Goal: Task Accomplishment & Management: Use online tool/utility

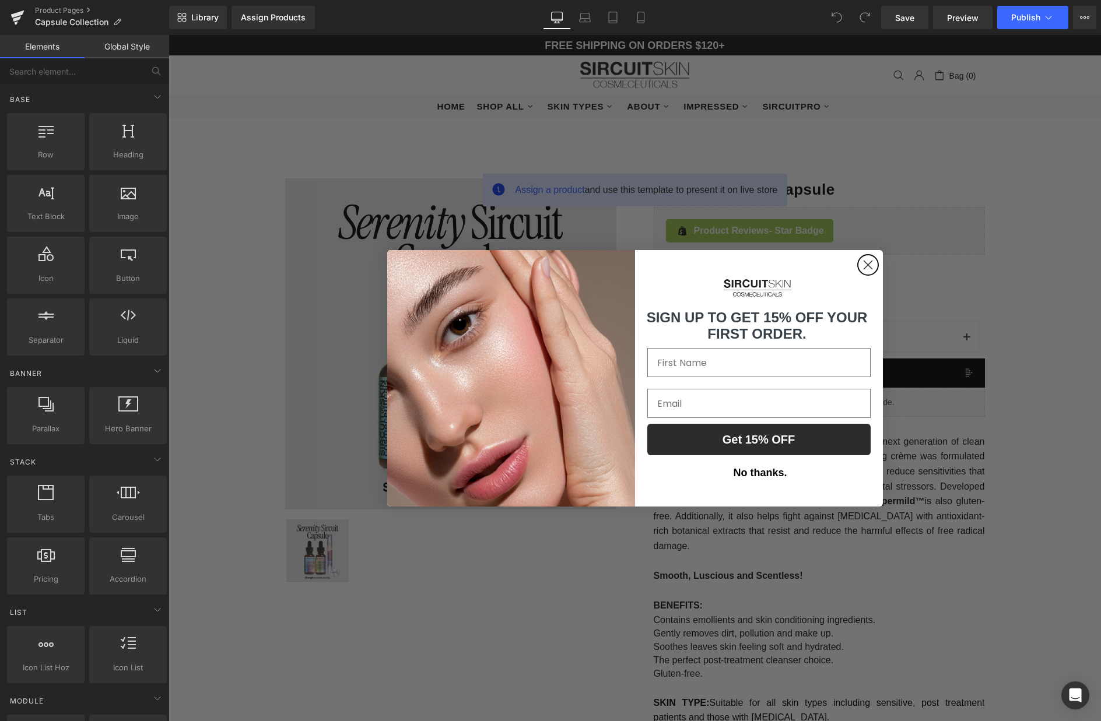
click at [868, 266] on circle "Close dialog" at bounding box center [867, 264] width 19 height 19
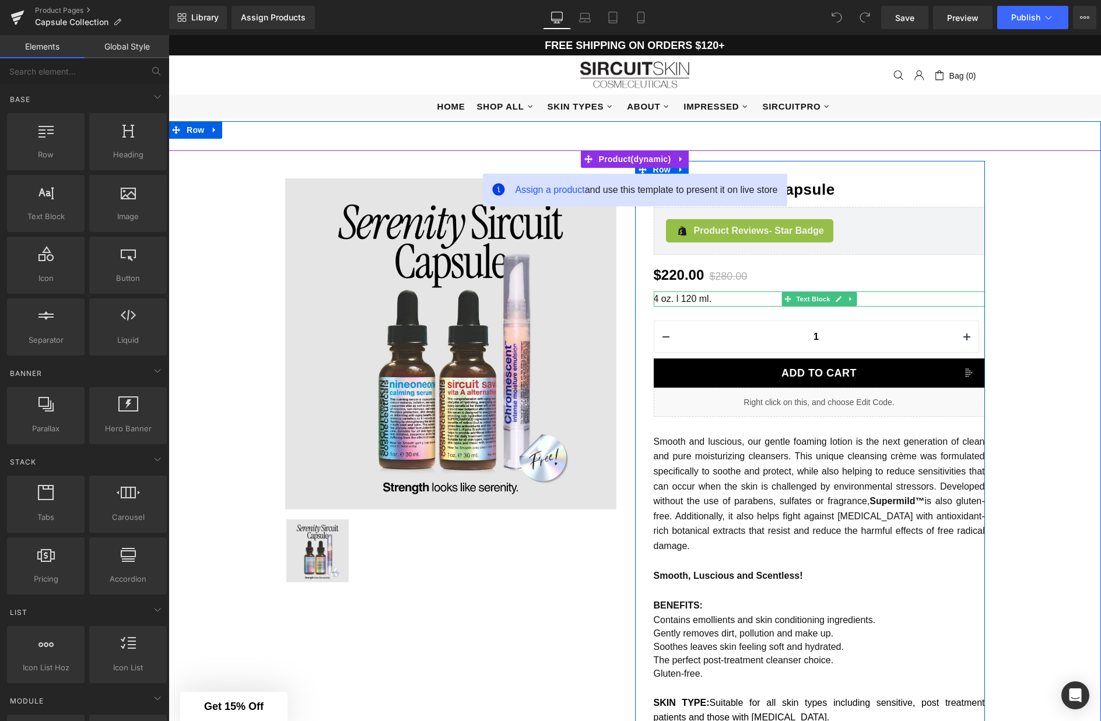
click at [758, 299] on p "4 oz. l 120 ml." at bounding box center [819, 299] width 331 height 15
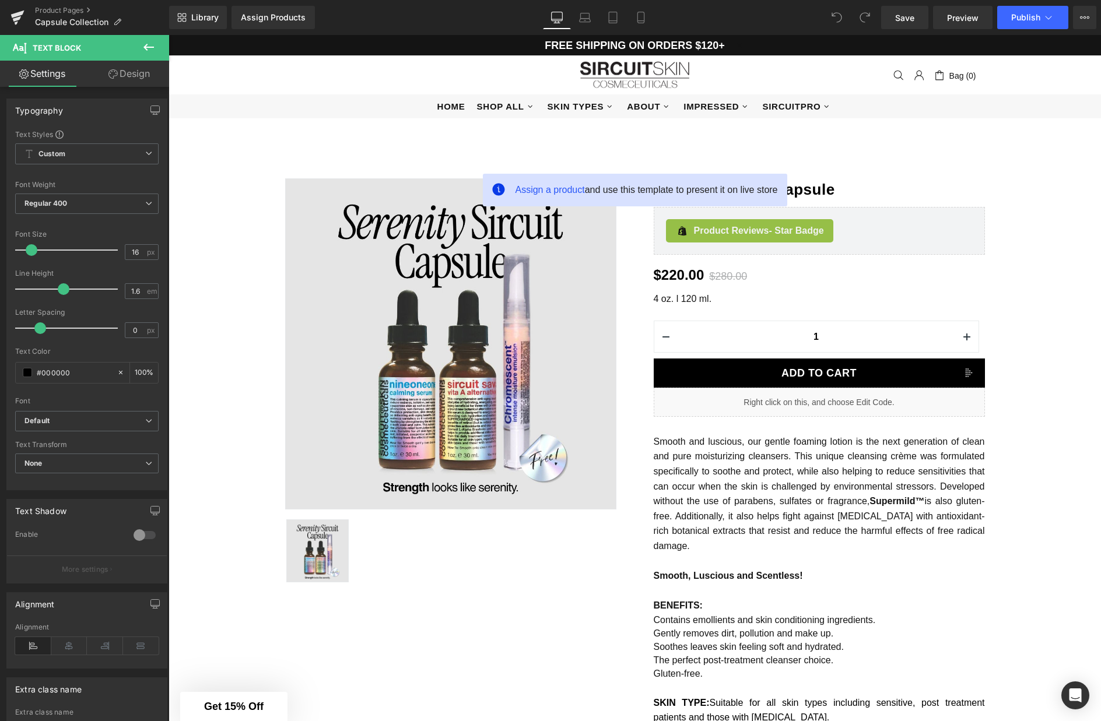
click at [149, 47] on icon at bounding box center [148, 47] width 10 height 7
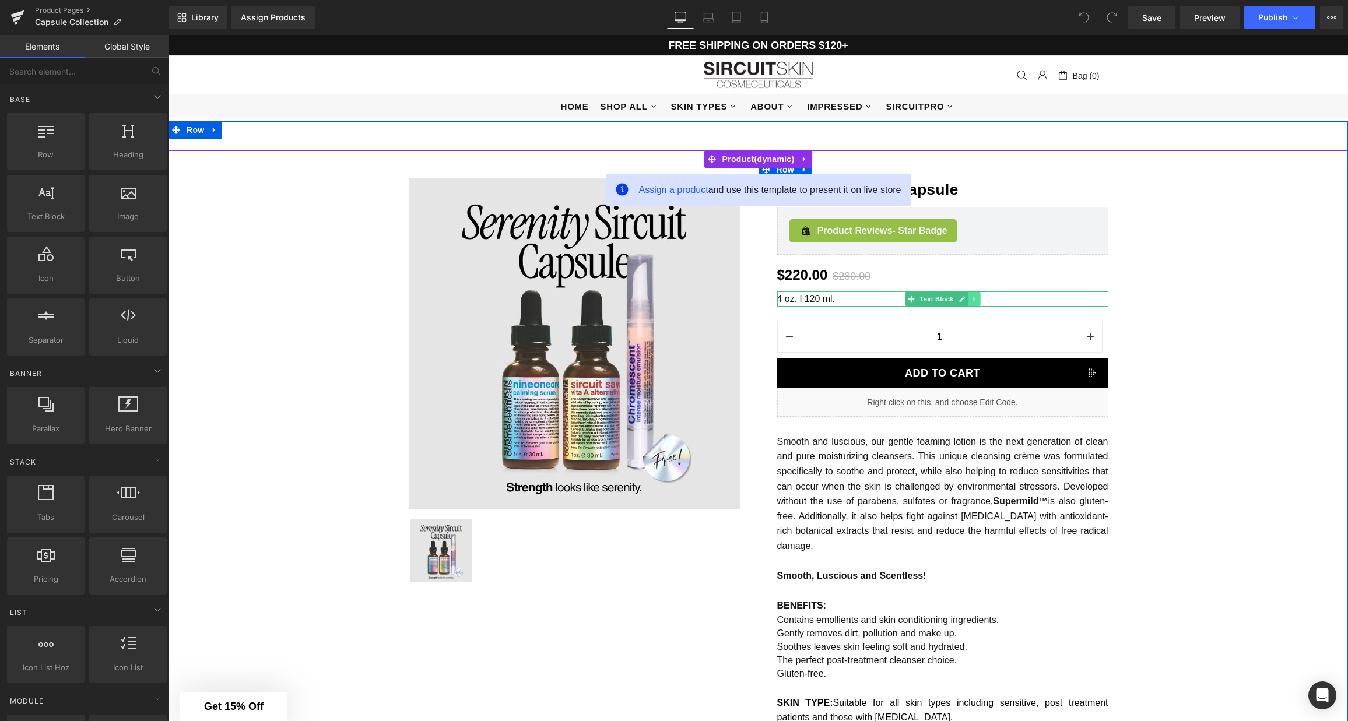
click at [975, 302] on link at bounding box center [974, 299] width 12 height 14
click at [980, 301] on icon at bounding box center [980, 299] width 6 height 6
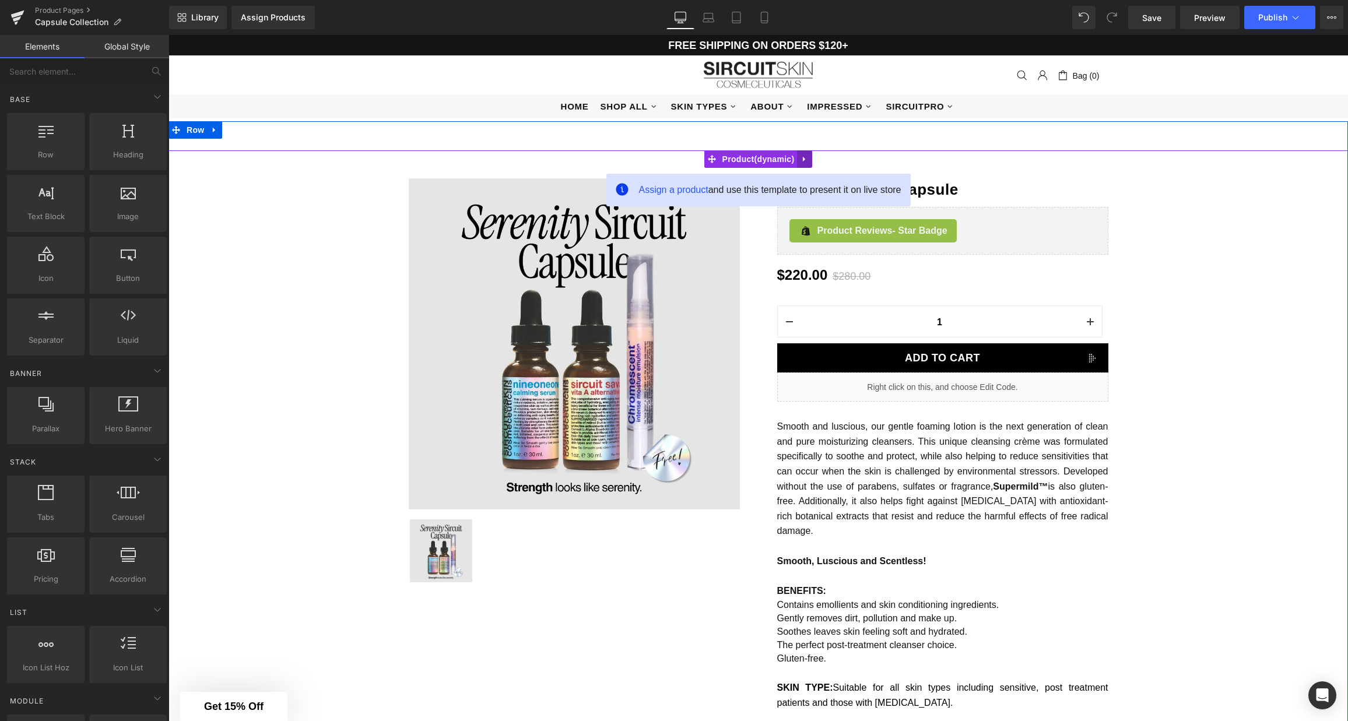
click at [805, 160] on icon at bounding box center [805, 159] width 8 height 9
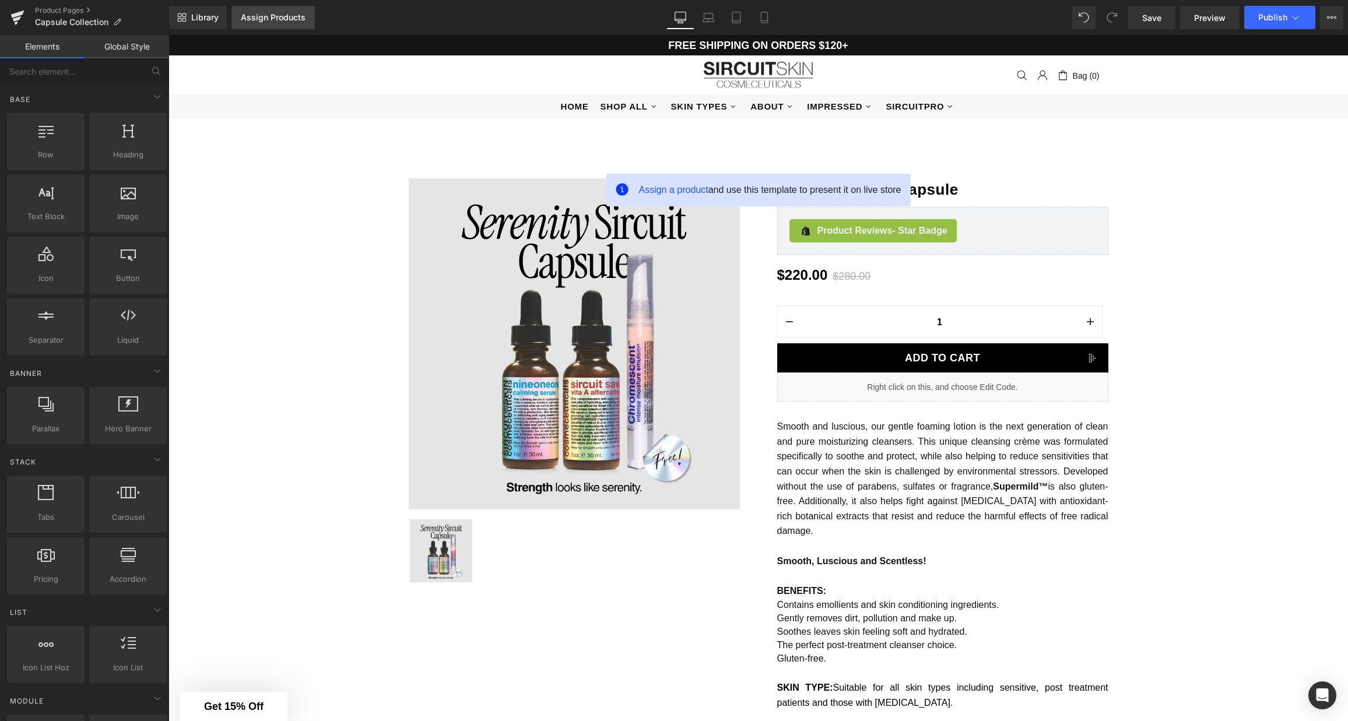
click at [287, 21] on div "Assign Products" at bounding box center [273, 17] width 65 height 9
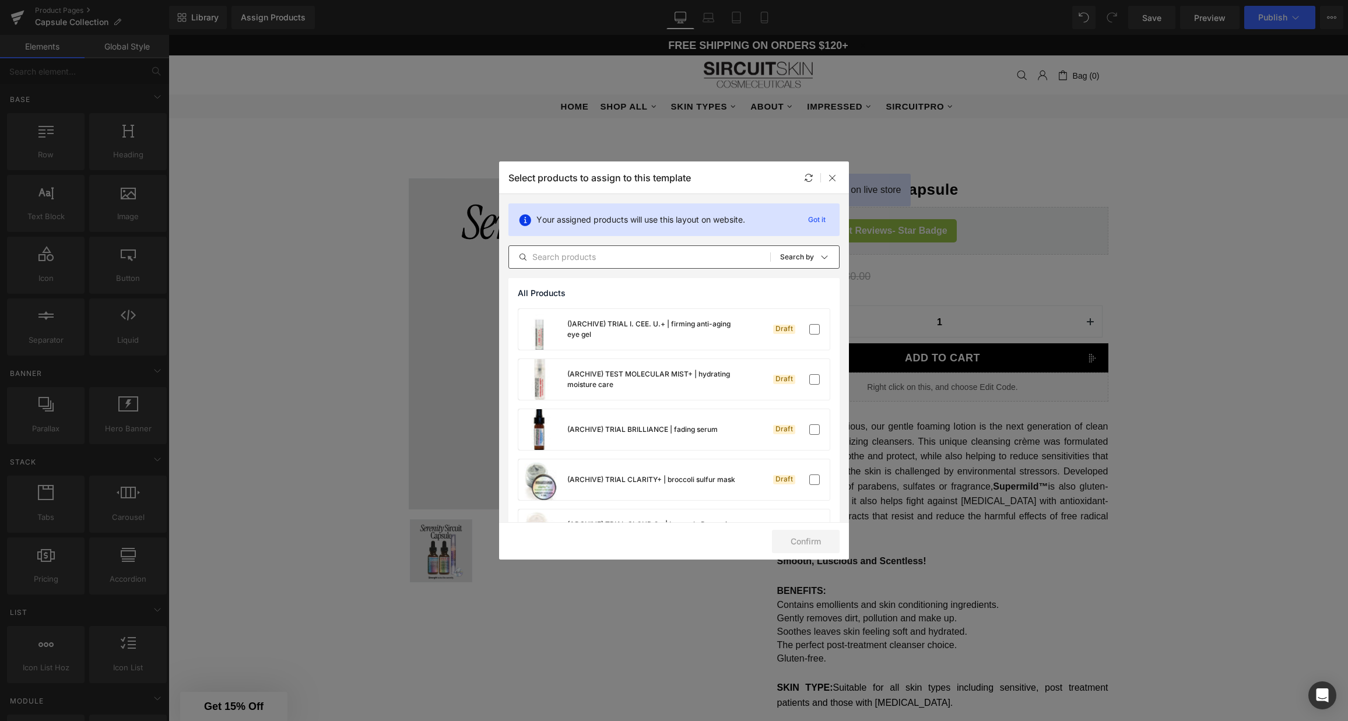
click at [581, 259] on input "text" at bounding box center [639, 257] width 261 height 14
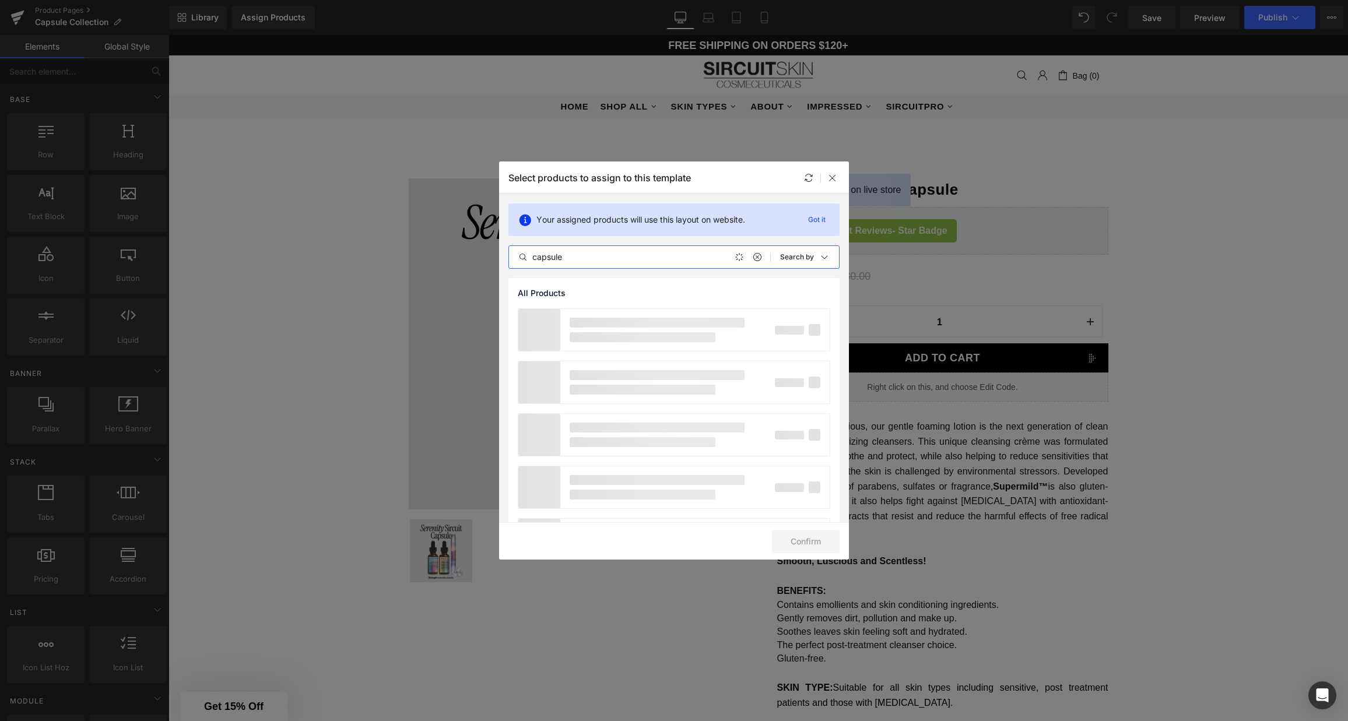
type input "capsule"
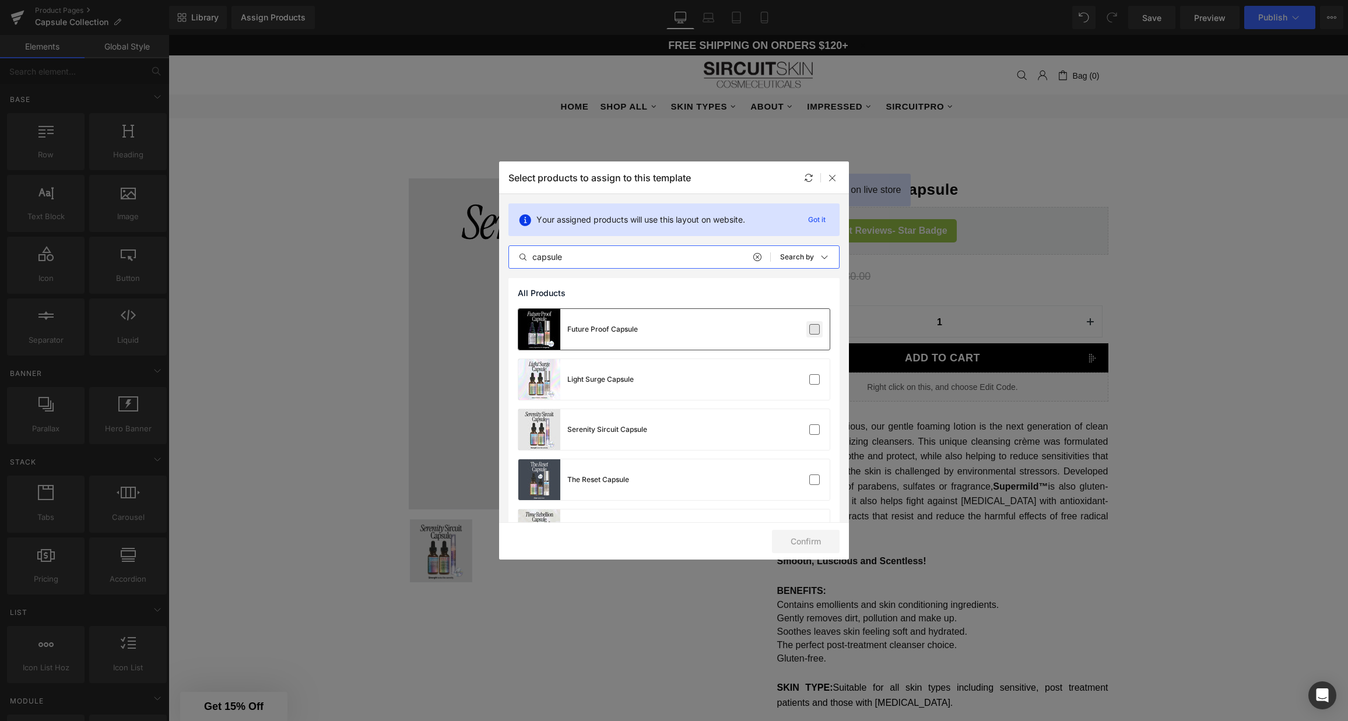
drag, startPoint x: 810, startPoint y: 331, endPoint x: 810, endPoint y: 366, distance: 35.6
click at [810, 331] on label at bounding box center [815, 329] width 10 height 10
click at [815, 330] on input "checkbox" at bounding box center [815, 330] width 0 height 0
drag, startPoint x: 809, startPoint y: 383, endPoint x: 812, endPoint y: 413, distance: 30.5
click at [810, 383] on label at bounding box center [815, 379] width 10 height 10
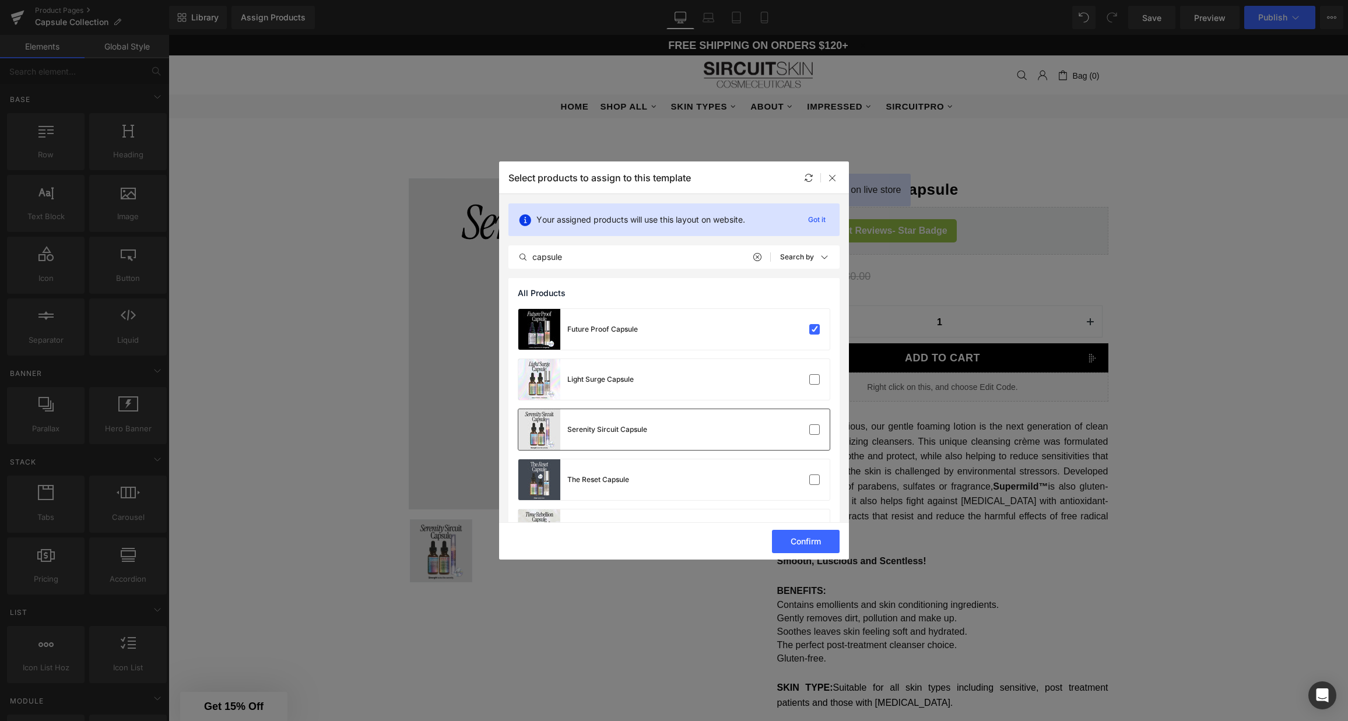
click at [815, 380] on input "checkbox" at bounding box center [815, 380] width 0 height 0
click at [811, 429] on label at bounding box center [815, 430] width 10 height 10
click at [815, 430] on input "checkbox" at bounding box center [815, 430] width 0 height 0
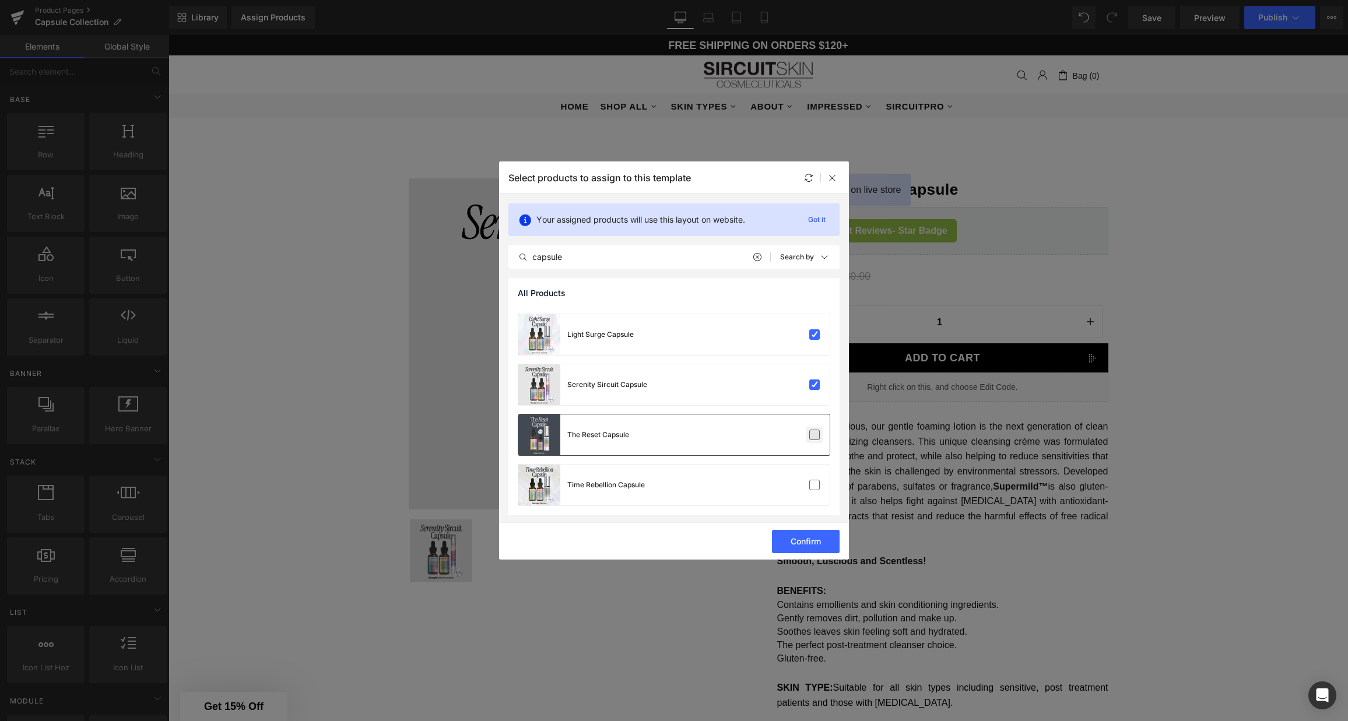
click at [810, 433] on label at bounding box center [815, 435] width 10 height 10
click at [815, 435] on input "checkbox" at bounding box center [815, 435] width 0 height 0
drag, startPoint x: 813, startPoint y: 490, endPoint x: 790, endPoint y: 476, distance: 26.9
click at [813, 490] on label at bounding box center [815, 485] width 10 height 10
click at [815, 485] on input "checkbox" at bounding box center [815, 485] width 0 height 0
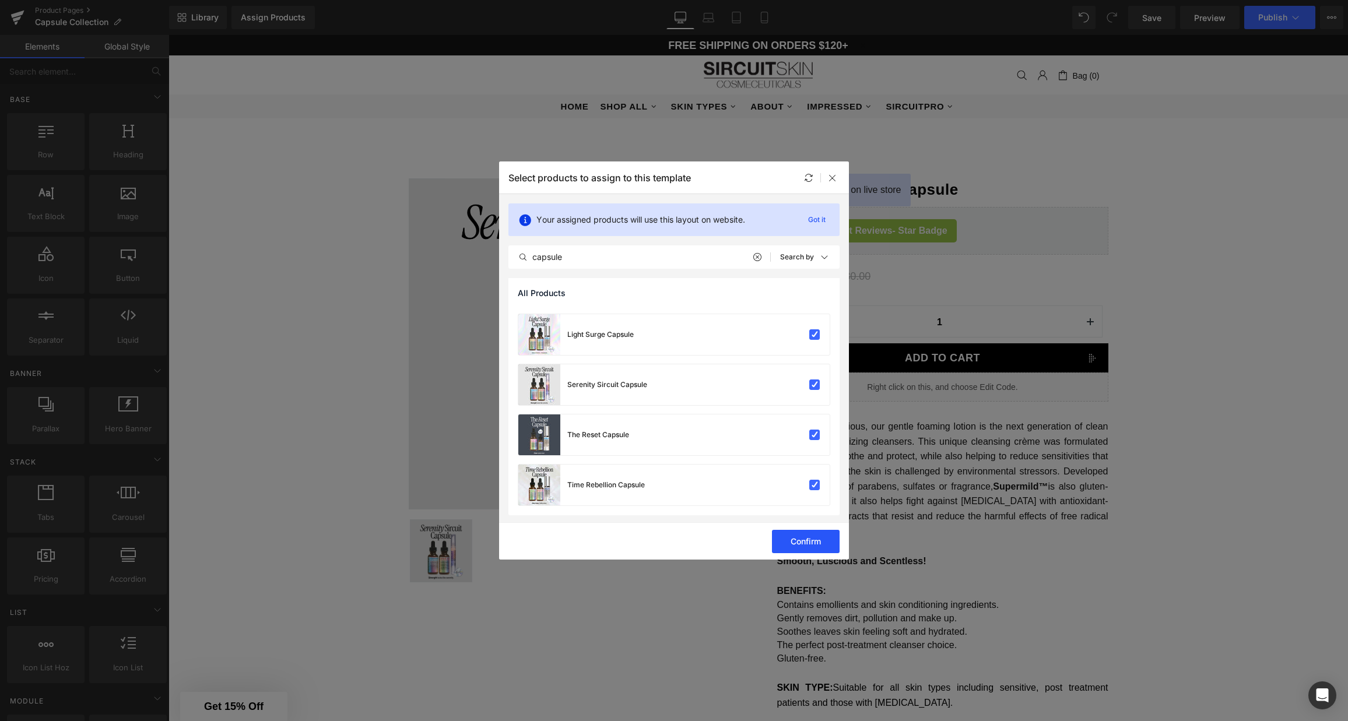
click at [797, 538] on button "Confirm" at bounding box center [806, 541] width 68 height 23
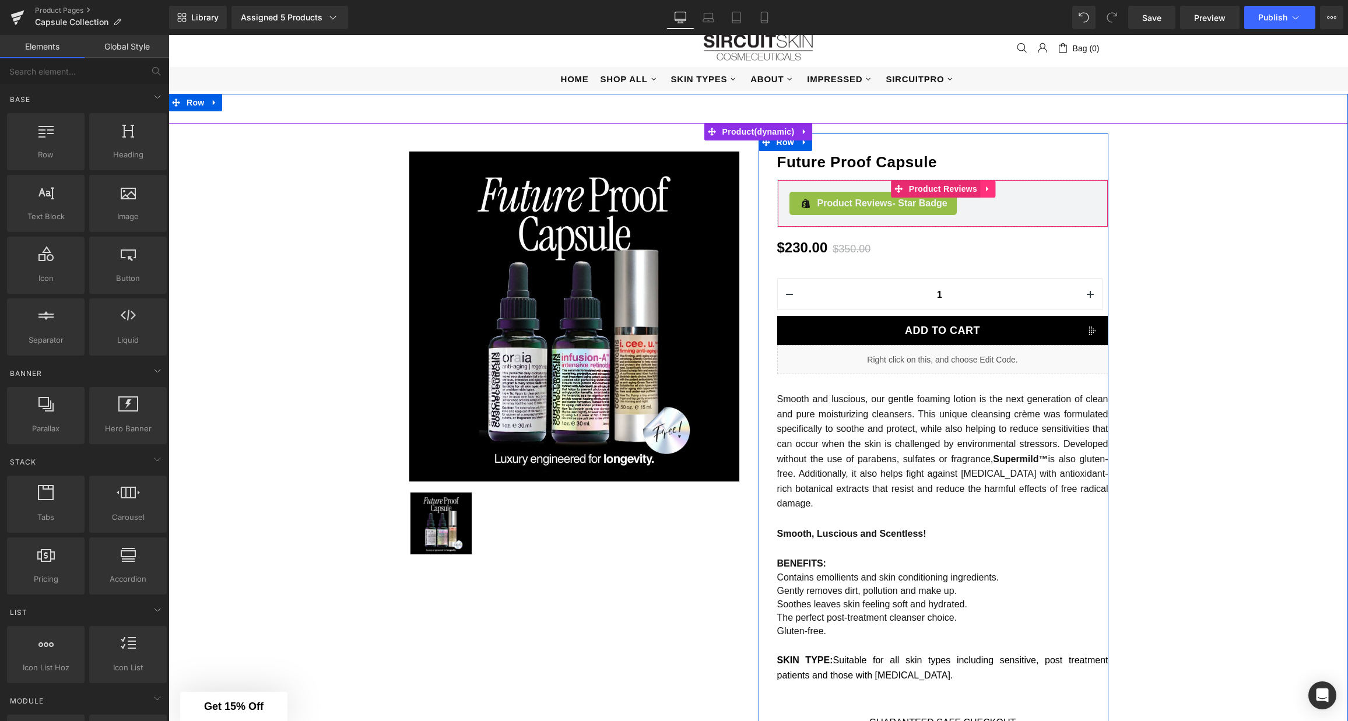
scroll to position [36, 0]
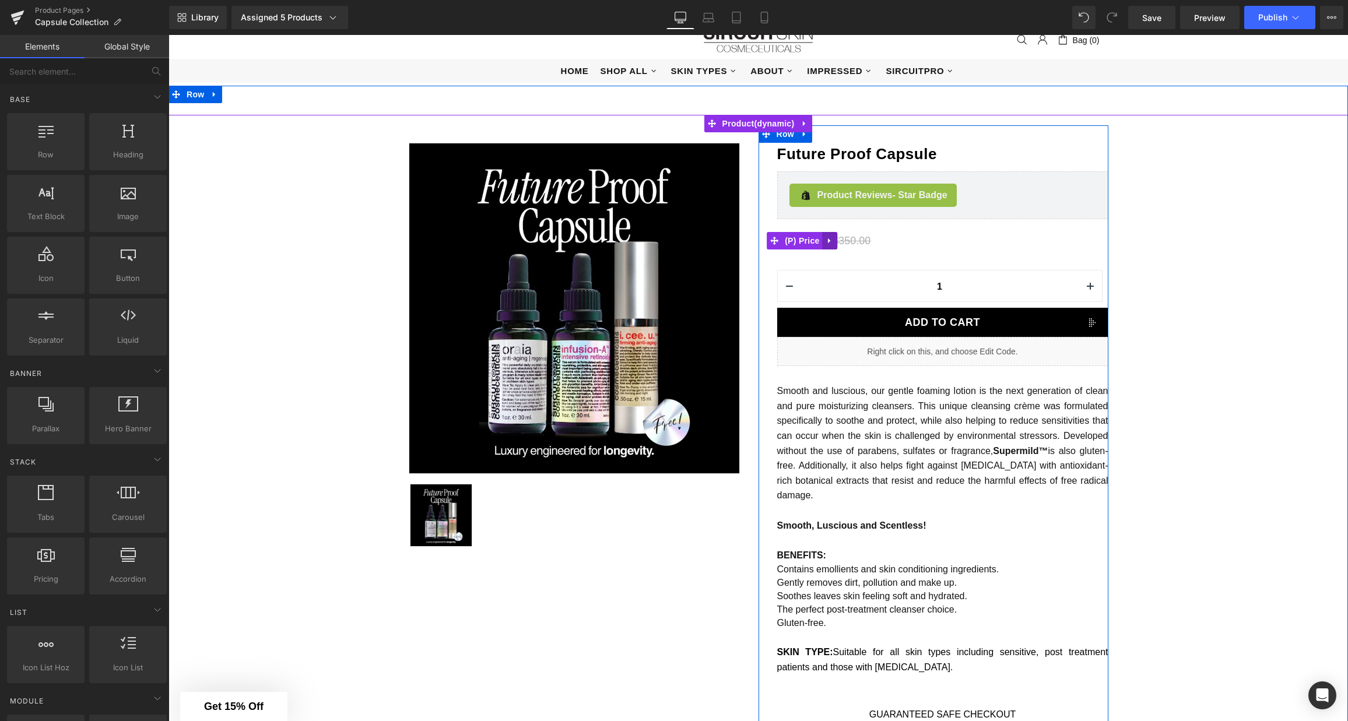
click at [828, 243] on icon at bounding box center [830, 240] width 8 height 9
click at [774, 242] on link "(P) Price" at bounding box center [795, 240] width 56 height 17
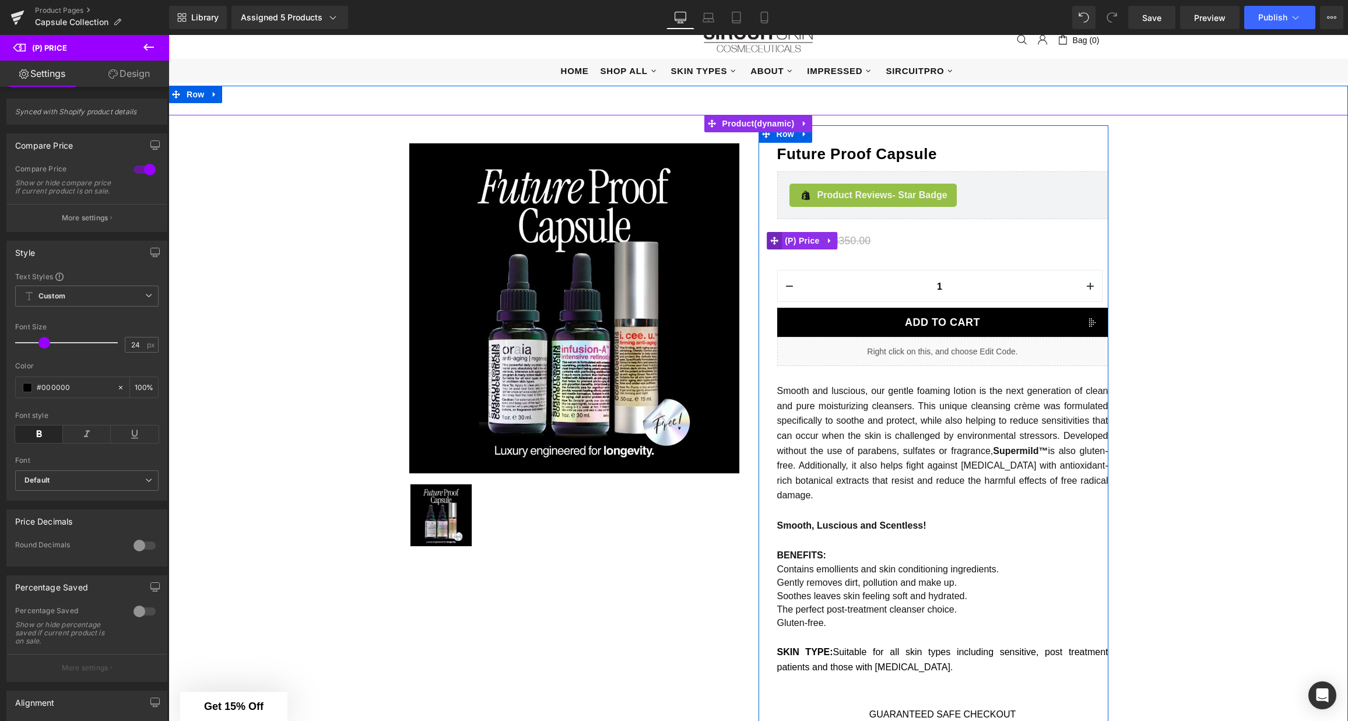
scroll to position [30, 0]
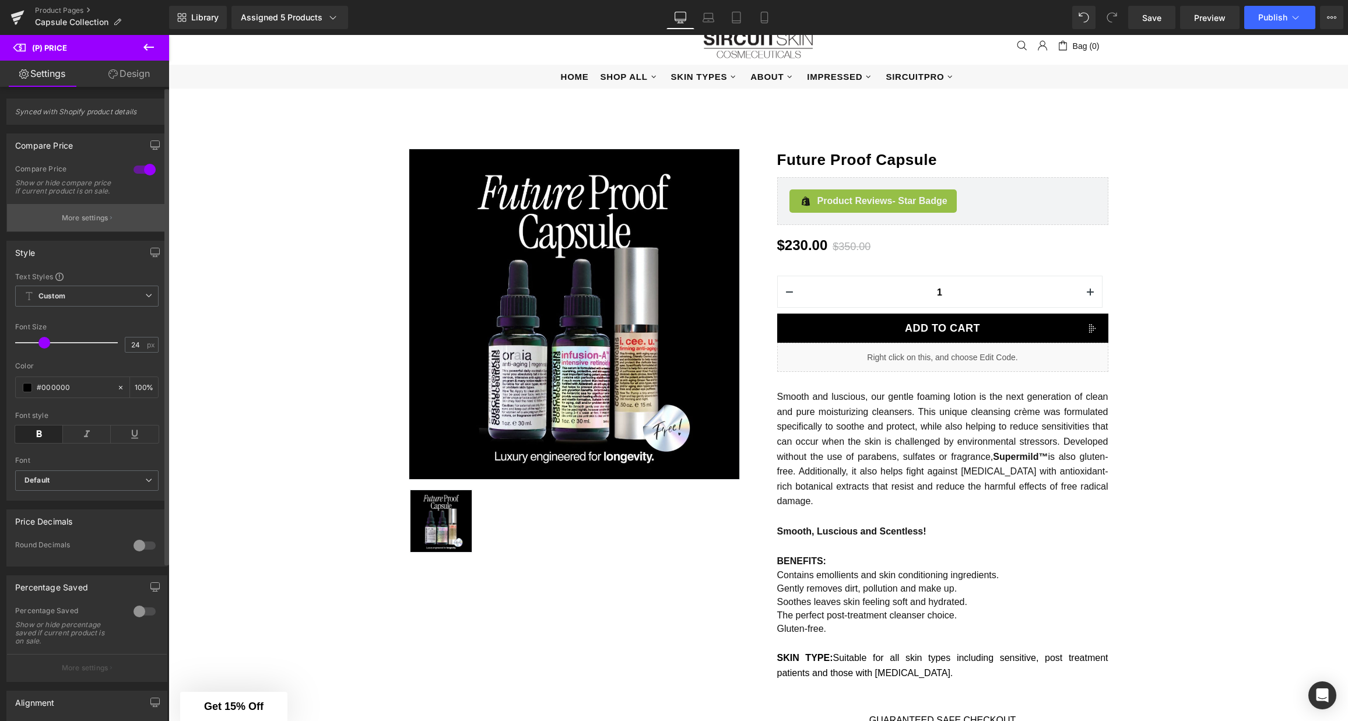
click at [90, 223] on p "More settings" at bounding box center [85, 218] width 47 height 10
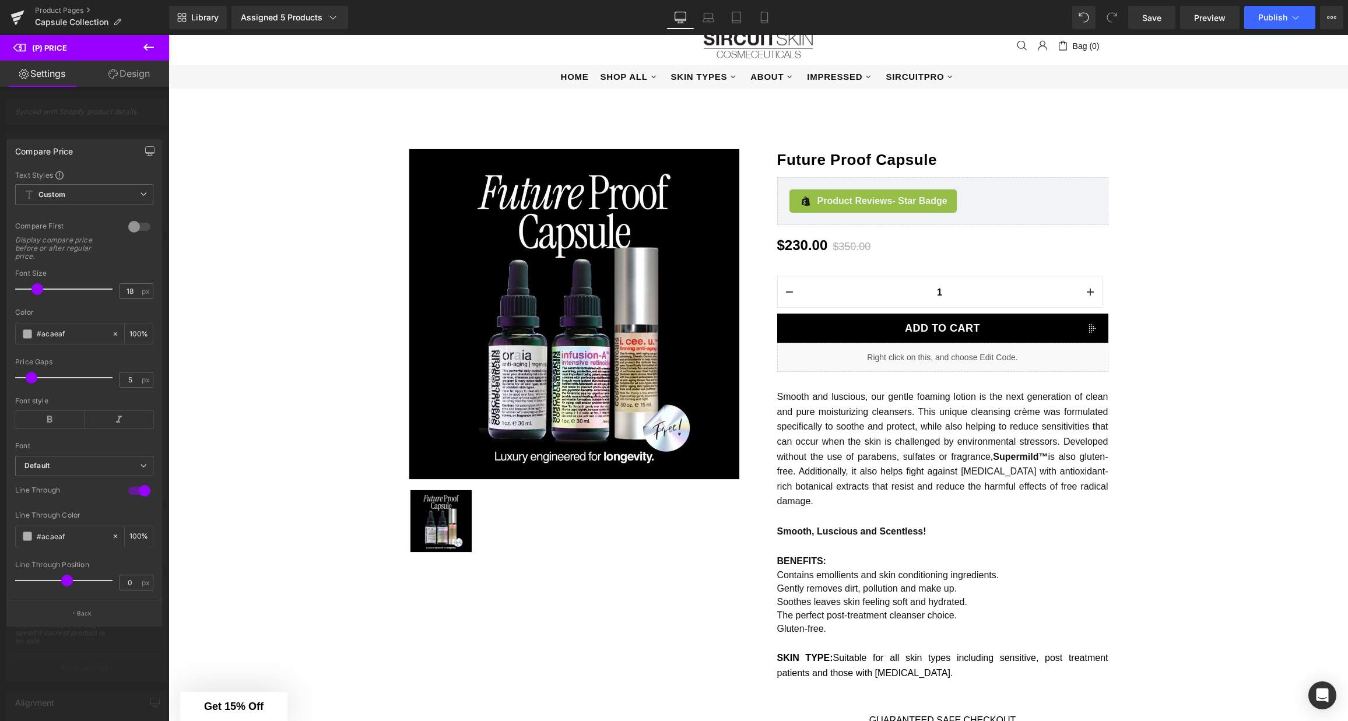
click at [129, 79] on link "Design" at bounding box center [129, 74] width 85 height 26
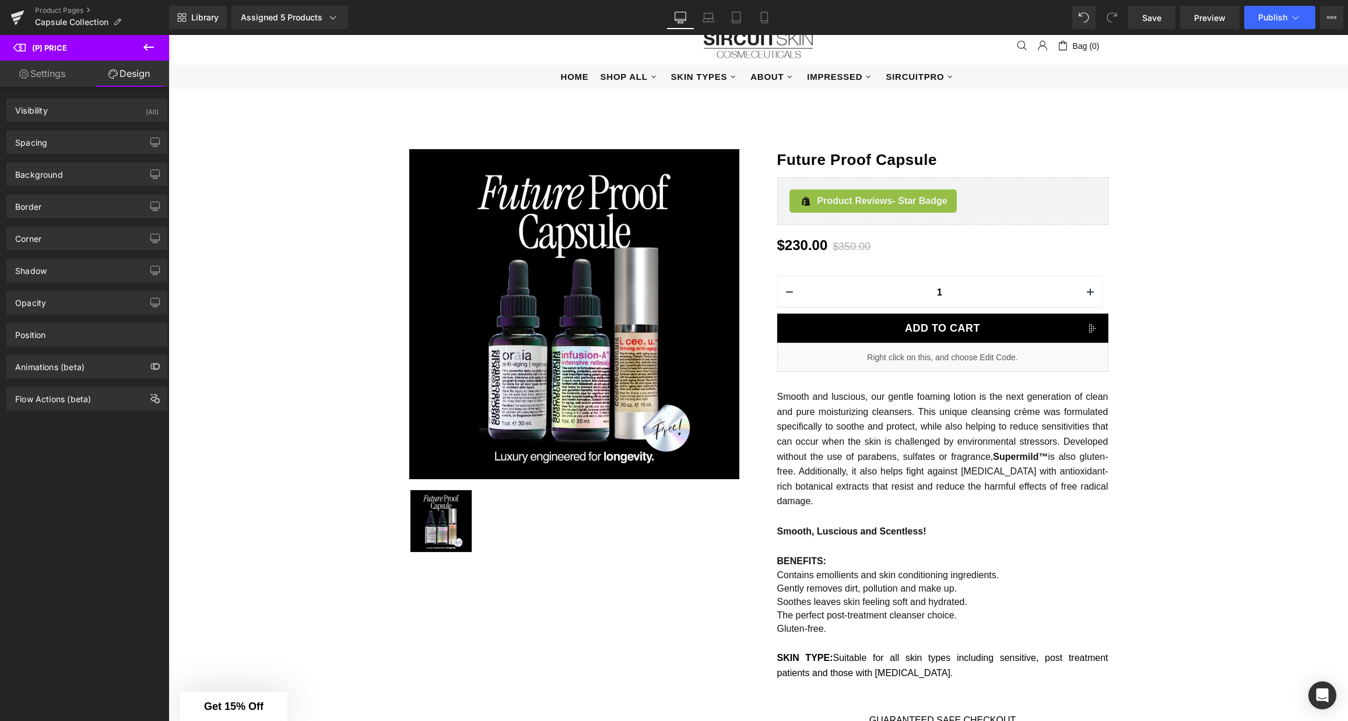
click at [147, 50] on icon at bounding box center [148, 47] width 10 height 7
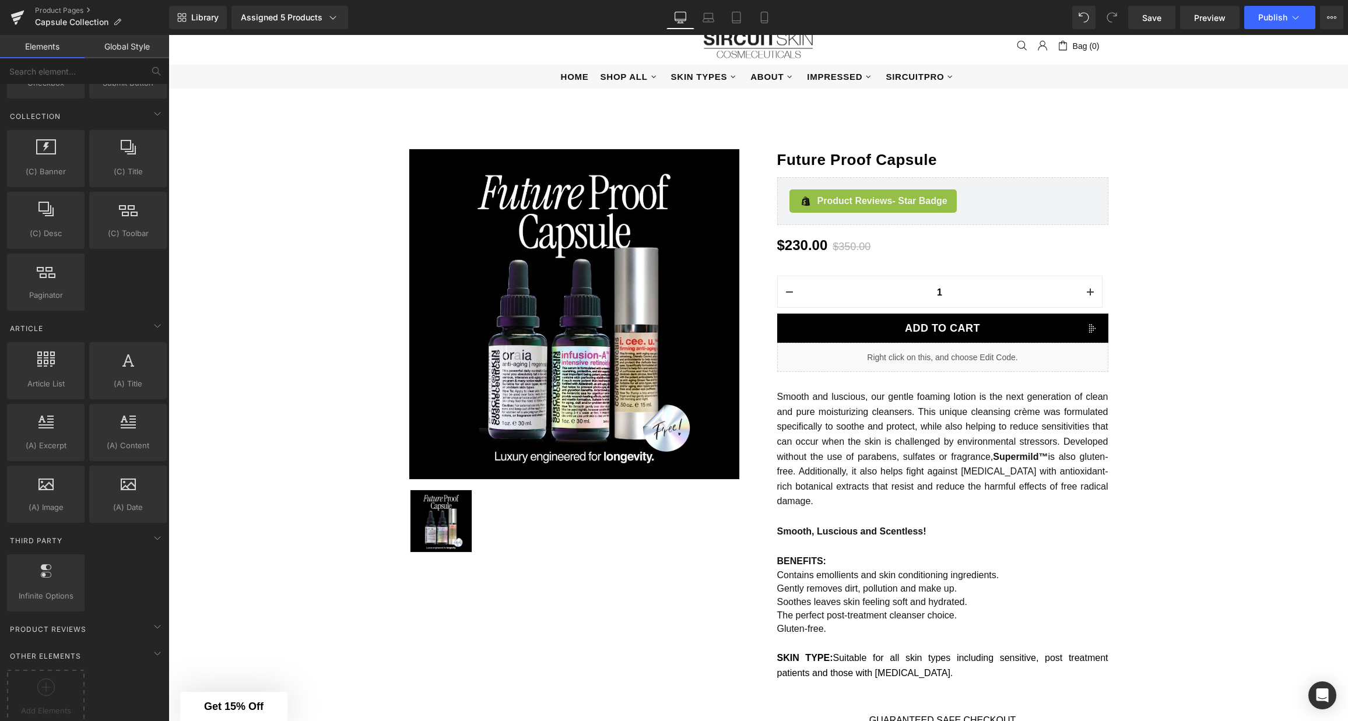
scroll to position [1936, 0]
click at [153, 614] on icon at bounding box center [157, 621] width 14 height 14
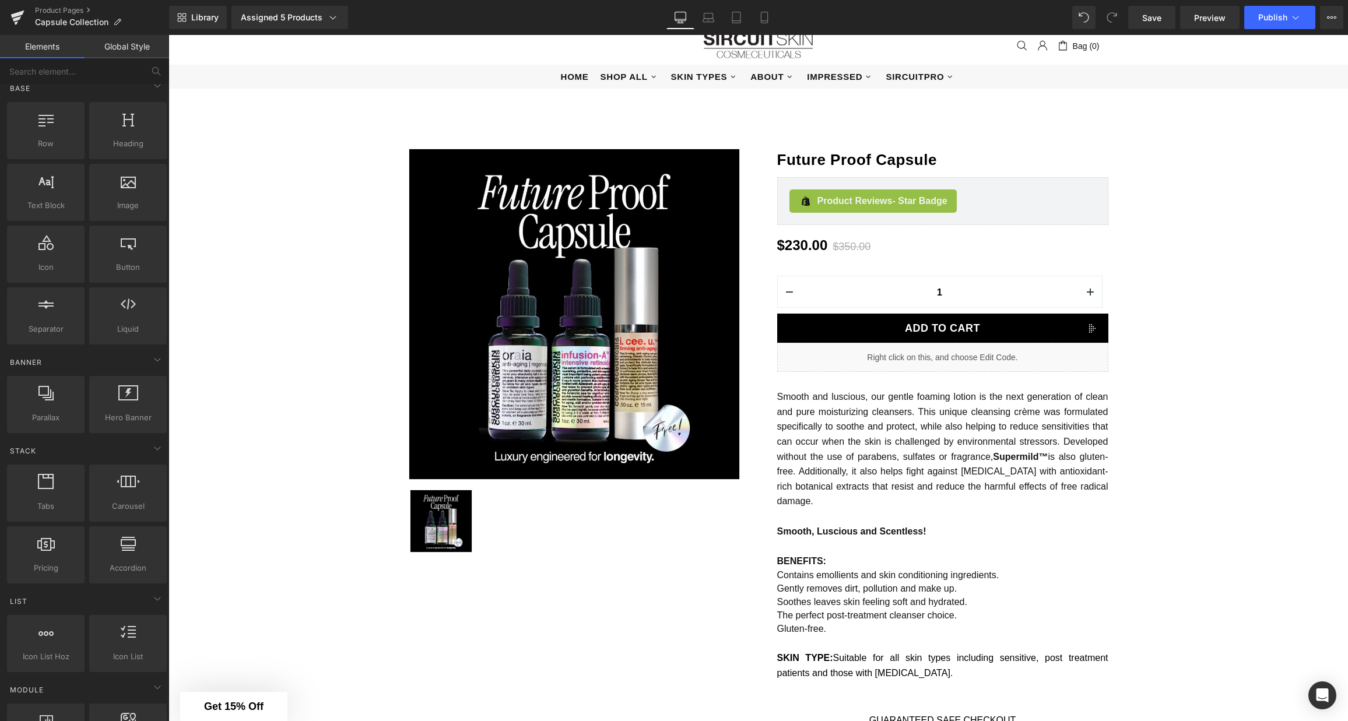
scroll to position [0, 0]
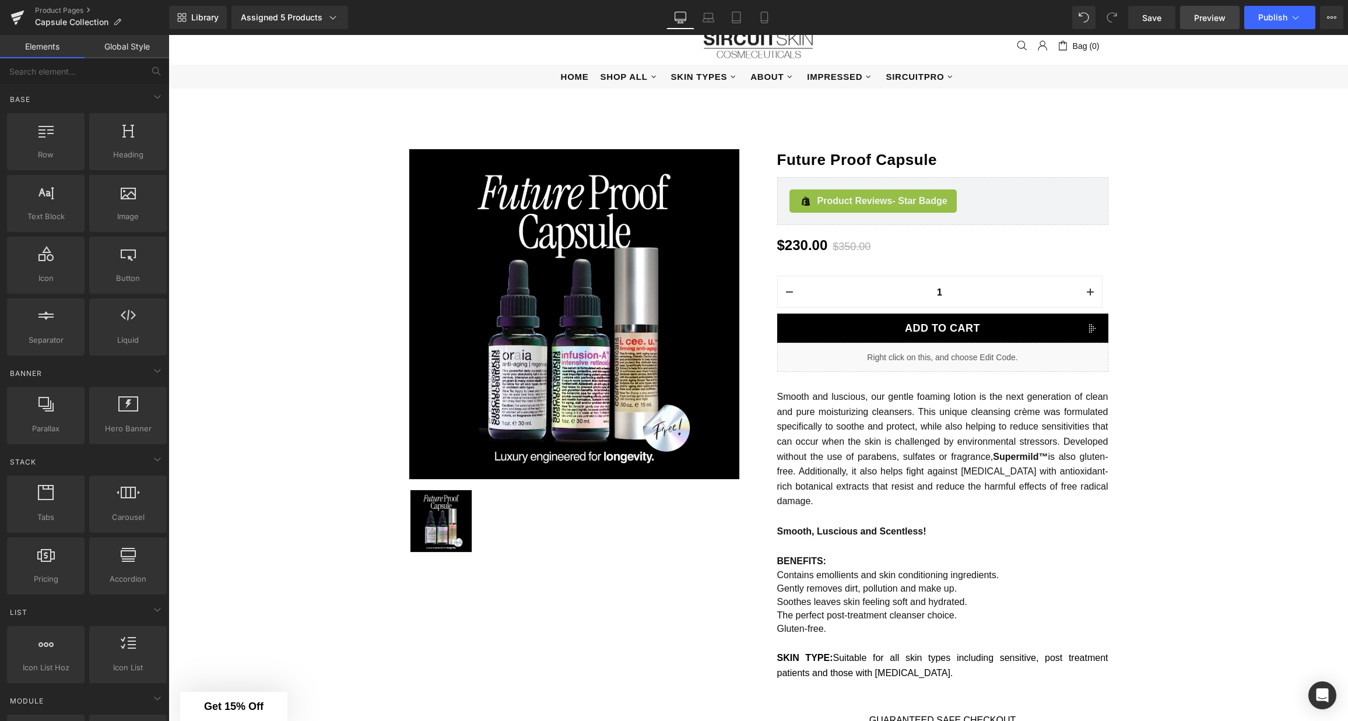
click at [1101, 17] on link "Preview" at bounding box center [1209, 17] width 59 height 23
click at [1101, 17] on icon at bounding box center [1296, 18] width 12 height 12
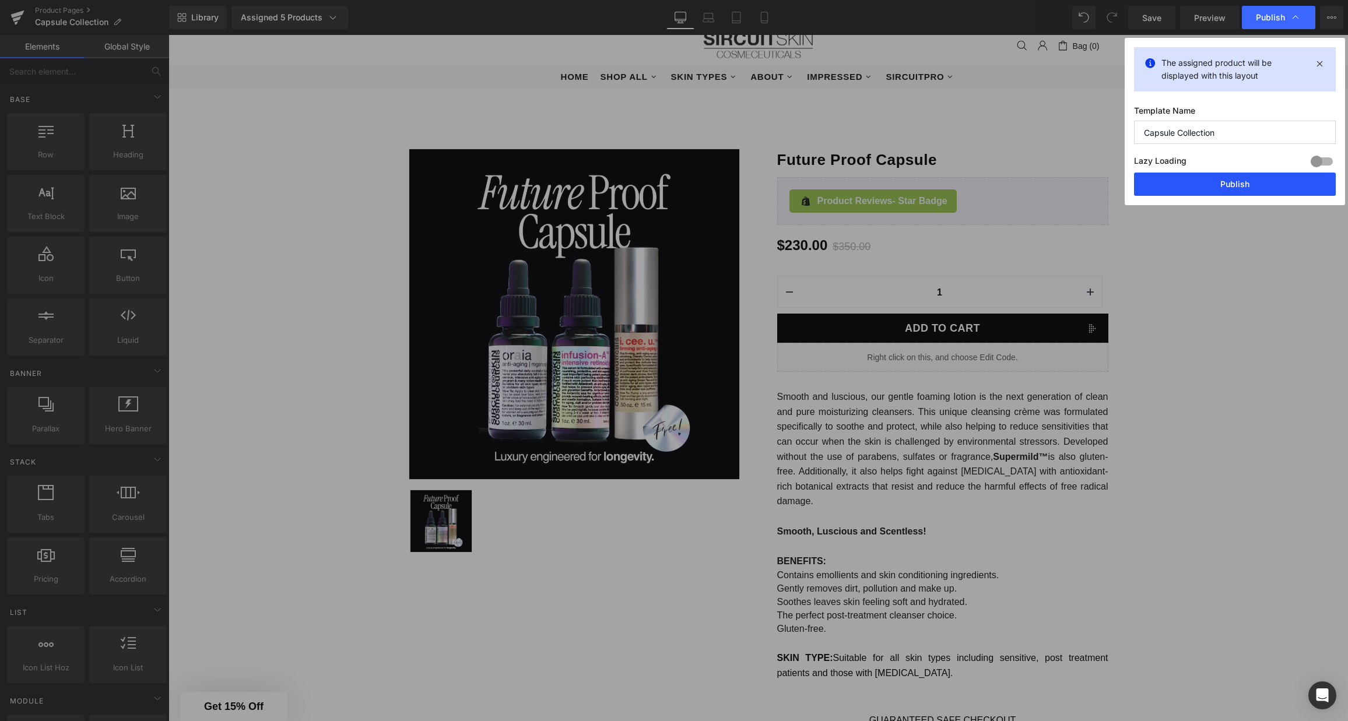
click at [1101, 181] on button "Publish" at bounding box center [1235, 184] width 202 height 23
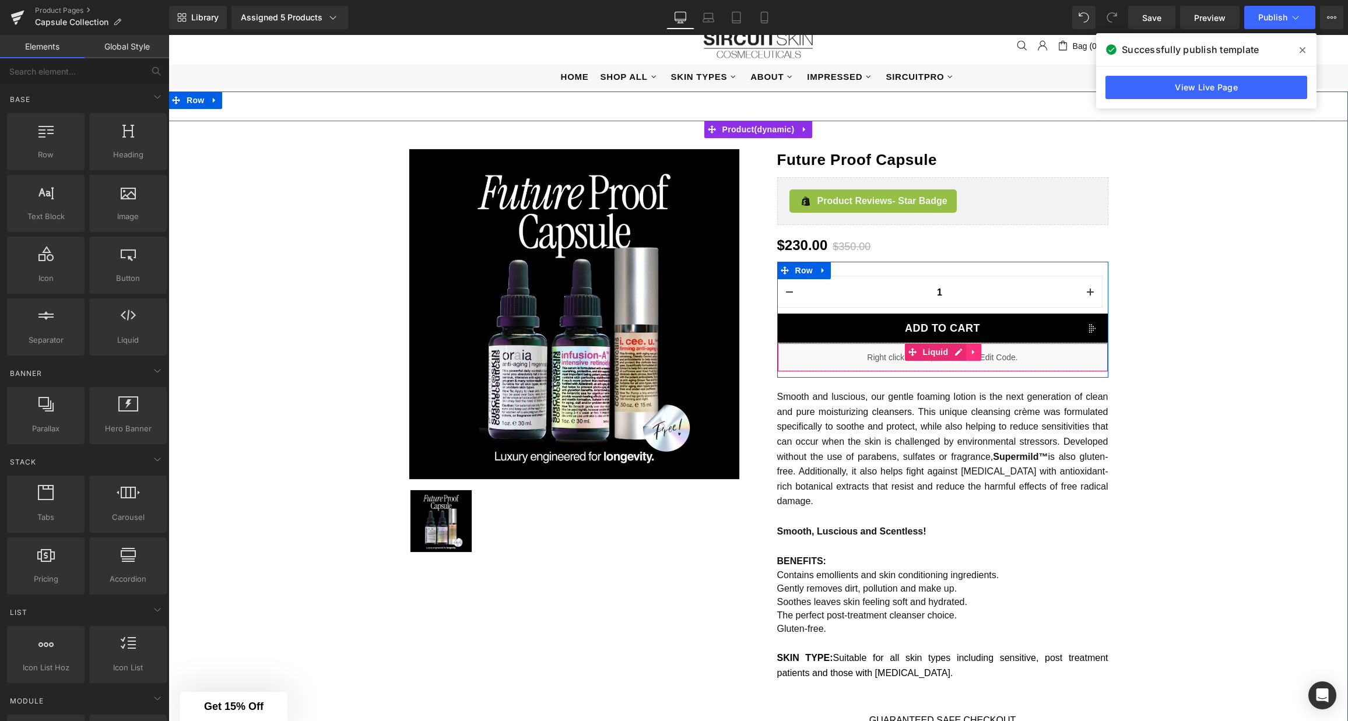
click at [977, 356] on link at bounding box center [973, 352] width 15 height 17
click at [979, 355] on icon at bounding box center [981, 352] width 8 height 8
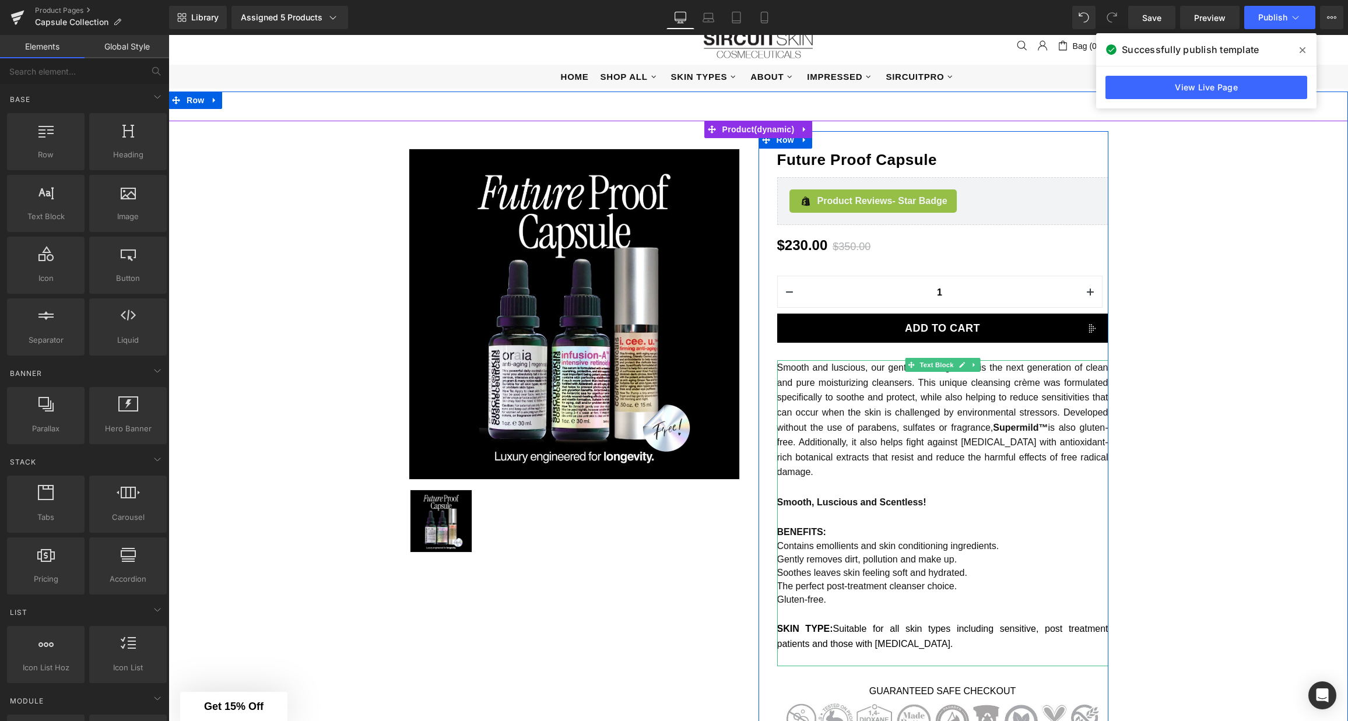
click at [948, 408] on span "Smooth and luscious, our gentle foaming lotion is the next generation of clean …" at bounding box center [942, 420] width 331 height 114
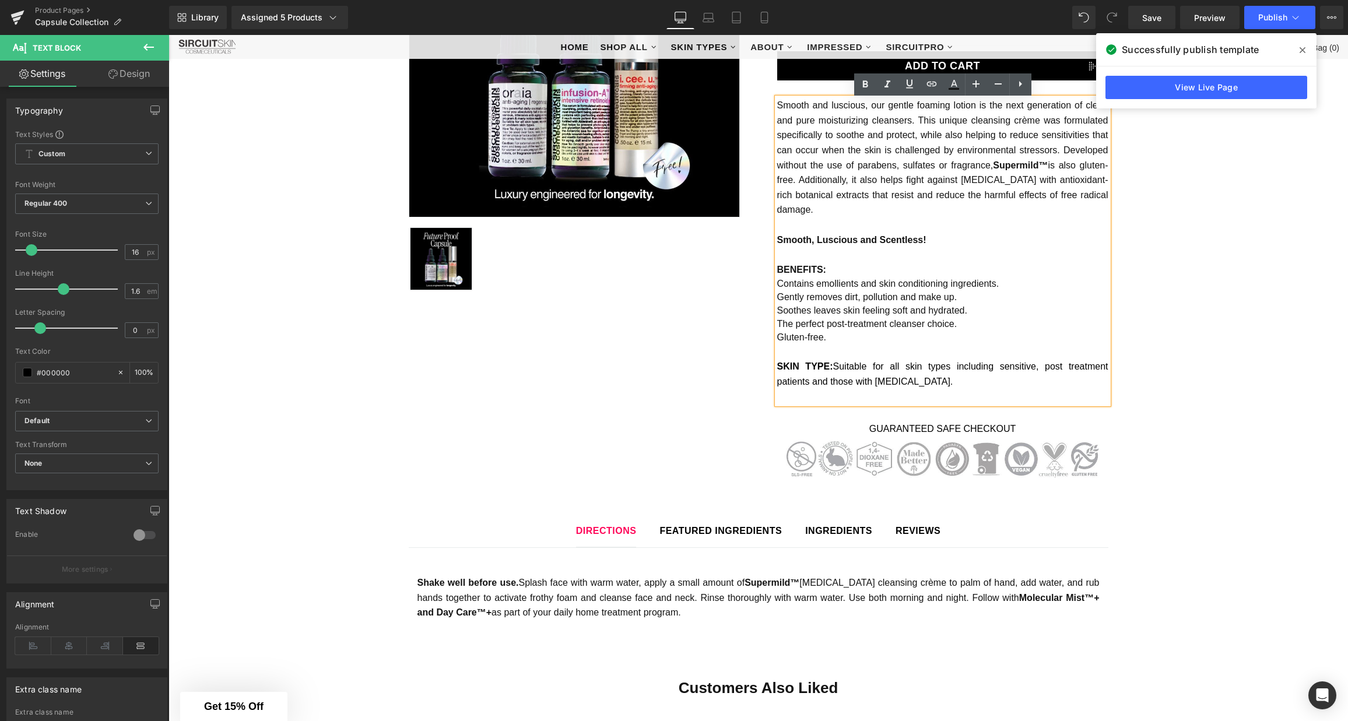
scroll to position [296, 0]
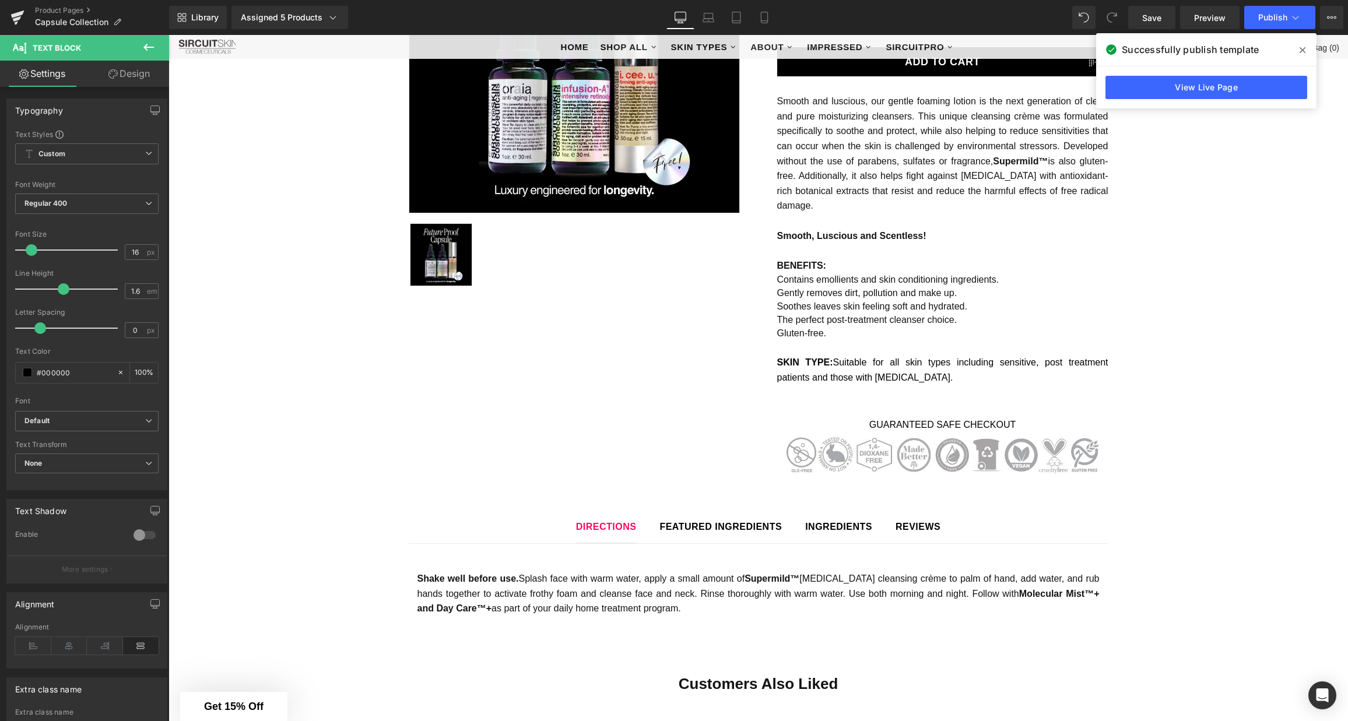
click at [150, 49] on icon at bounding box center [149, 47] width 14 height 14
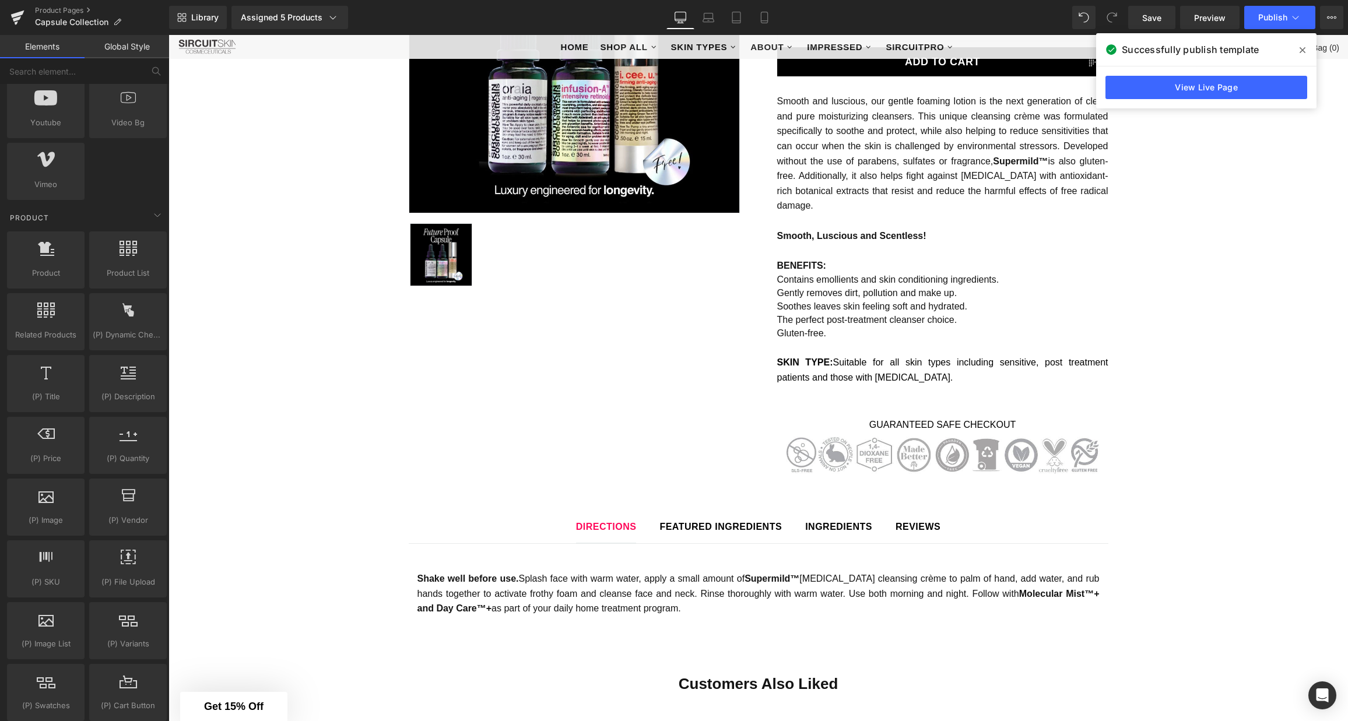
scroll to position [812, 0]
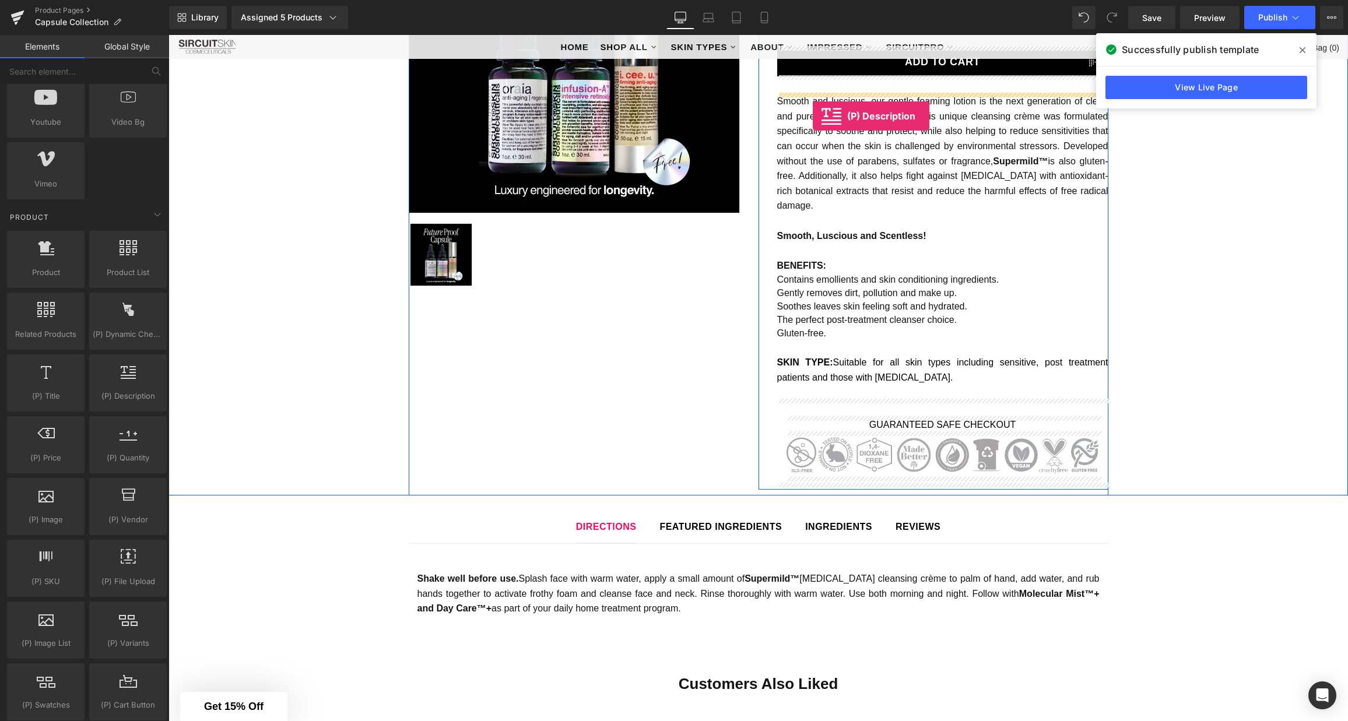
drag, startPoint x: 276, startPoint y: 422, endPoint x: 813, endPoint y: 116, distance: 618.3
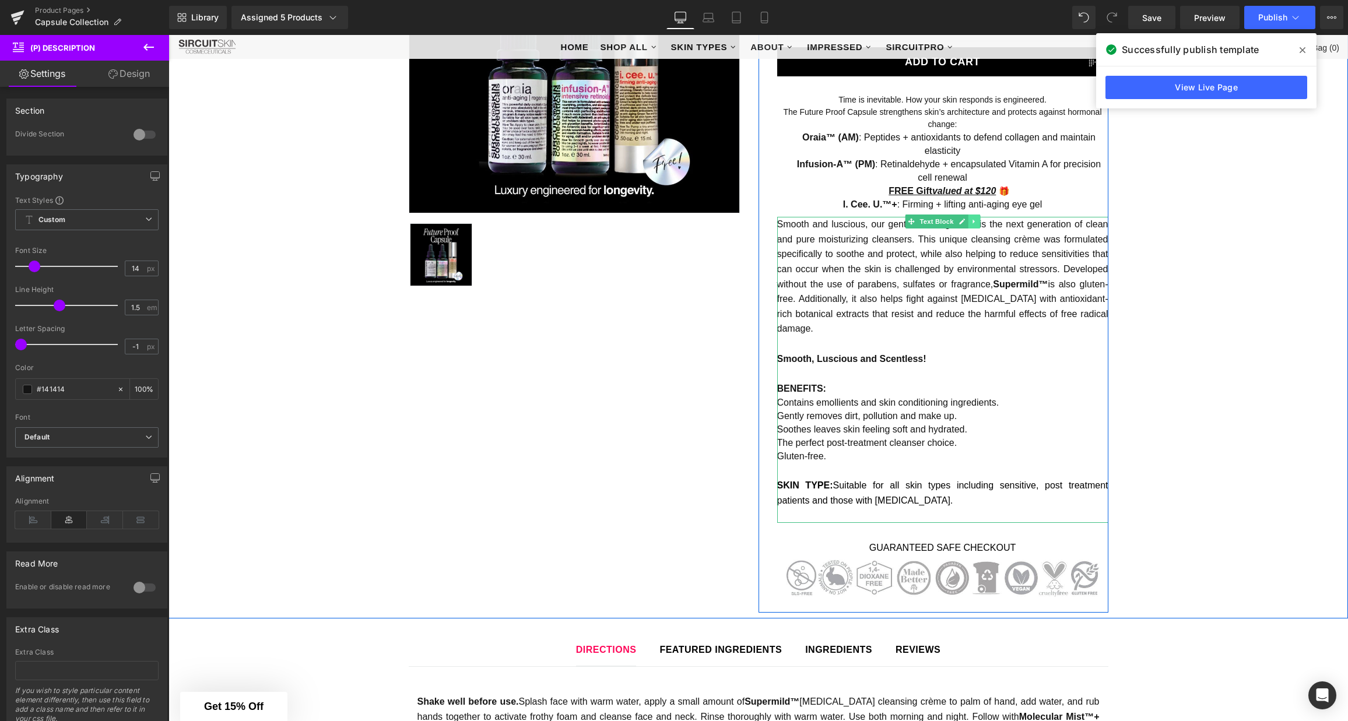
click at [974, 225] on link at bounding box center [974, 222] width 12 height 14
click at [981, 223] on icon at bounding box center [980, 222] width 6 height 6
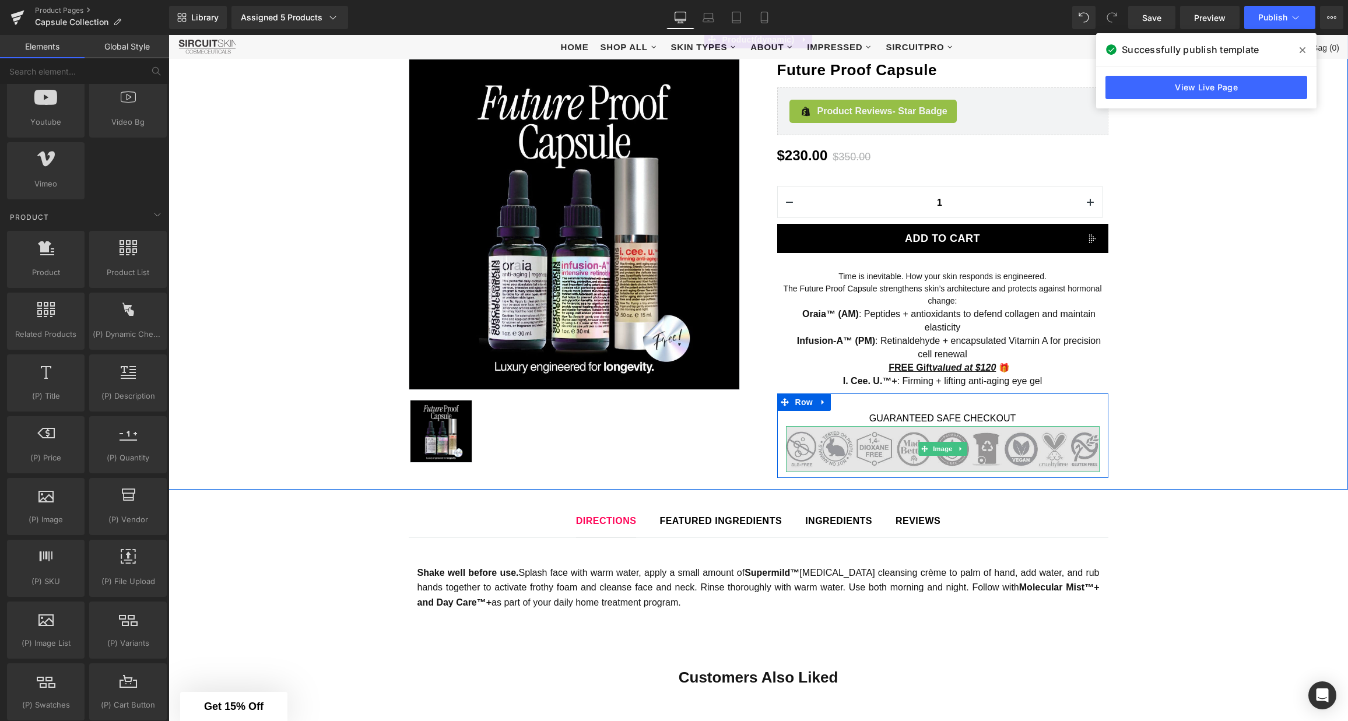
scroll to position [117, 0]
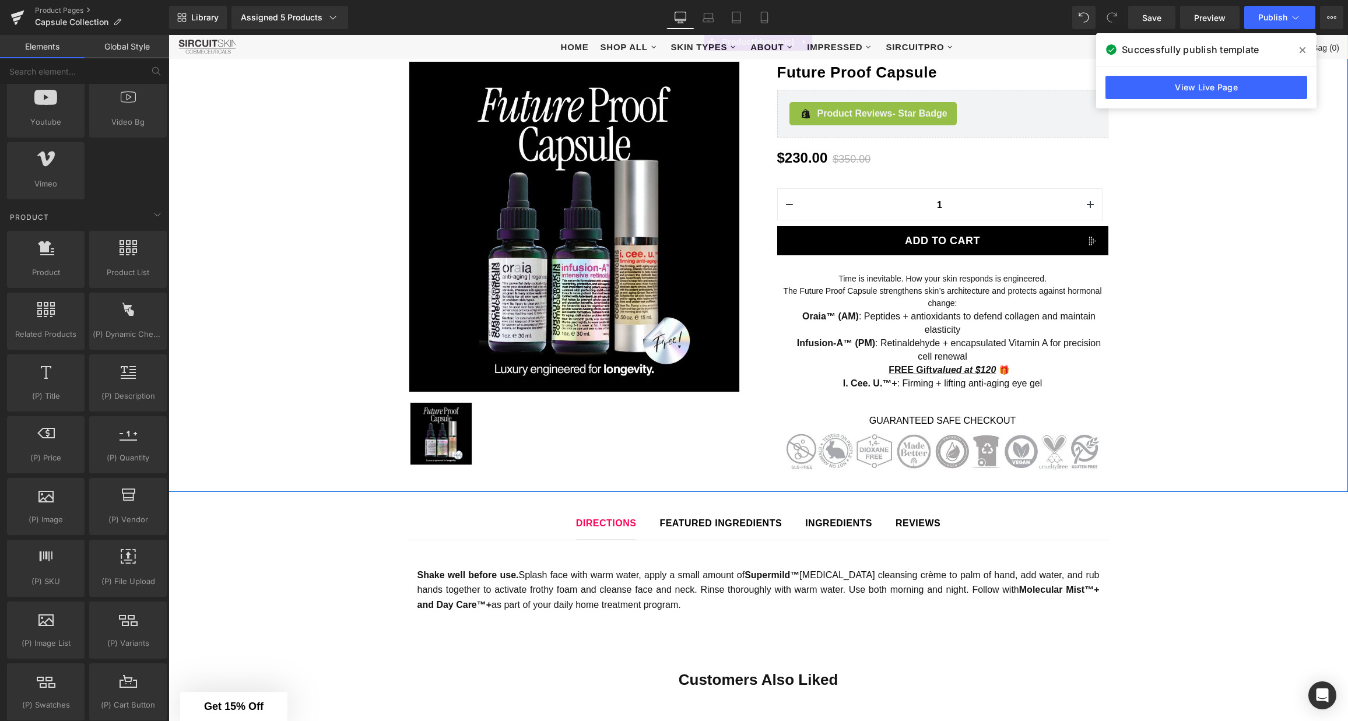
click at [944, 324] on li "Oraia™ (AM) : Peptides + antioxidants to defend collagen and maintain elasticity" at bounding box center [942, 323] width 331 height 27
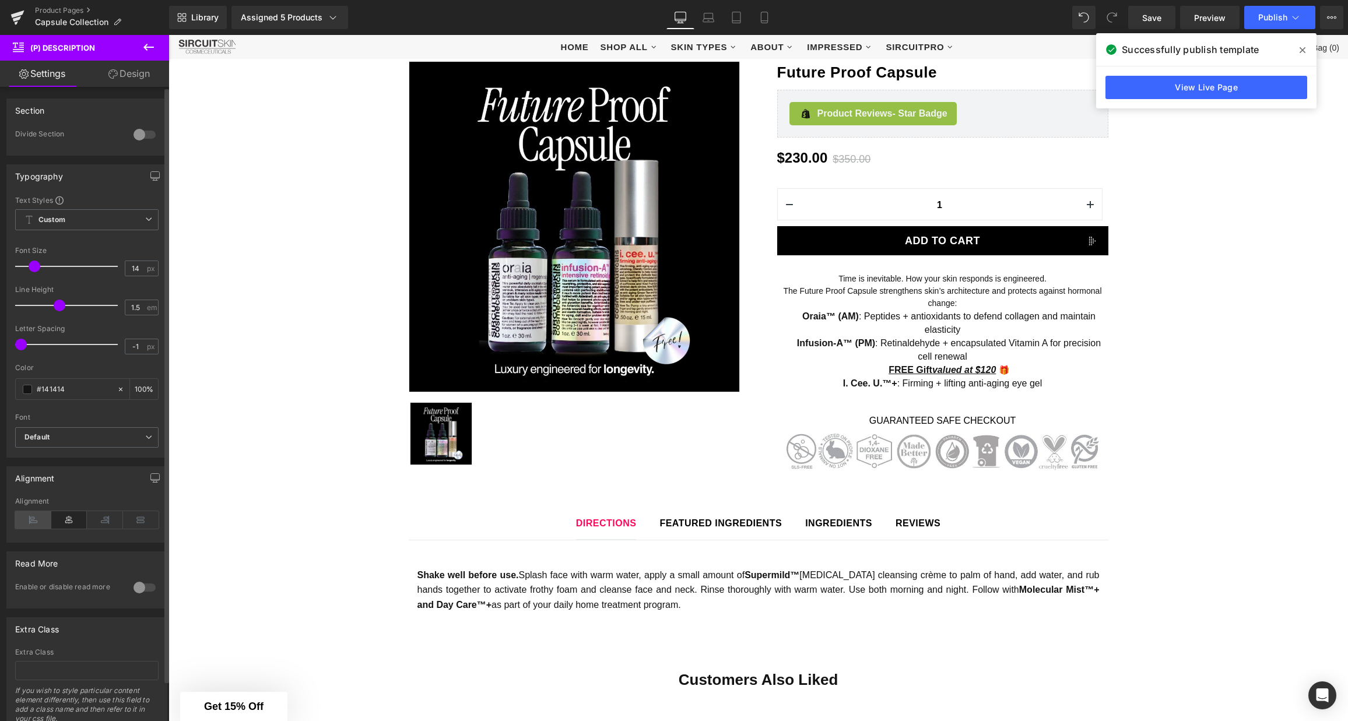
click at [34, 520] on icon at bounding box center [33, 519] width 36 height 17
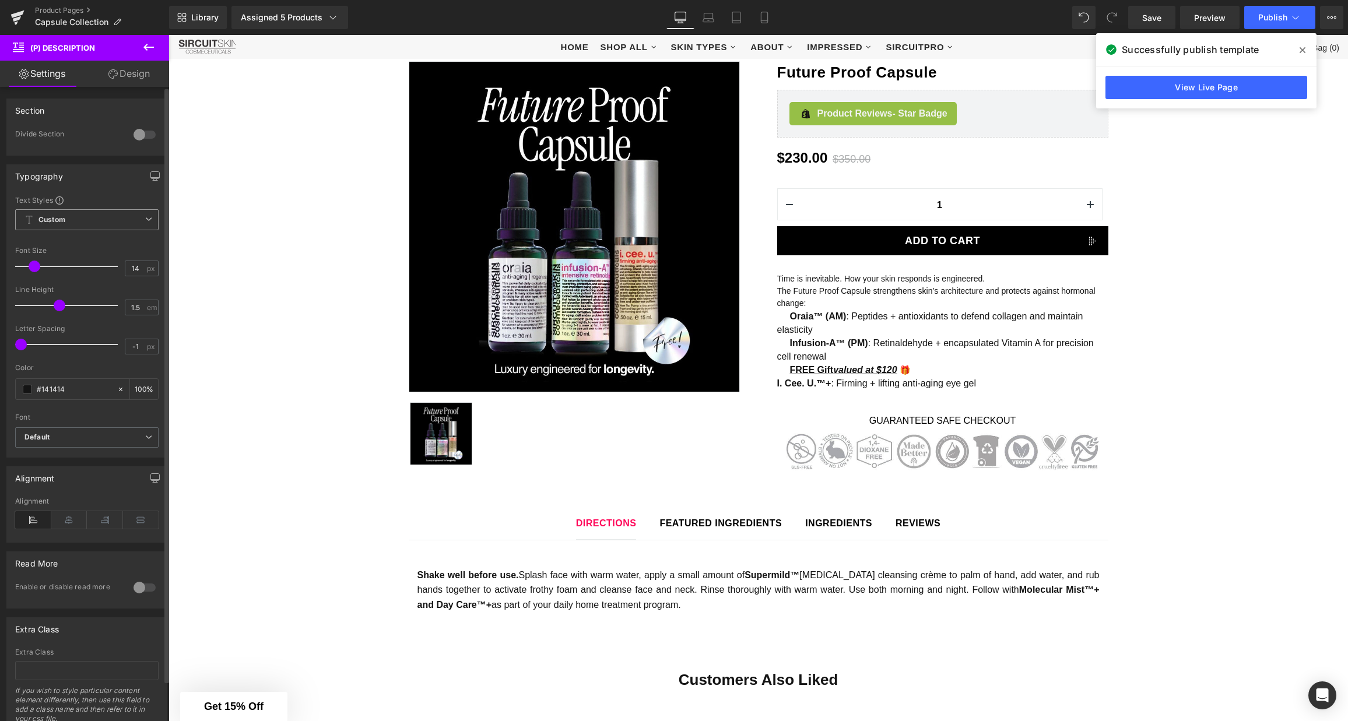
click at [103, 224] on span "Custom Setup Global Style" at bounding box center [86, 219] width 143 height 21
click at [107, 195] on div "Text Styles" at bounding box center [86, 199] width 143 height 9
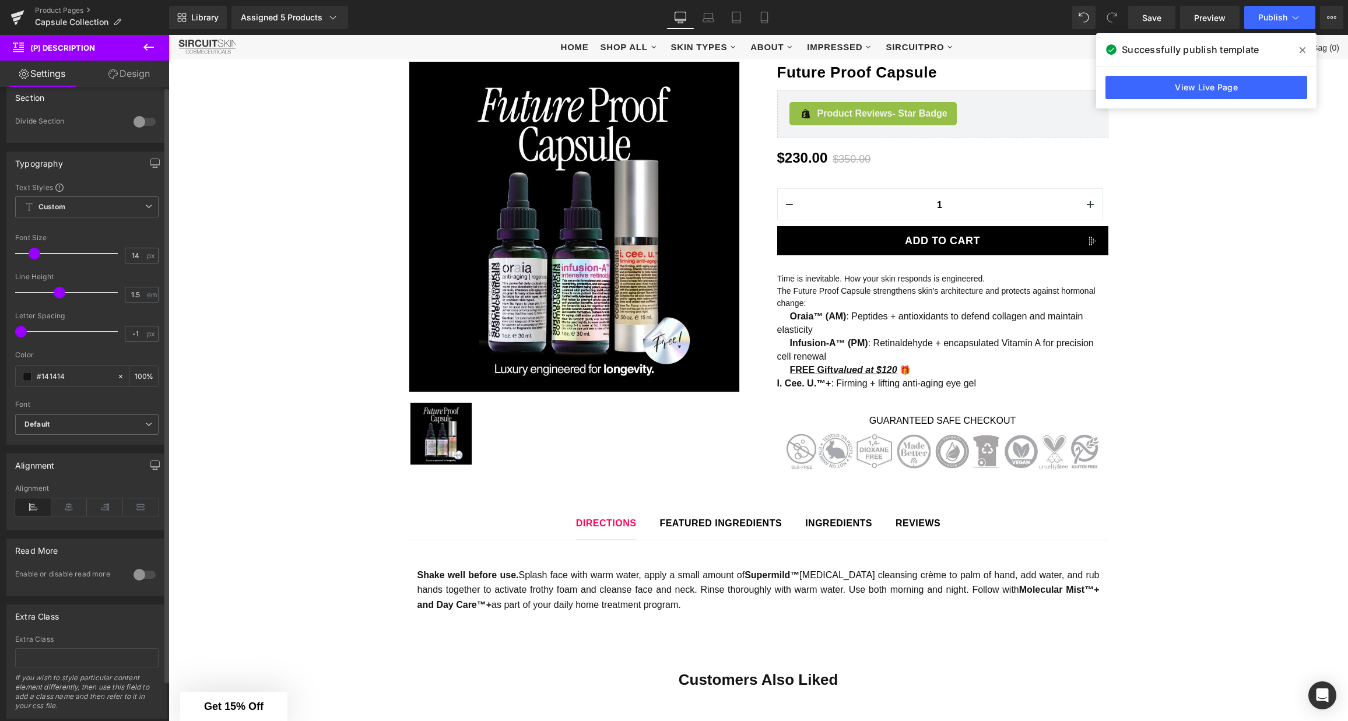
scroll to position [0, 0]
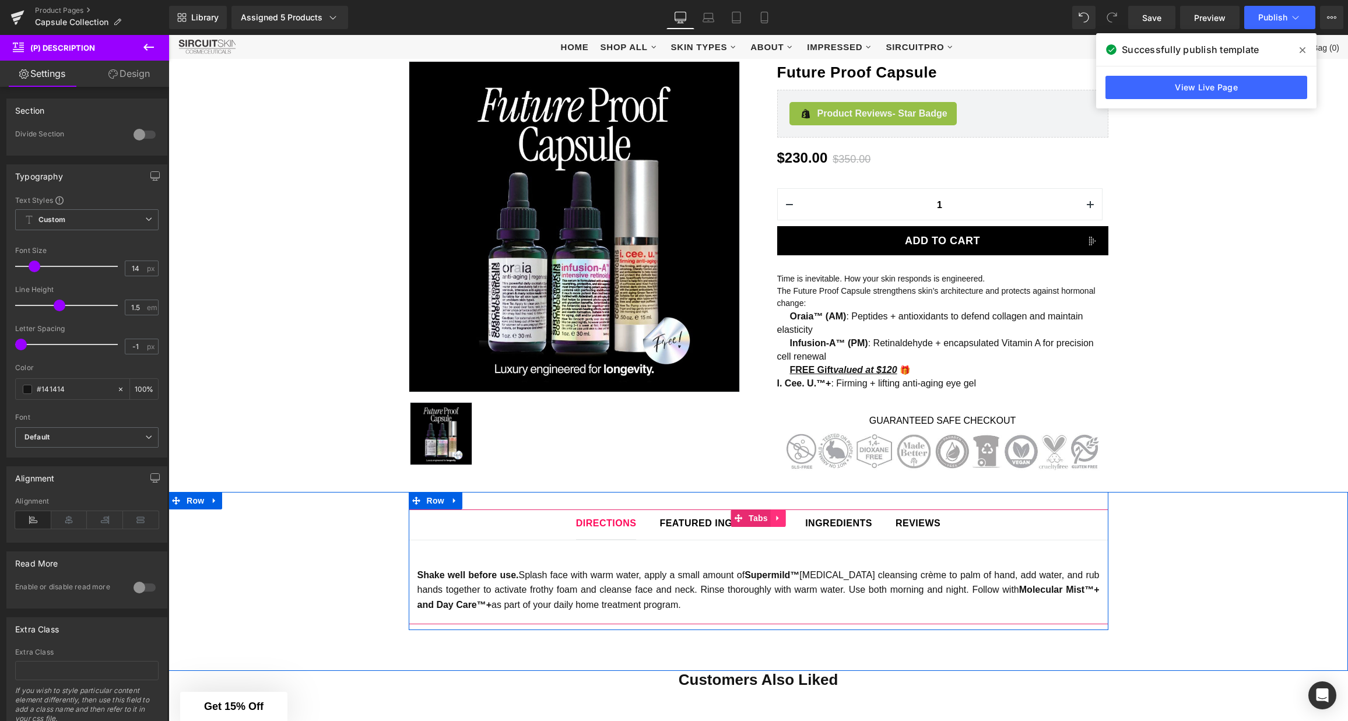
click at [777, 516] on icon at bounding box center [778, 518] width 2 height 5
click at [733, 517] on link "Tabs" at bounding box center [728, 518] width 40 height 17
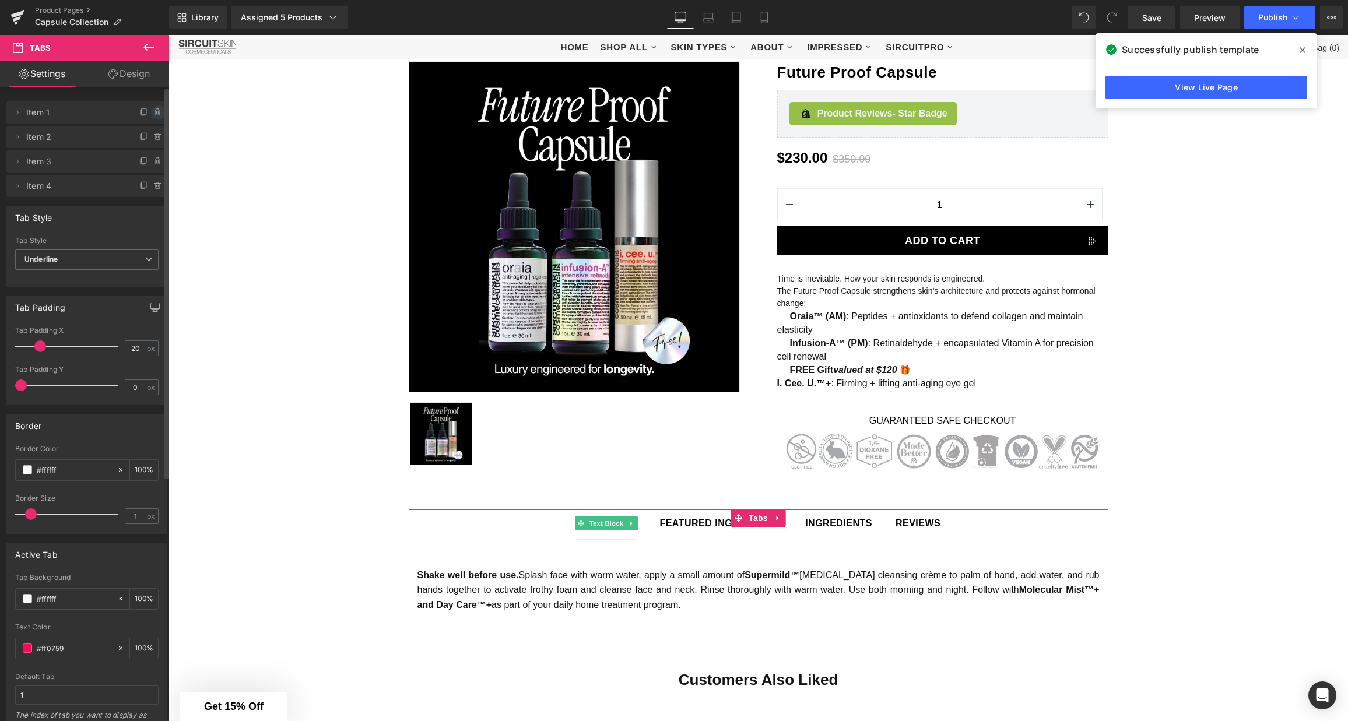
click at [154, 114] on icon at bounding box center [157, 112] width 9 height 9
click at [154, 114] on button "Delete" at bounding box center [145, 113] width 37 height 15
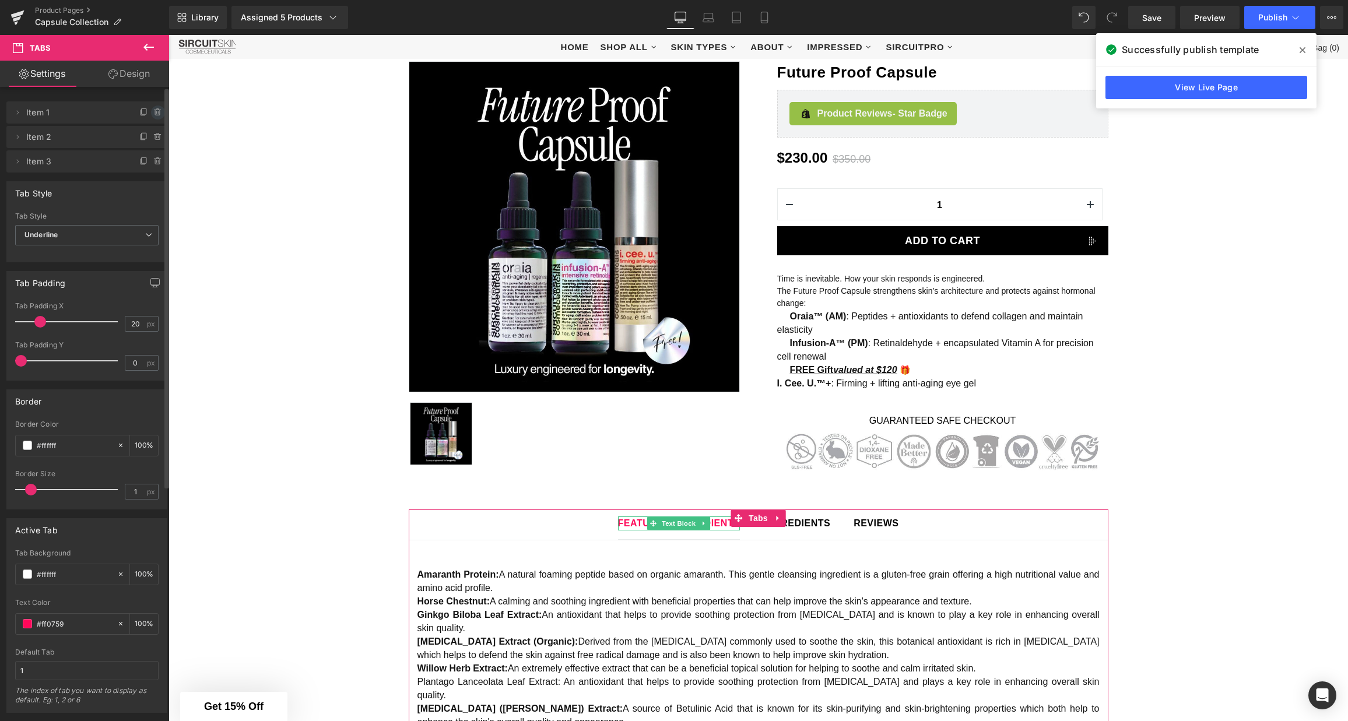
click at [154, 114] on icon at bounding box center [157, 112] width 9 height 9
click at [149, 114] on button "Delete" at bounding box center [145, 113] width 37 height 15
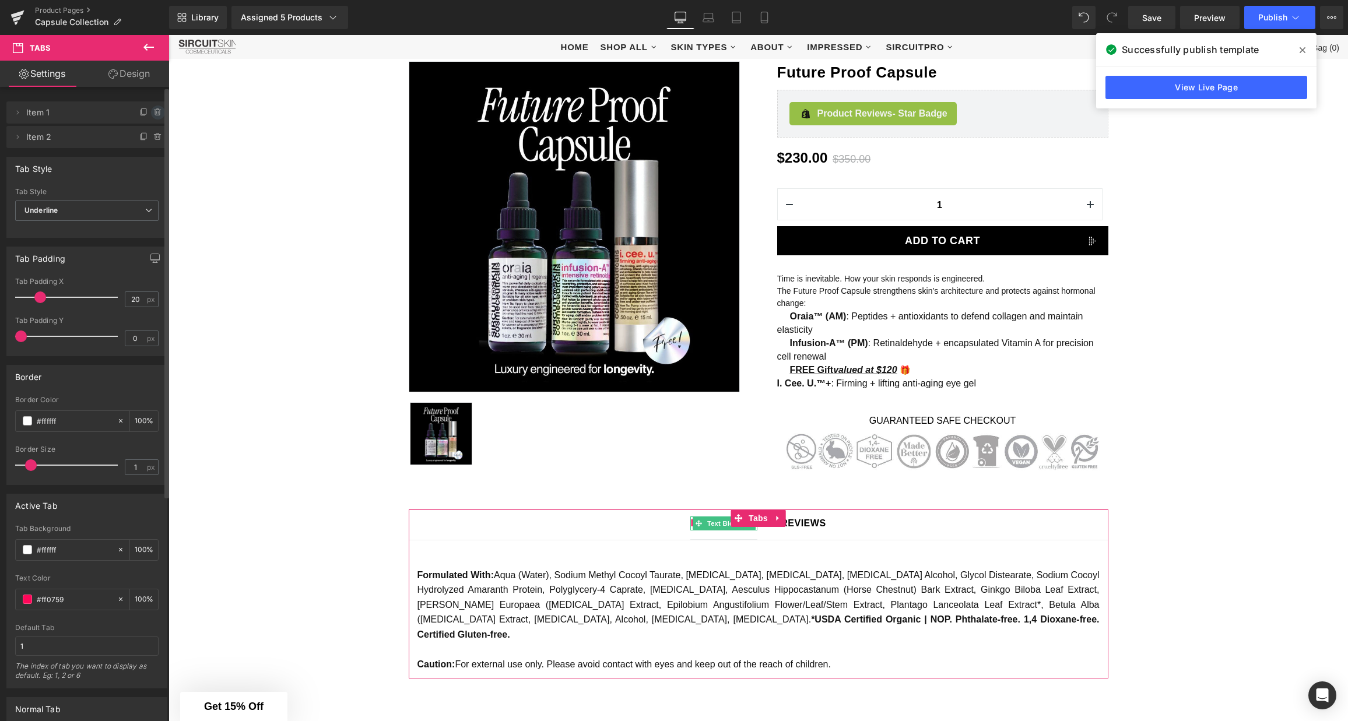
click at [153, 114] on icon at bounding box center [157, 112] width 9 height 9
click at [148, 114] on button "Delete" at bounding box center [145, 113] width 37 height 15
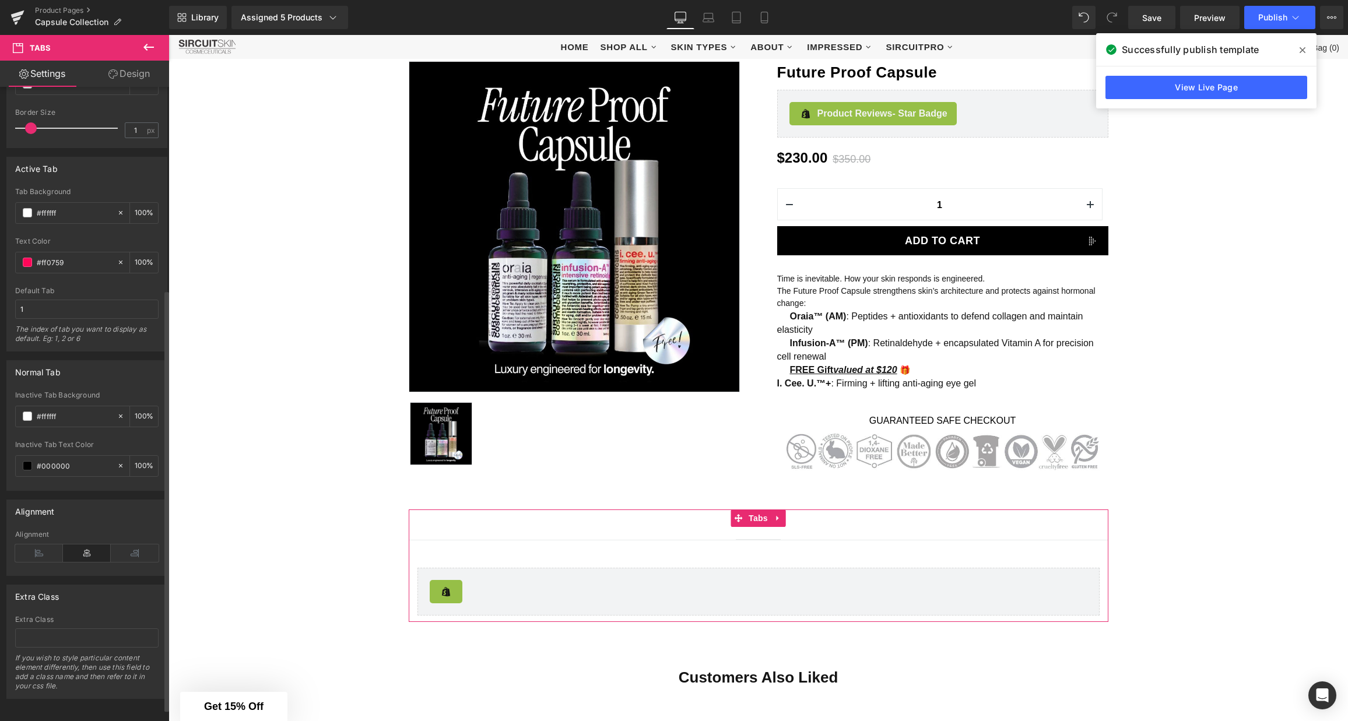
scroll to position [323, 0]
click at [30, 543] on icon at bounding box center [39, 551] width 48 height 17
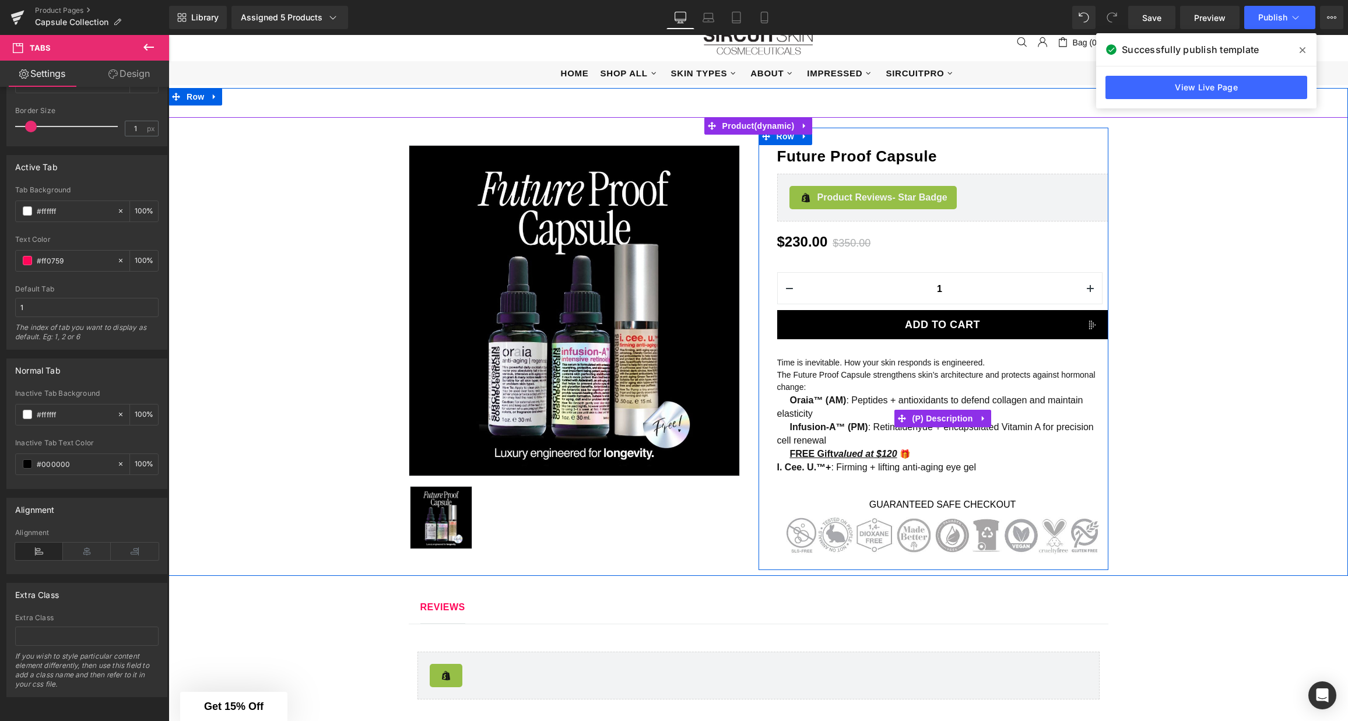
scroll to position [29, 0]
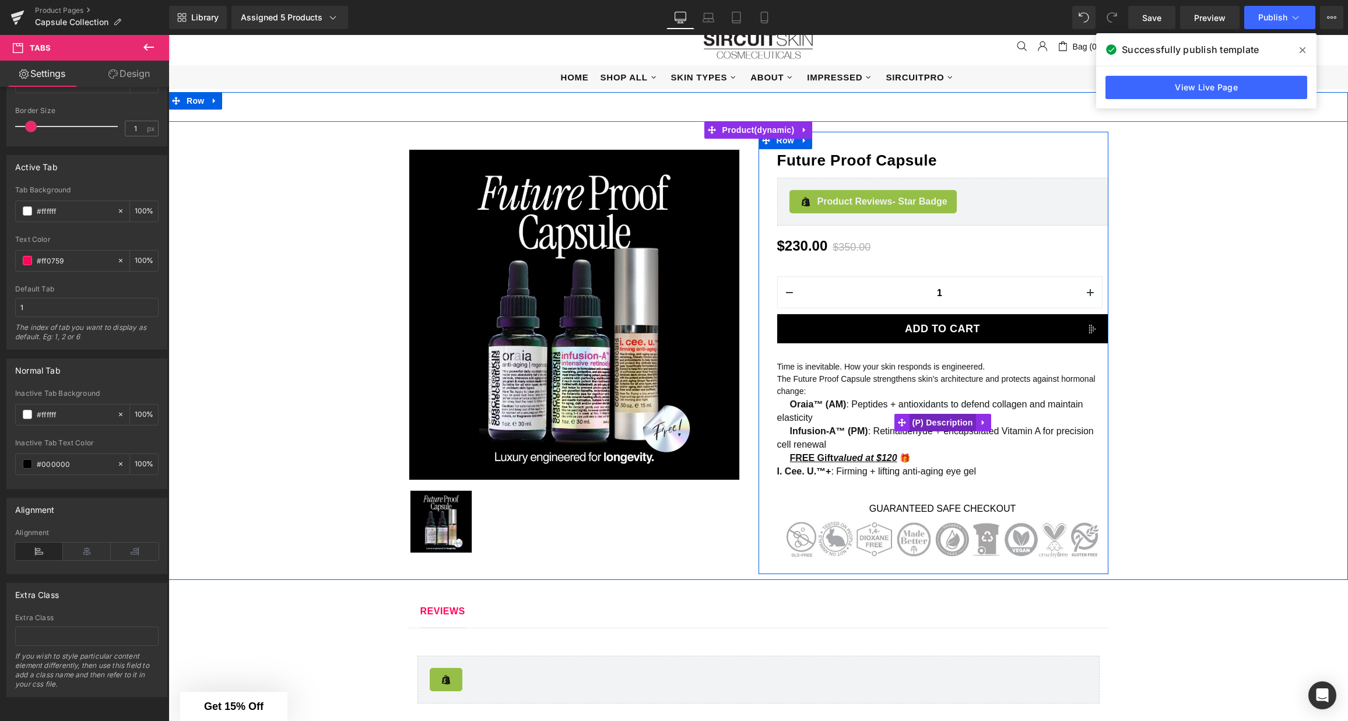
click at [936, 425] on span "(P) Description" at bounding box center [942, 422] width 66 height 17
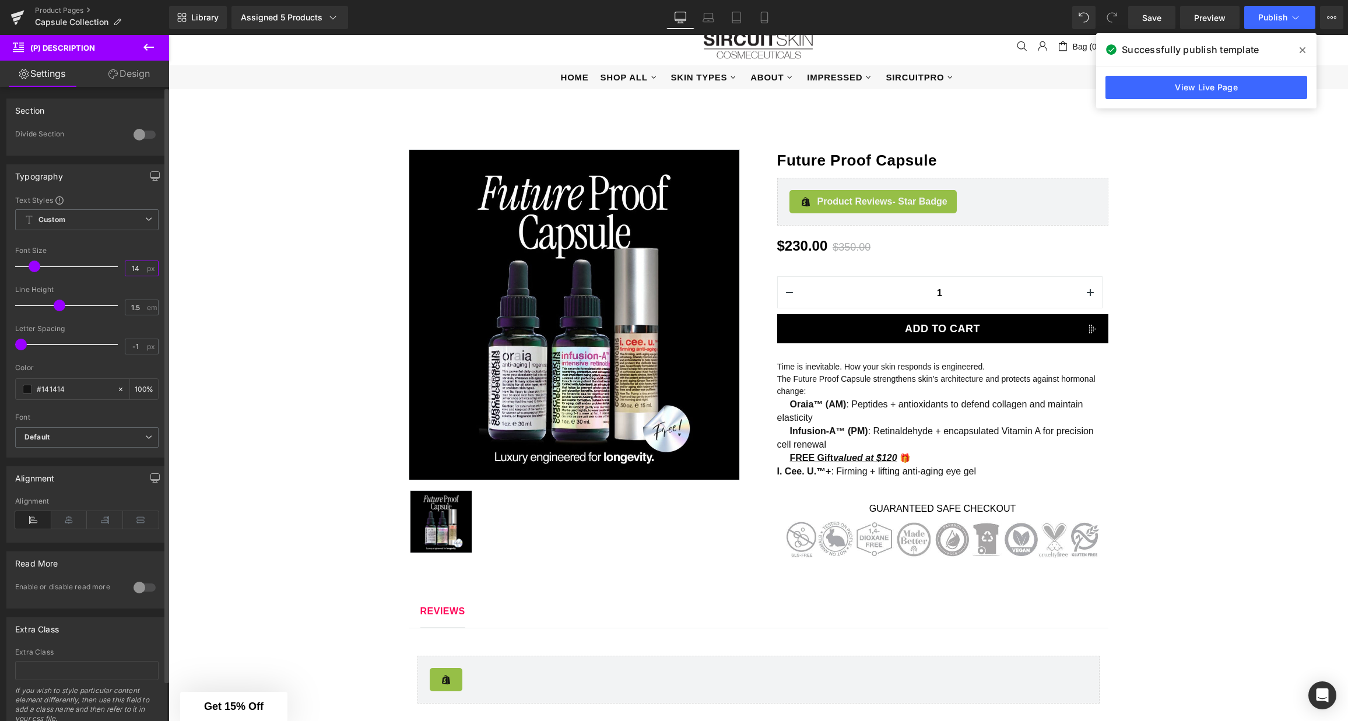
click at [129, 271] on input "14" at bounding box center [135, 268] width 20 height 15
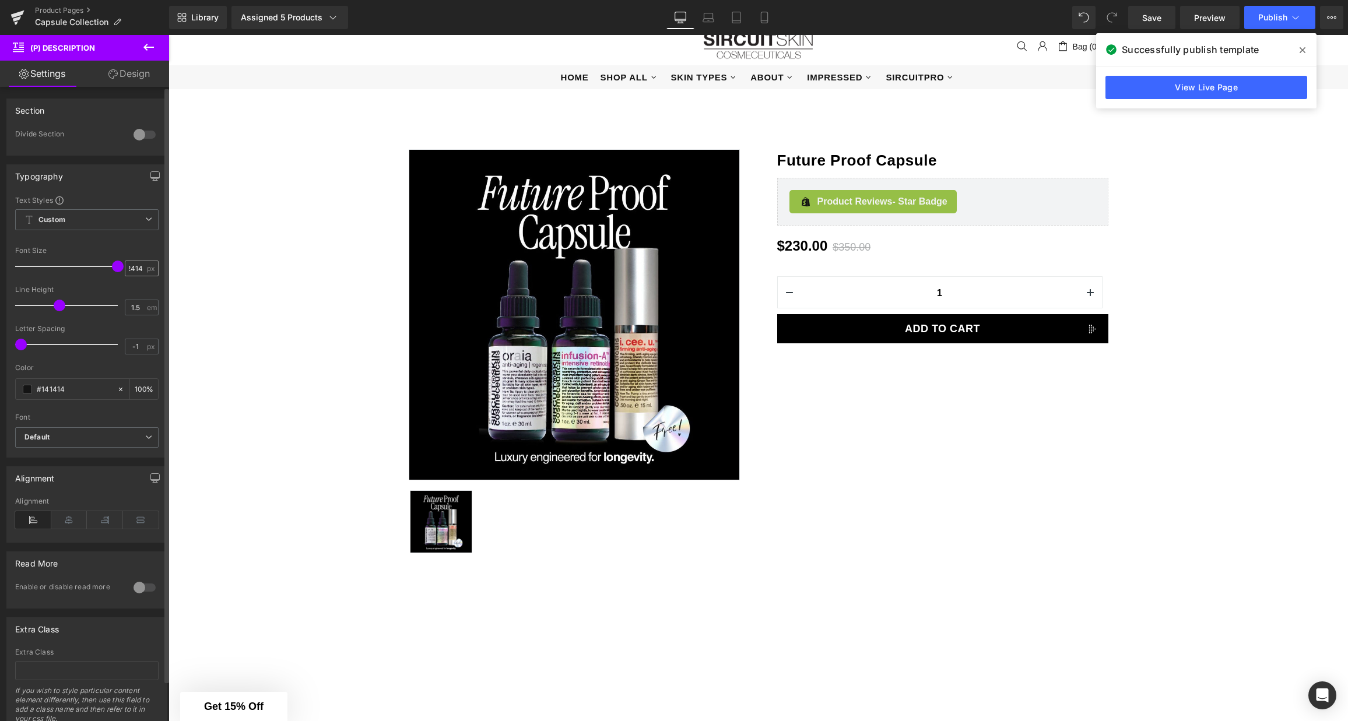
scroll to position [0, 0]
click at [129, 268] on input "2414" at bounding box center [135, 268] width 20 height 15
type input "14"
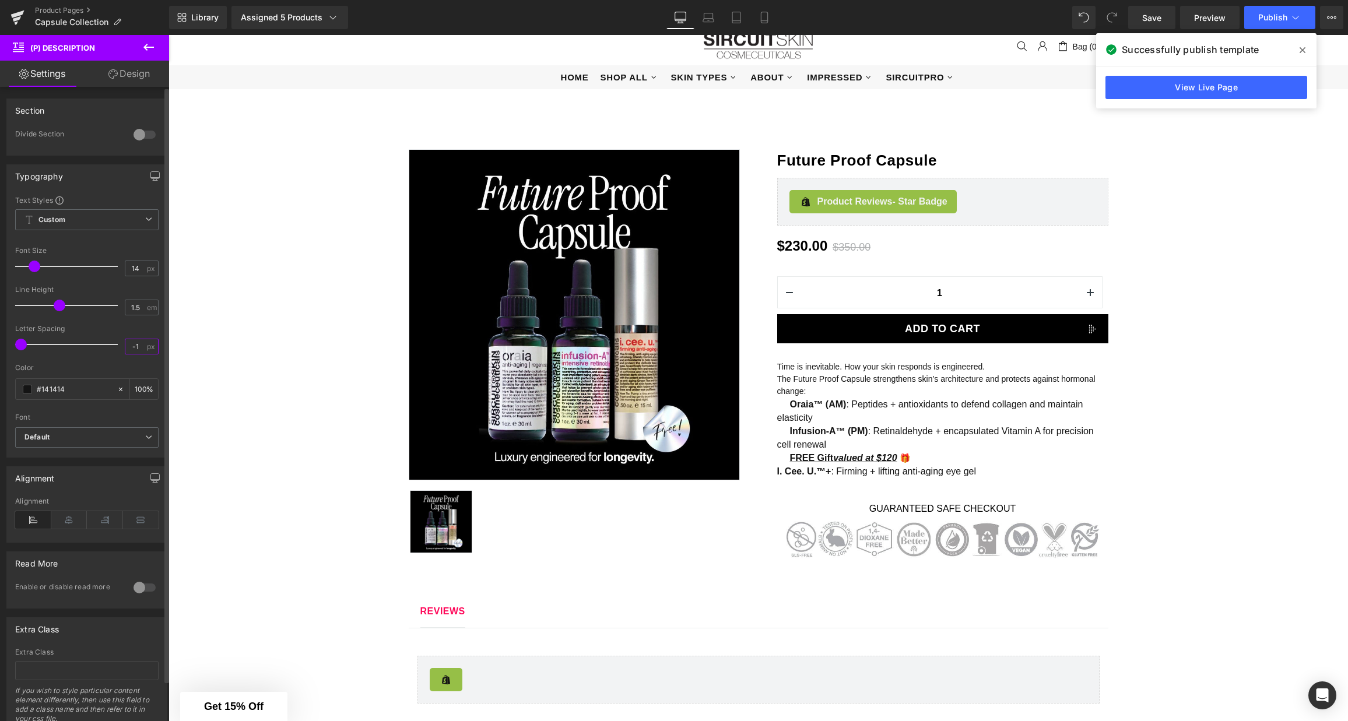
drag, startPoint x: 129, startPoint y: 348, endPoint x: 106, endPoint y: 347, distance: 22.8
click at [106, 347] on div "Letter Spacing -1 px" at bounding box center [86, 344] width 143 height 39
type input "0"
click at [132, 436] on b "Default" at bounding box center [84, 438] width 121 height 10
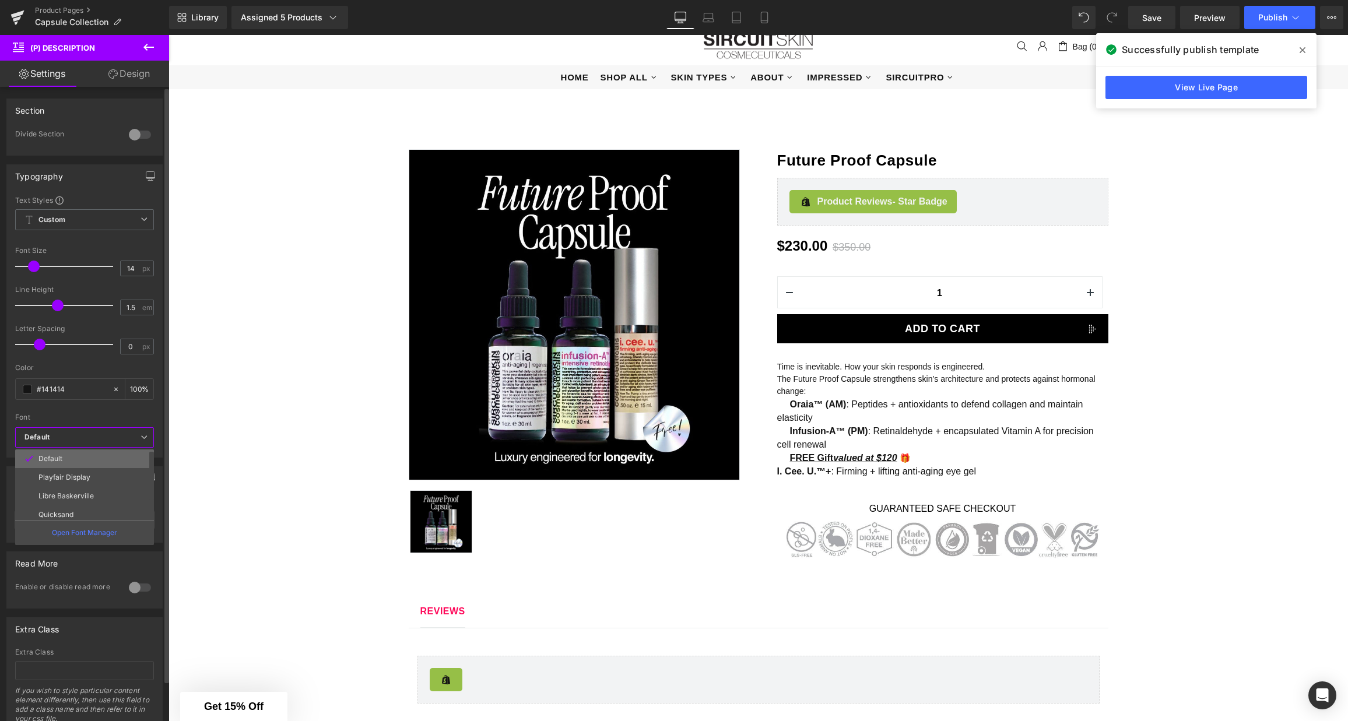
click at [62, 455] on p "Default" at bounding box center [50, 459] width 24 height 8
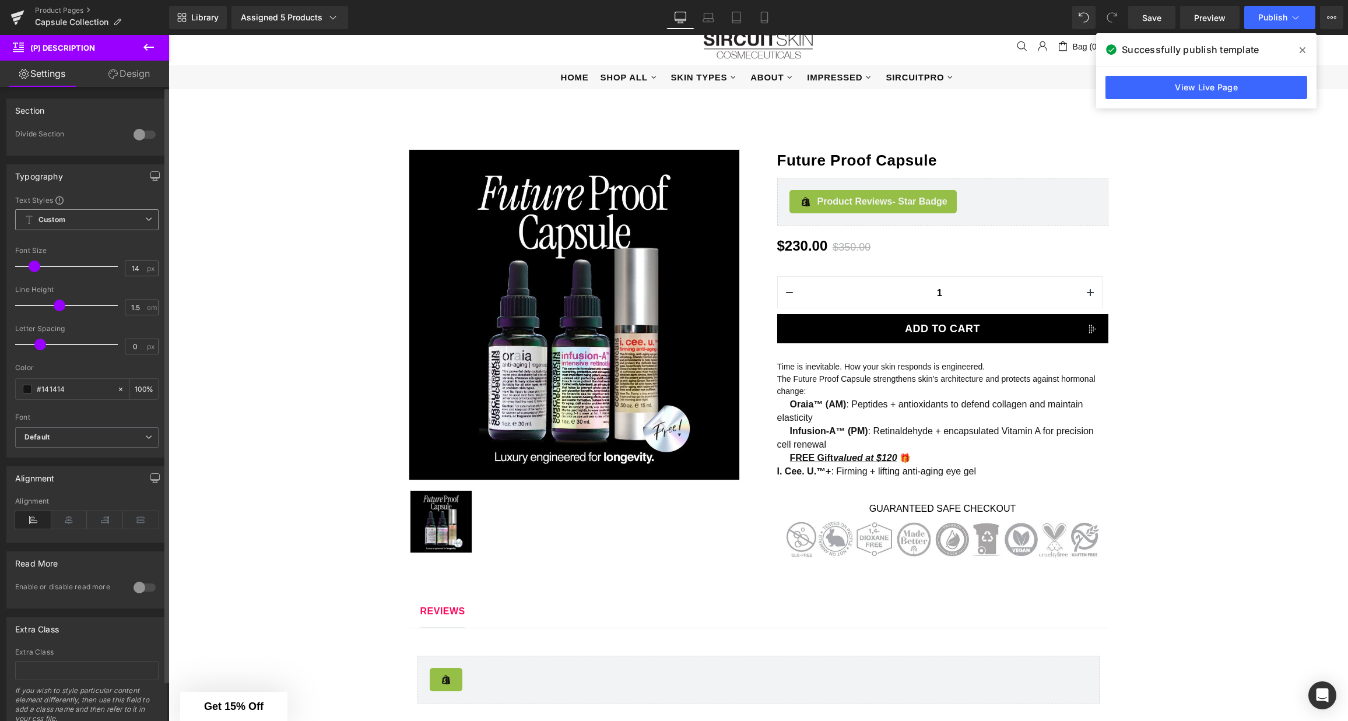
click at [97, 220] on span "Custom Setup Global Style" at bounding box center [86, 219] width 143 height 21
click at [111, 206] on div "Font Default Playfair Display Libre [PERSON_NAME] Quicksand [PERSON_NAME] Conde…" at bounding box center [86, 311] width 143 height 232
click at [131, 74] on link "Design" at bounding box center [129, 74] width 85 height 26
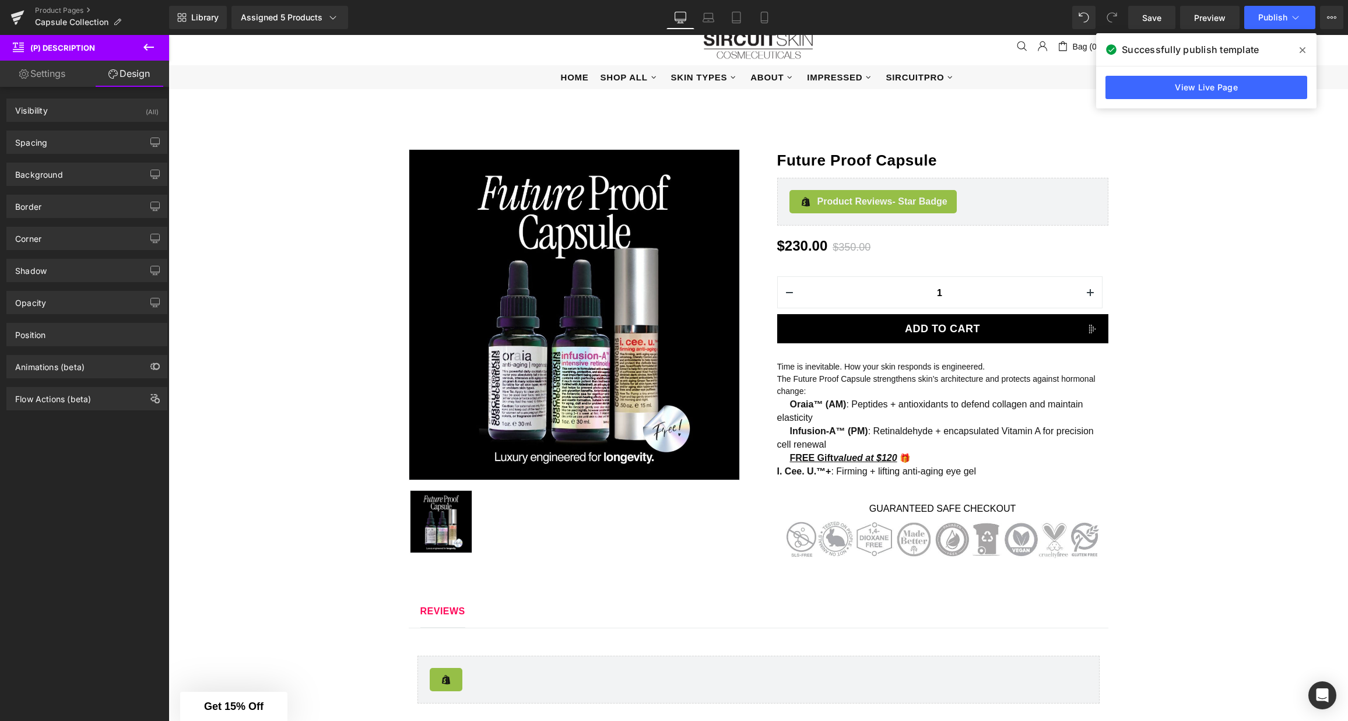
click at [55, 72] on link "Settings" at bounding box center [42, 74] width 85 height 26
type input "100"
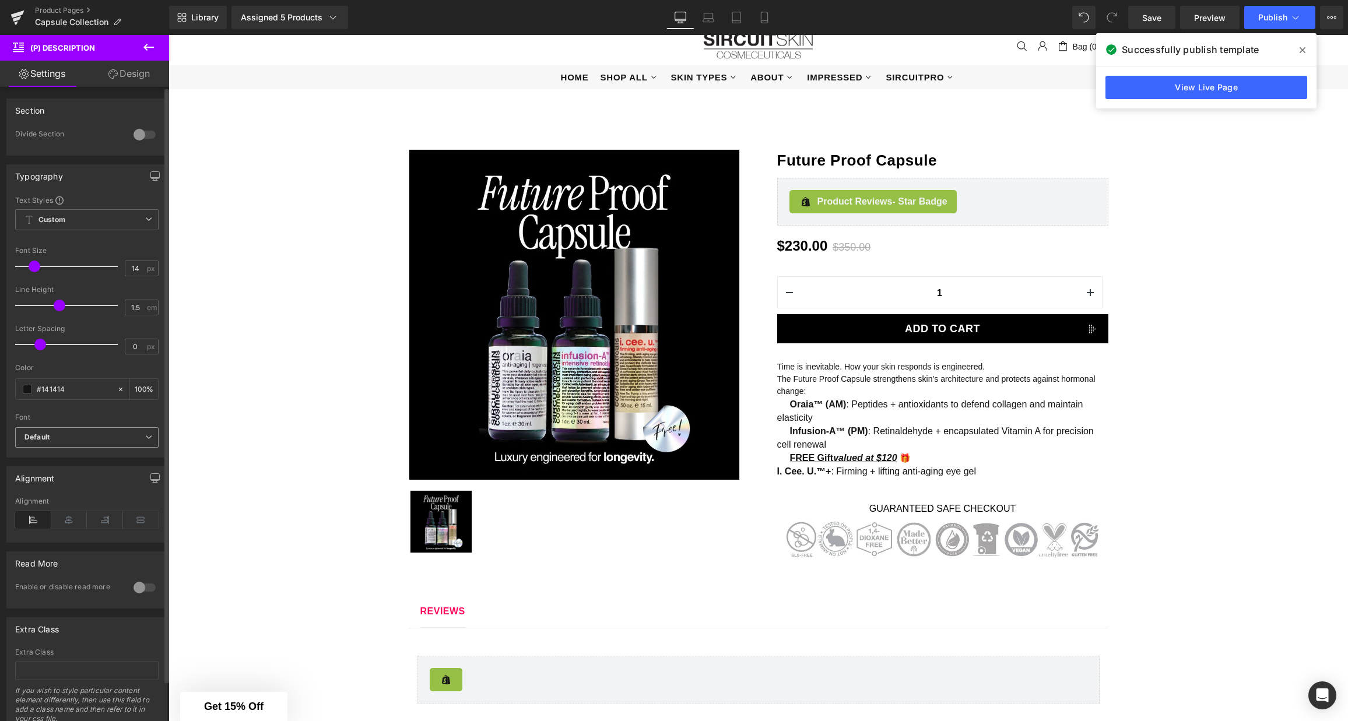
click at [93, 439] on b "Default" at bounding box center [84, 438] width 121 height 10
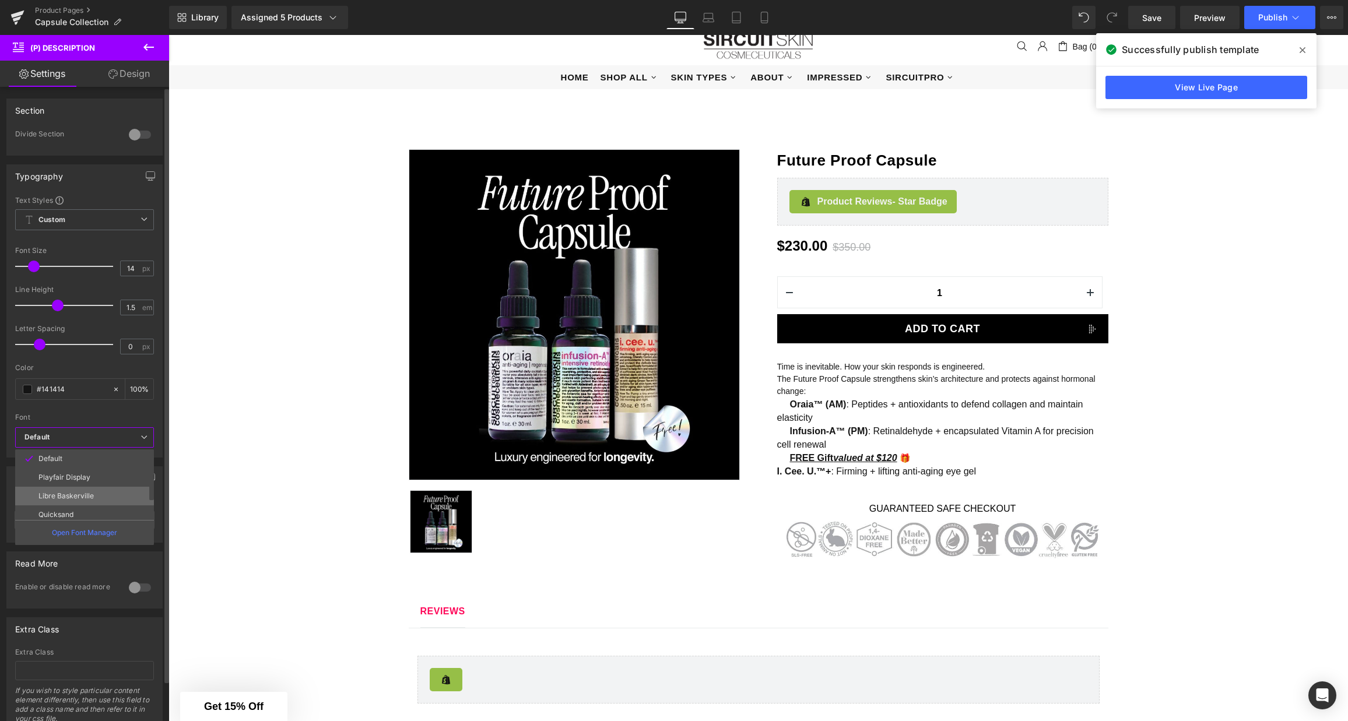
click at [84, 499] on p "Libre Baskerville" at bounding box center [65, 496] width 55 height 8
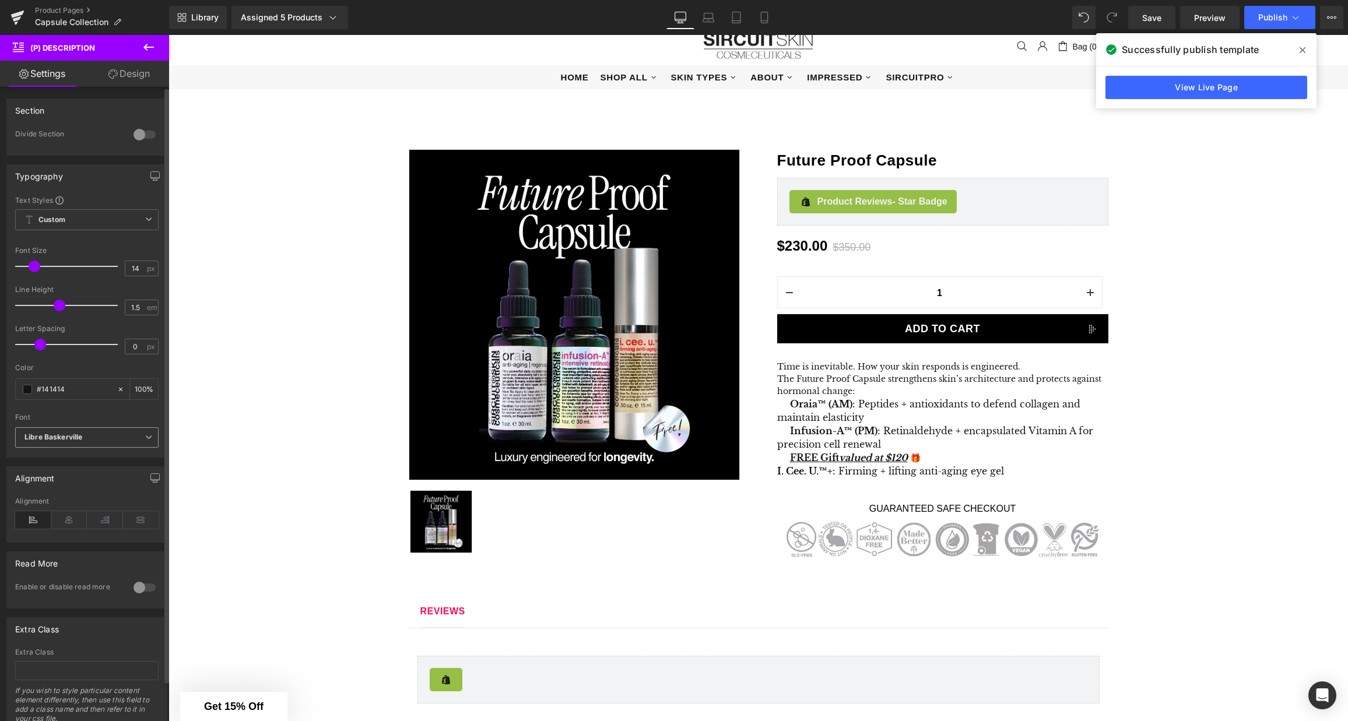
click at [90, 437] on b "Libre Baskerville" at bounding box center [84, 438] width 121 height 10
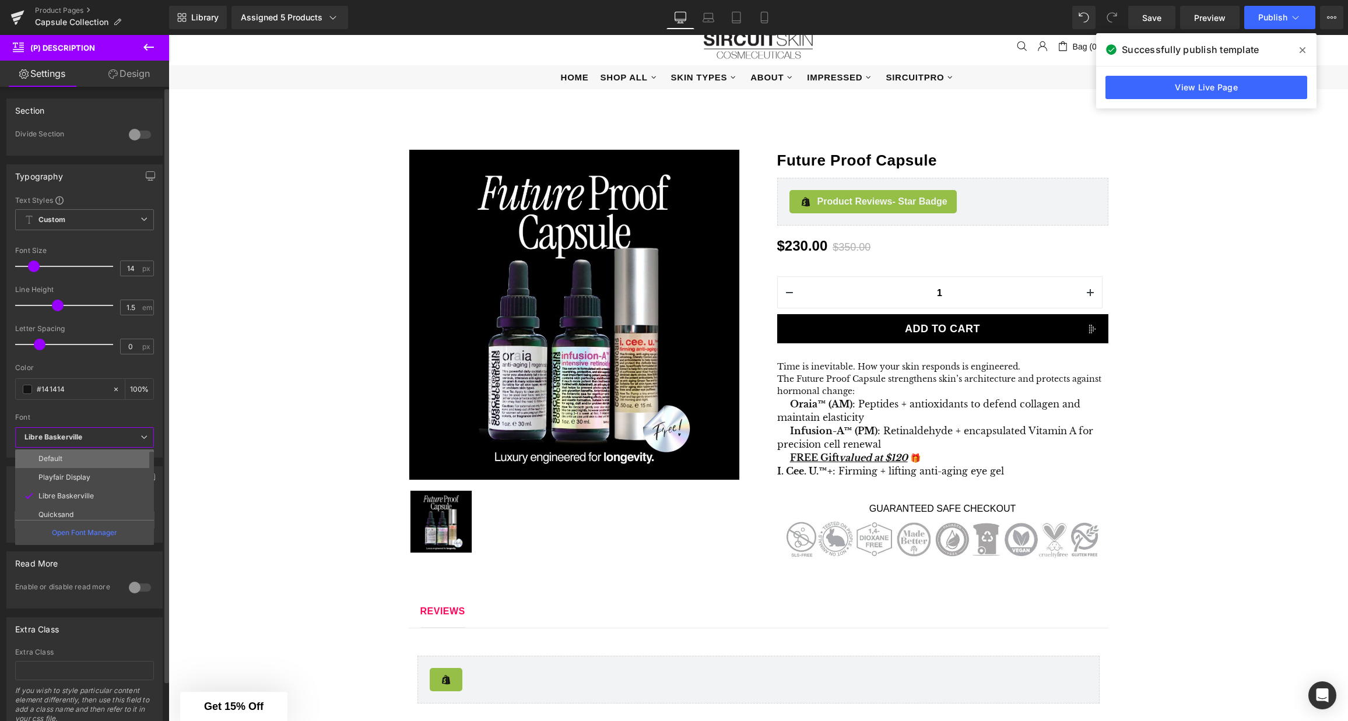
click at [78, 457] on li "Default" at bounding box center [87, 459] width 144 height 19
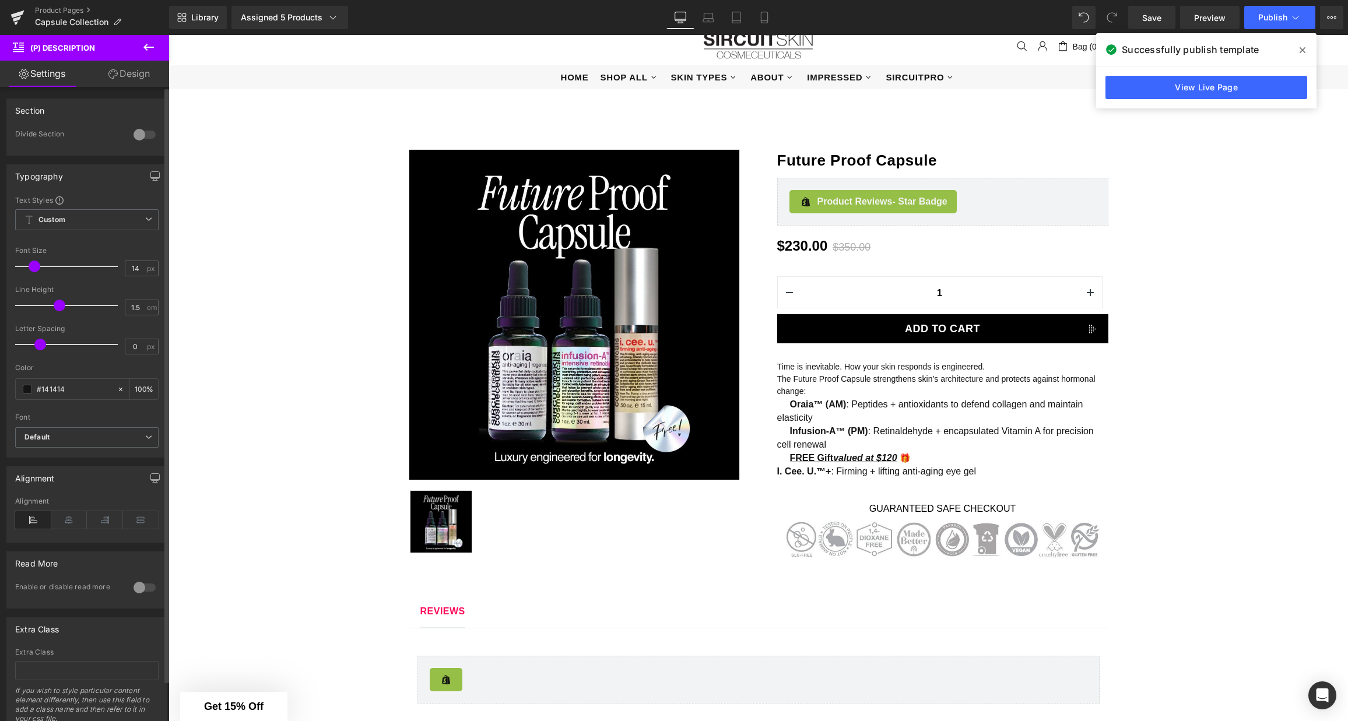
type input "1.6"
click at [62, 305] on span at bounding box center [64, 306] width 12 height 12
drag, startPoint x: 131, startPoint y: 268, endPoint x: 141, endPoint y: 268, distance: 9.3
click at [141, 268] on input "14" at bounding box center [135, 268] width 20 height 15
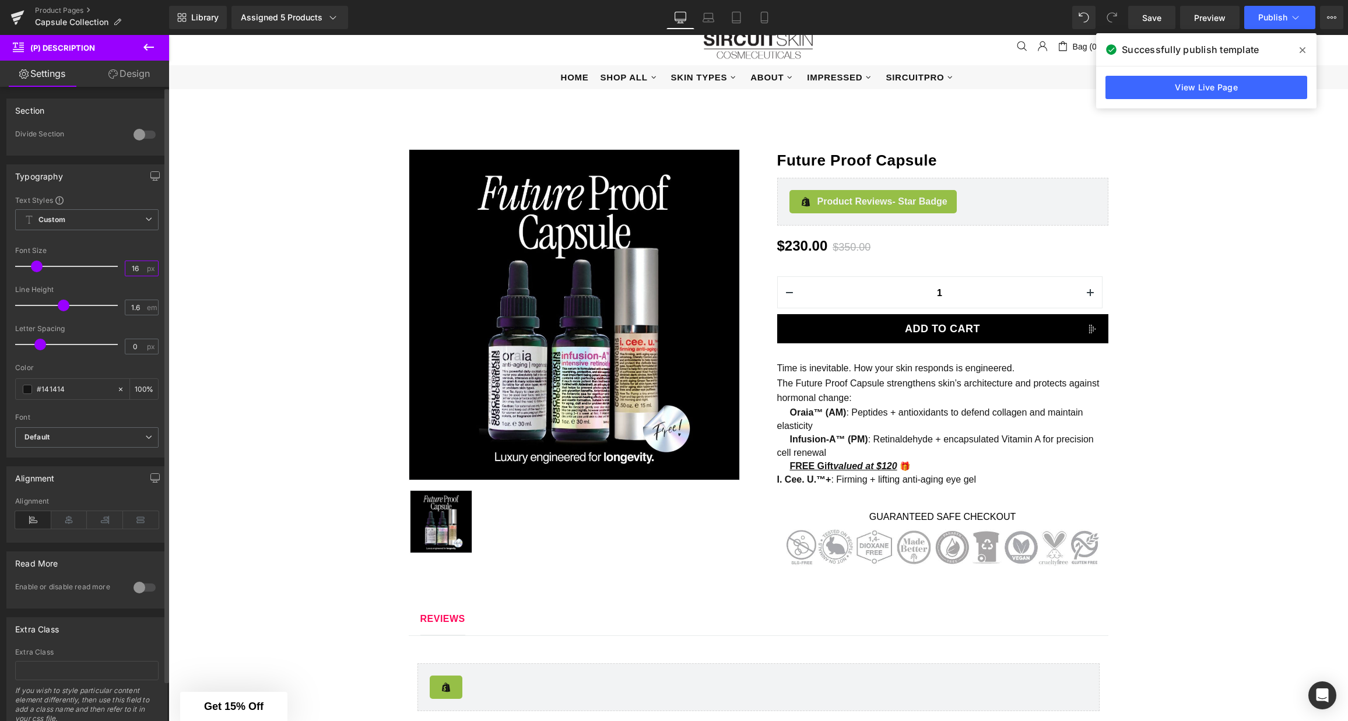
type input "16"
click at [1101, 19] on span "Publish" at bounding box center [1273, 17] width 29 height 9
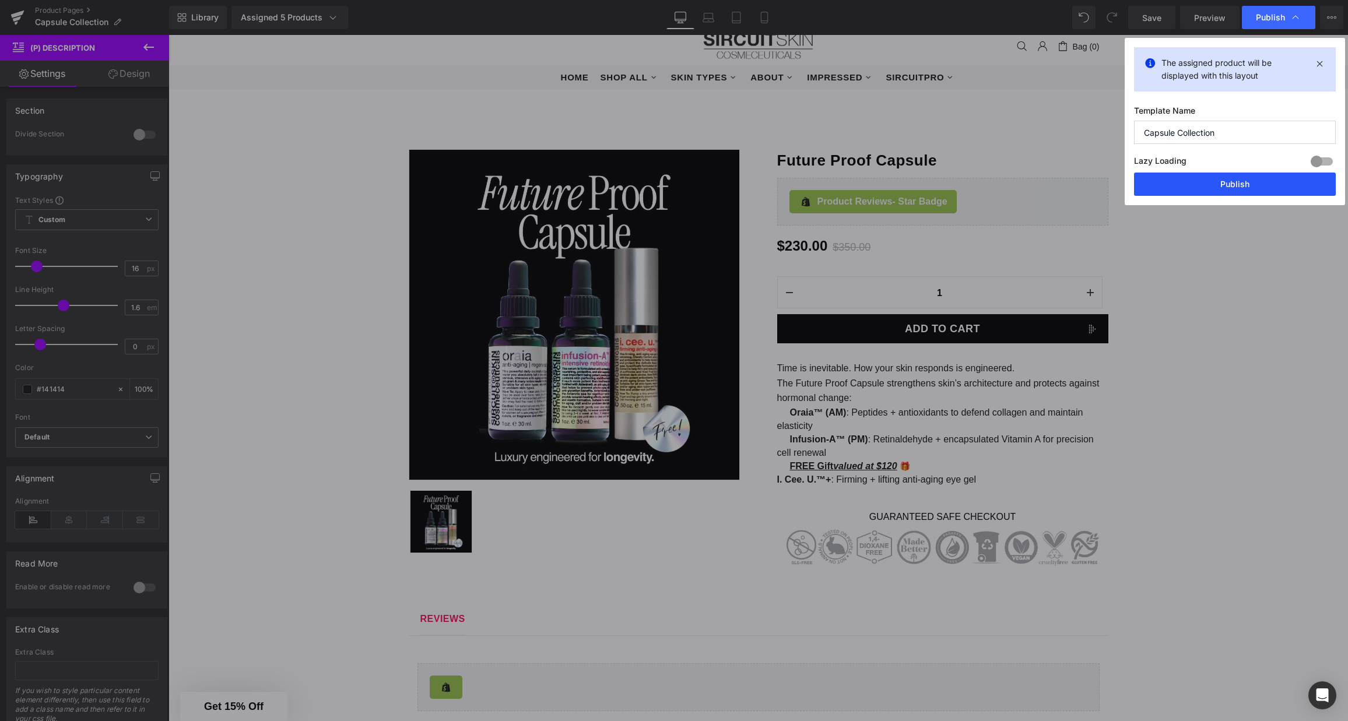
click at [1101, 185] on button "Publish" at bounding box center [1235, 184] width 202 height 23
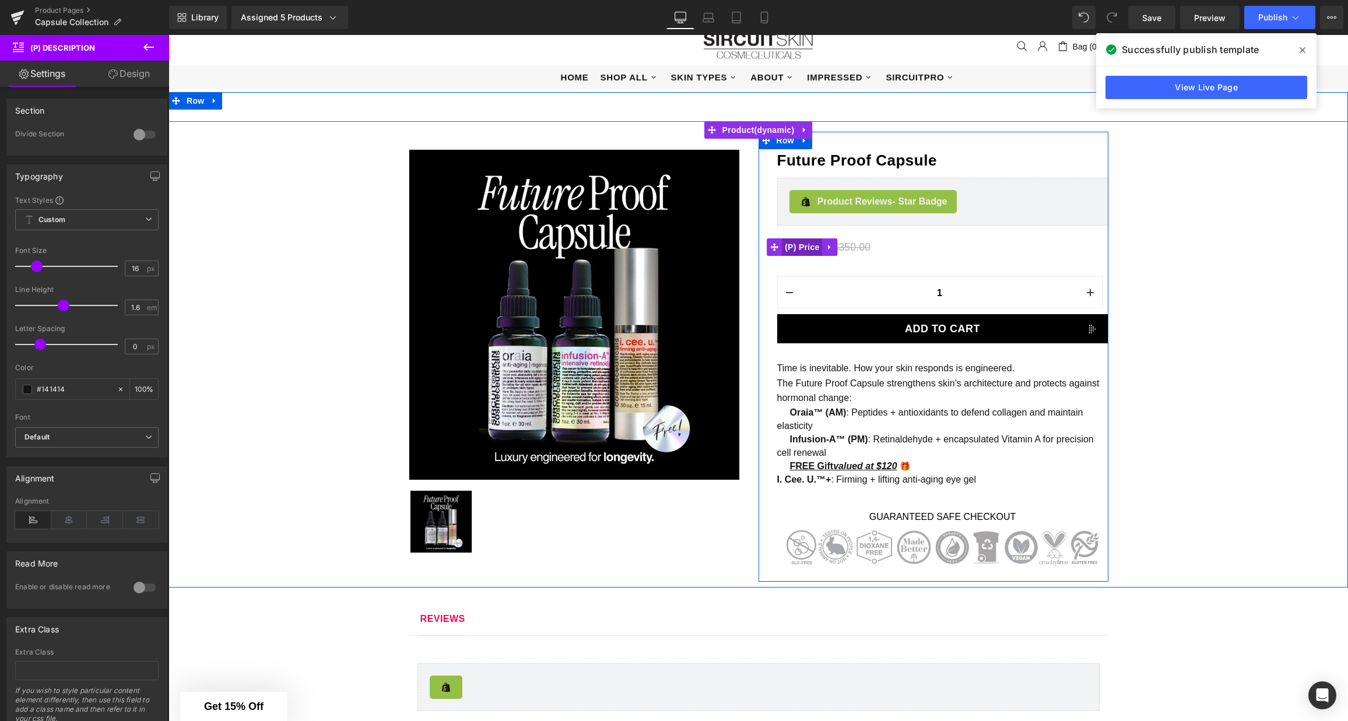
click at [809, 246] on span "(P) Price" at bounding box center [802, 247] width 41 height 17
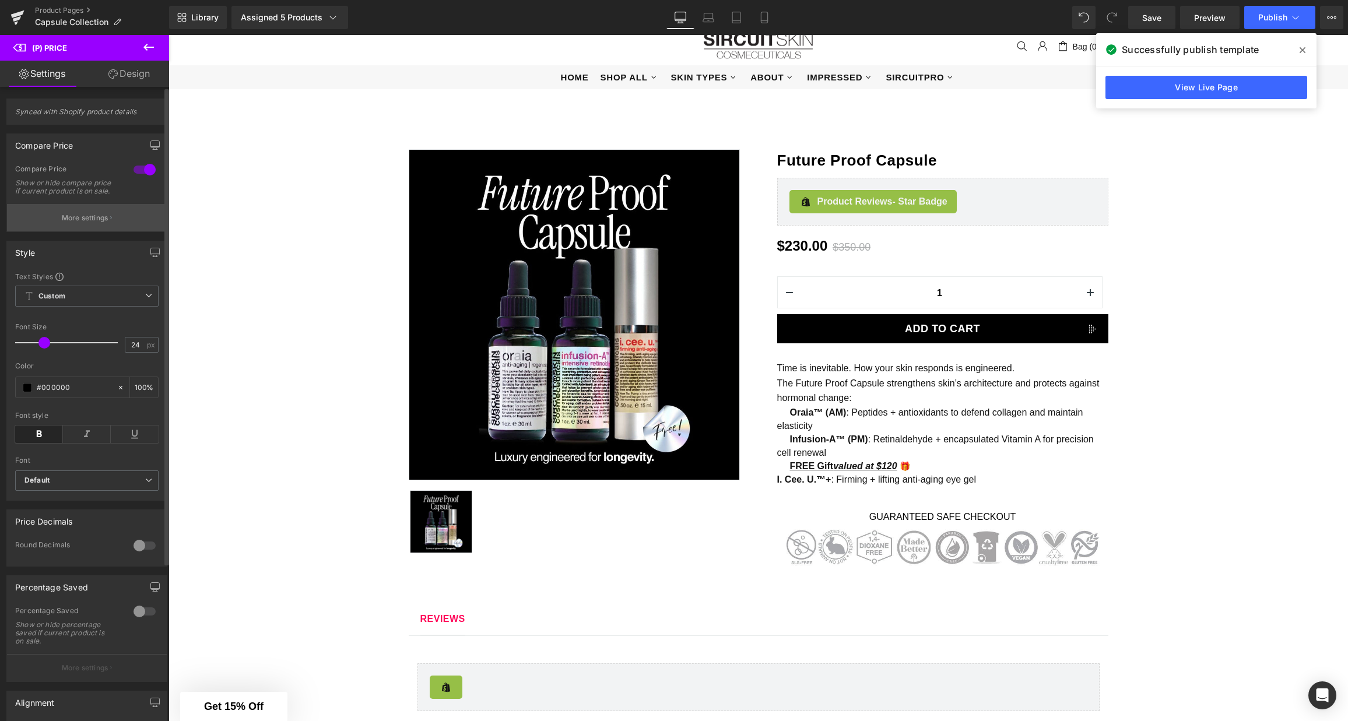
click at [75, 223] on p "More settings" at bounding box center [85, 218] width 47 height 10
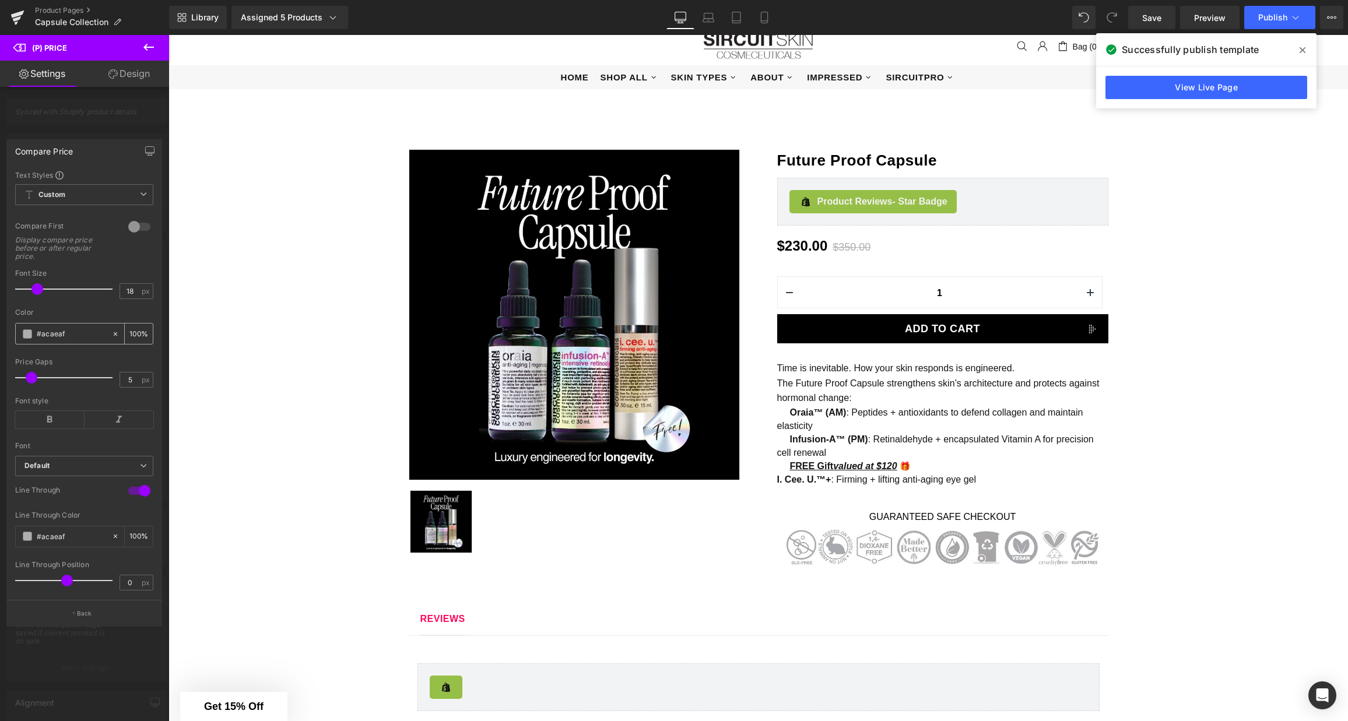
click at [30, 337] on span at bounding box center [27, 334] width 9 height 9
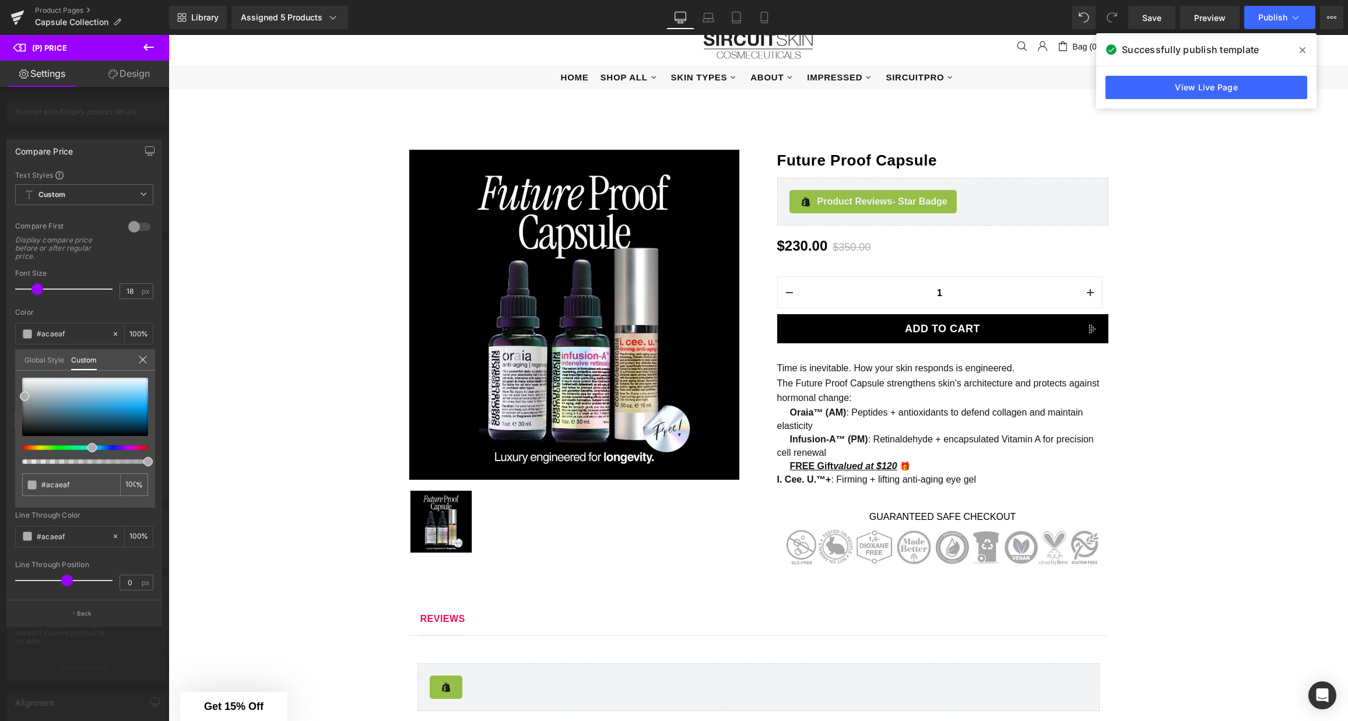
click at [38, 359] on link "Global Style" at bounding box center [44, 359] width 40 height 20
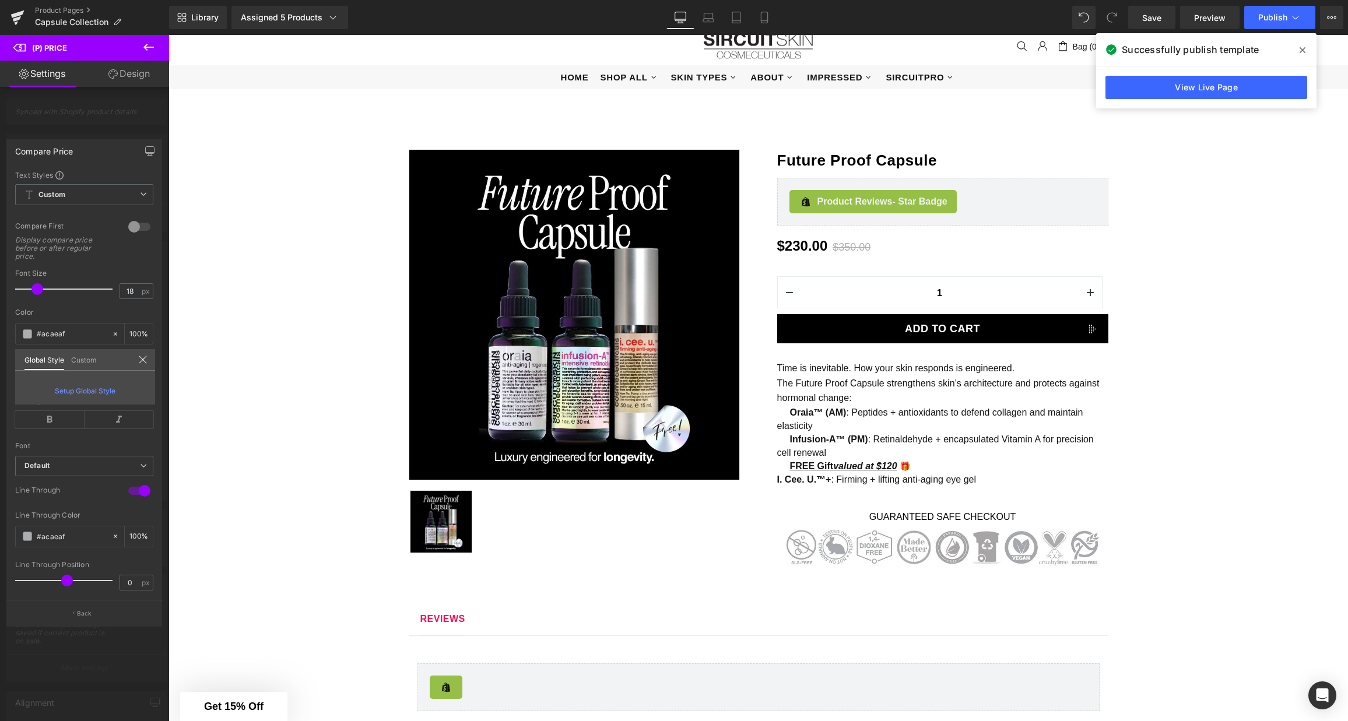
click at [80, 359] on link "Custom" at bounding box center [84, 359] width 26 height 20
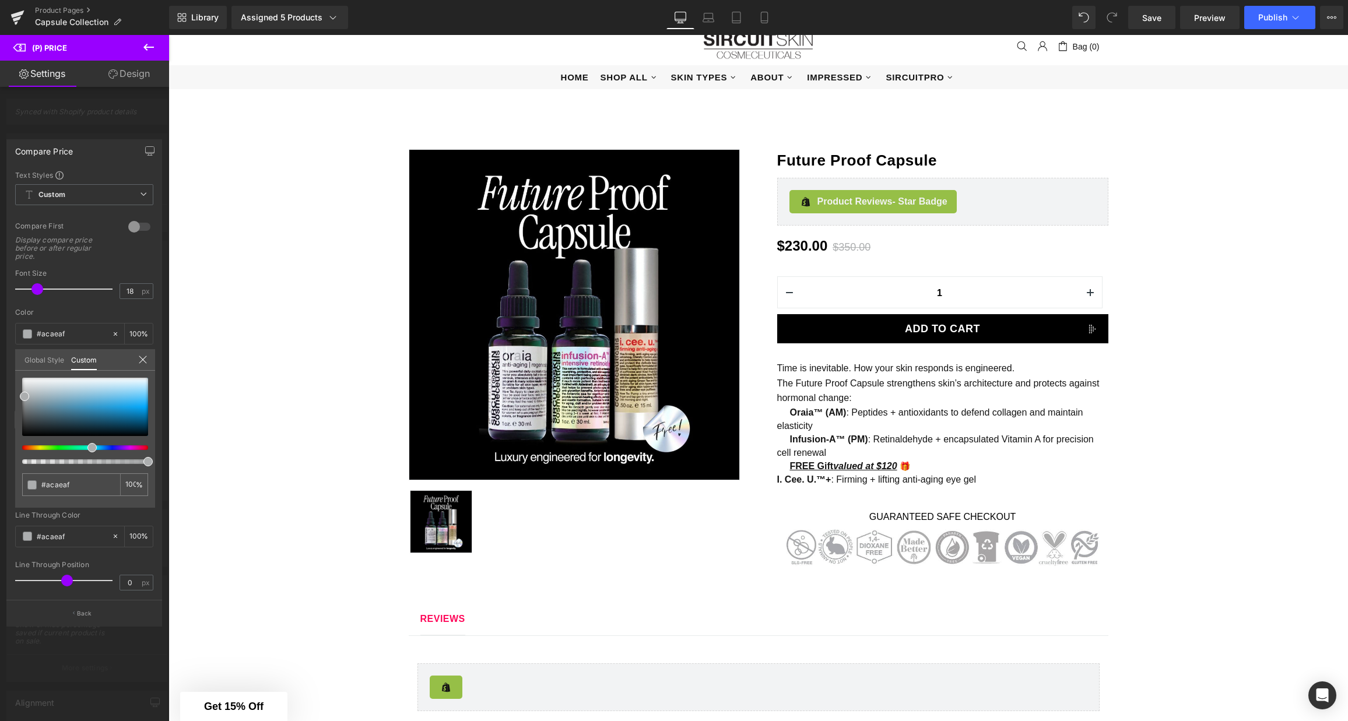
click at [61, 485] on input "#acaeaf" at bounding box center [78, 485] width 74 height 12
click at [61, 485] on input "#acaeaf" at bounding box center [72, 485] width 62 height 12
paste input "ea355d"
type input "#ea355d"
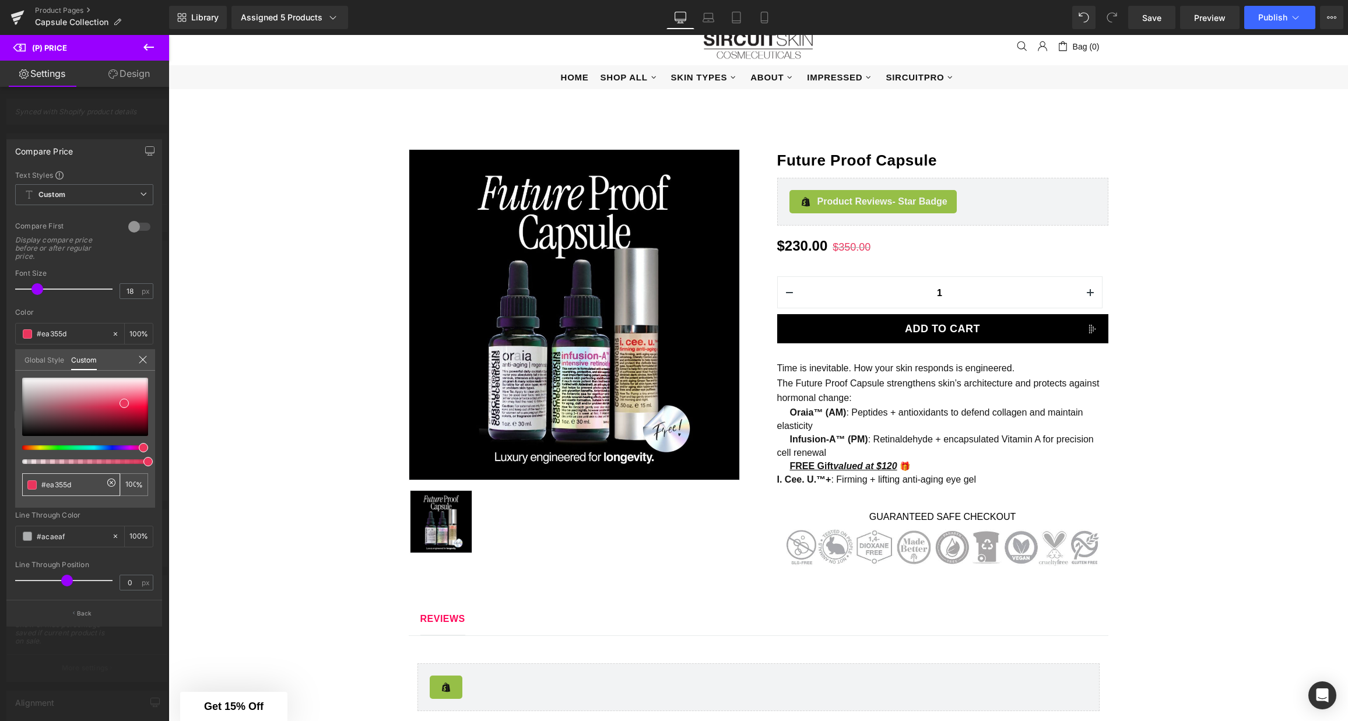
type input "#ea355d"
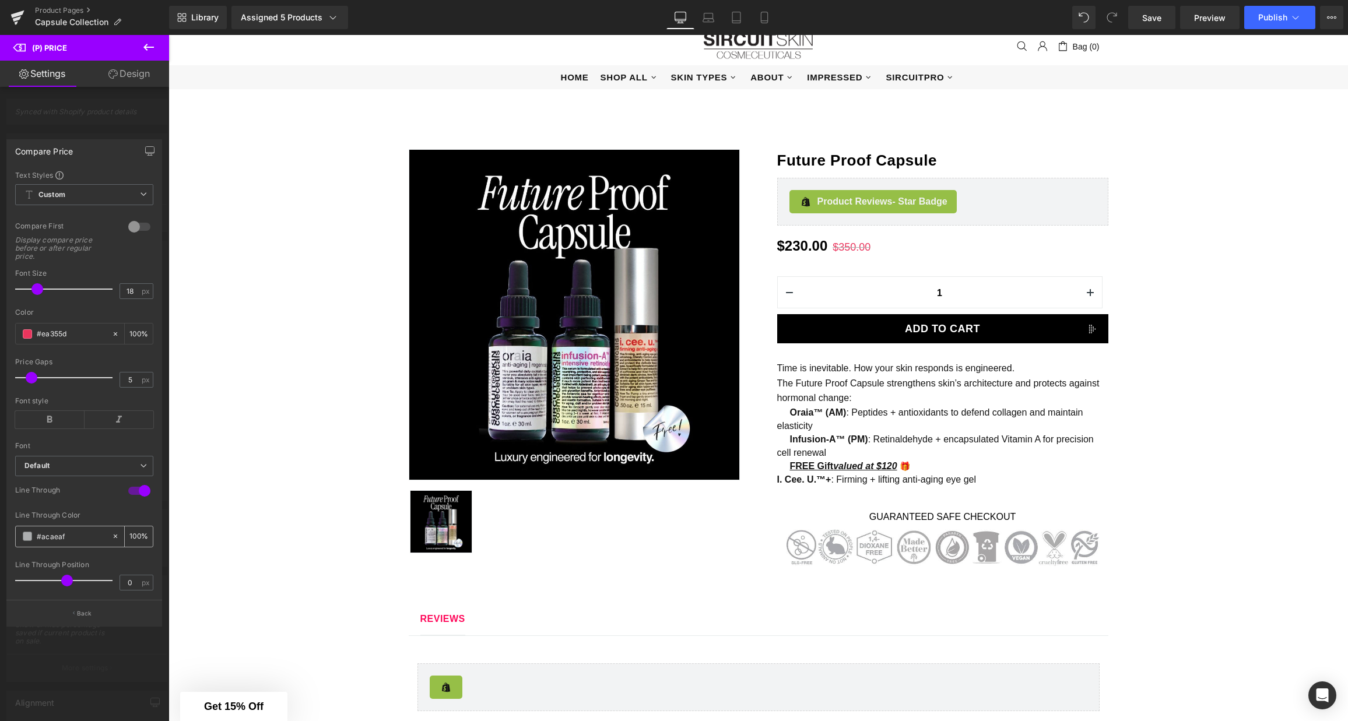
click at [71, 539] on input "#acaeaf" at bounding box center [71, 536] width 69 height 13
paste input "ea355d"
click at [27, 538] on span at bounding box center [27, 536] width 9 height 9
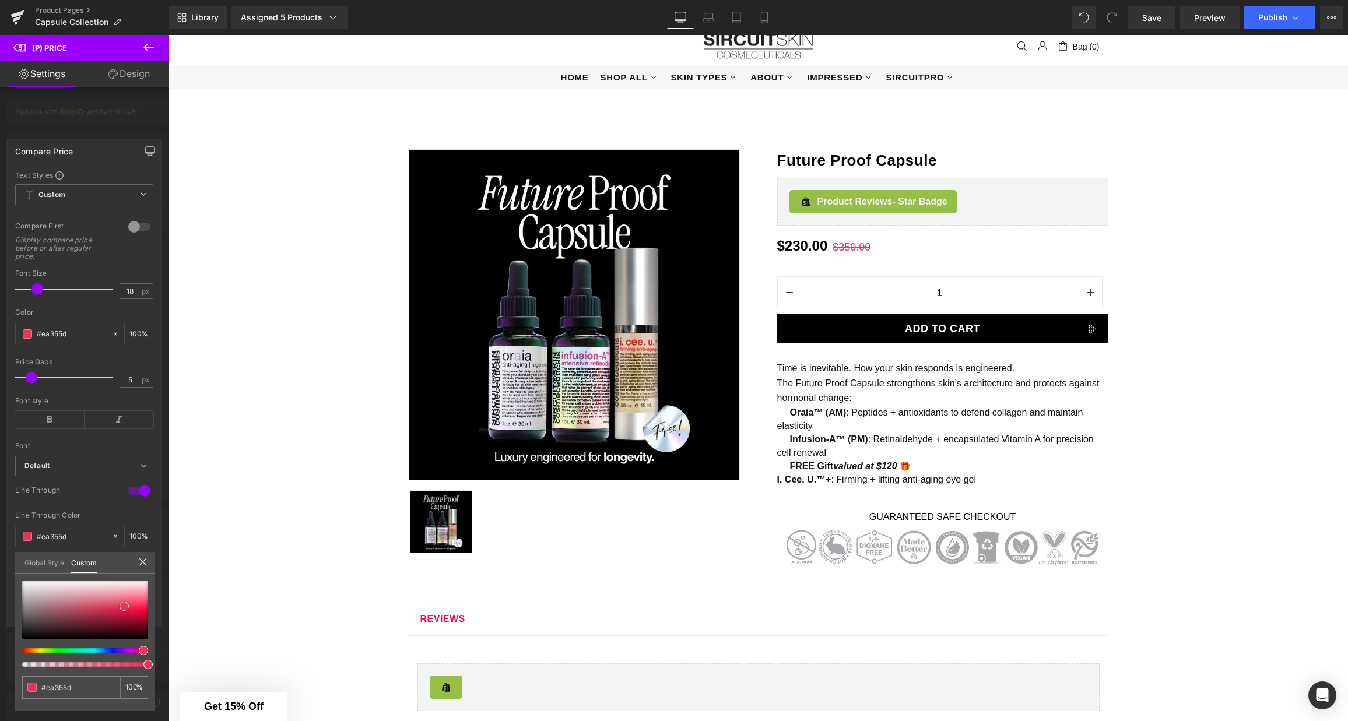
click at [33, 636] on div at bounding box center [85, 610] width 126 height 58
type input "#0d0b0c"
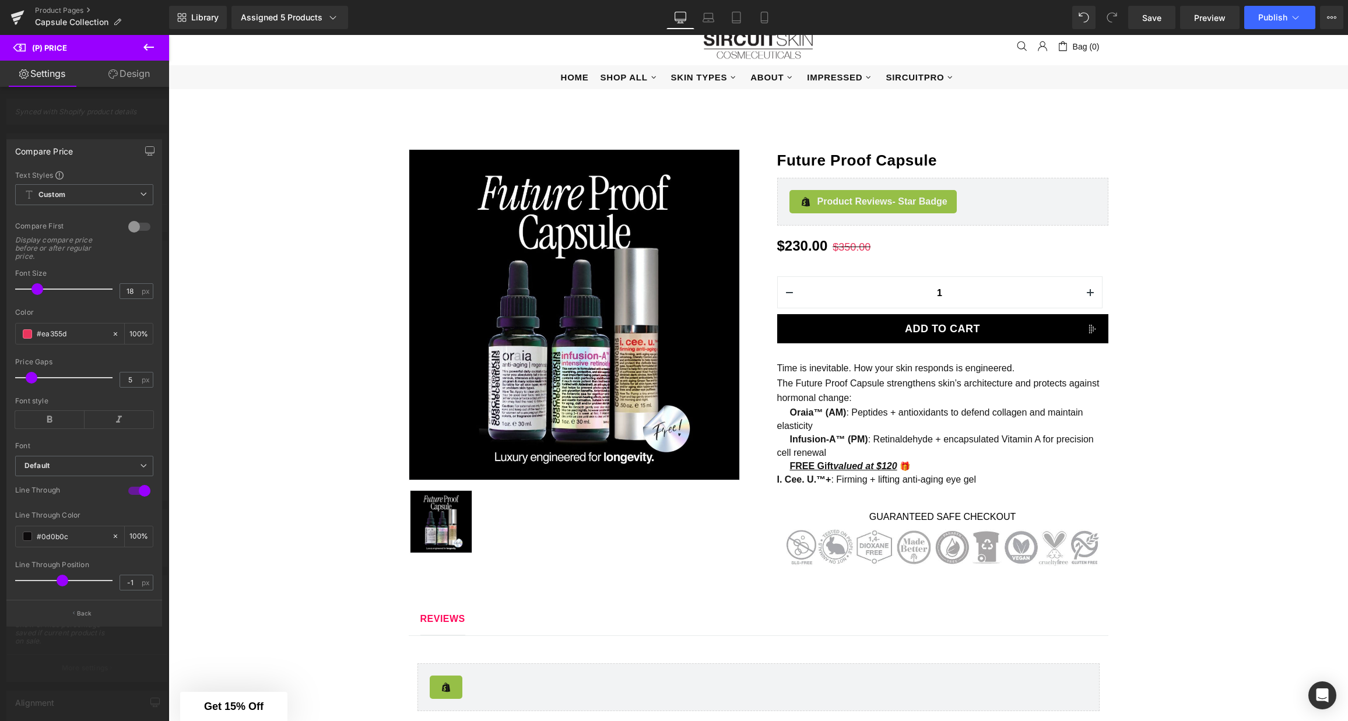
drag, startPoint x: 68, startPoint y: 581, endPoint x: 62, endPoint y: 581, distance: 5.9
click at [62, 581] on span at bounding box center [63, 581] width 12 height 12
click at [72, 582] on div at bounding box center [67, 580] width 92 height 23
type input "1"
click at [66, 581] on span at bounding box center [71, 581] width 12 height 12
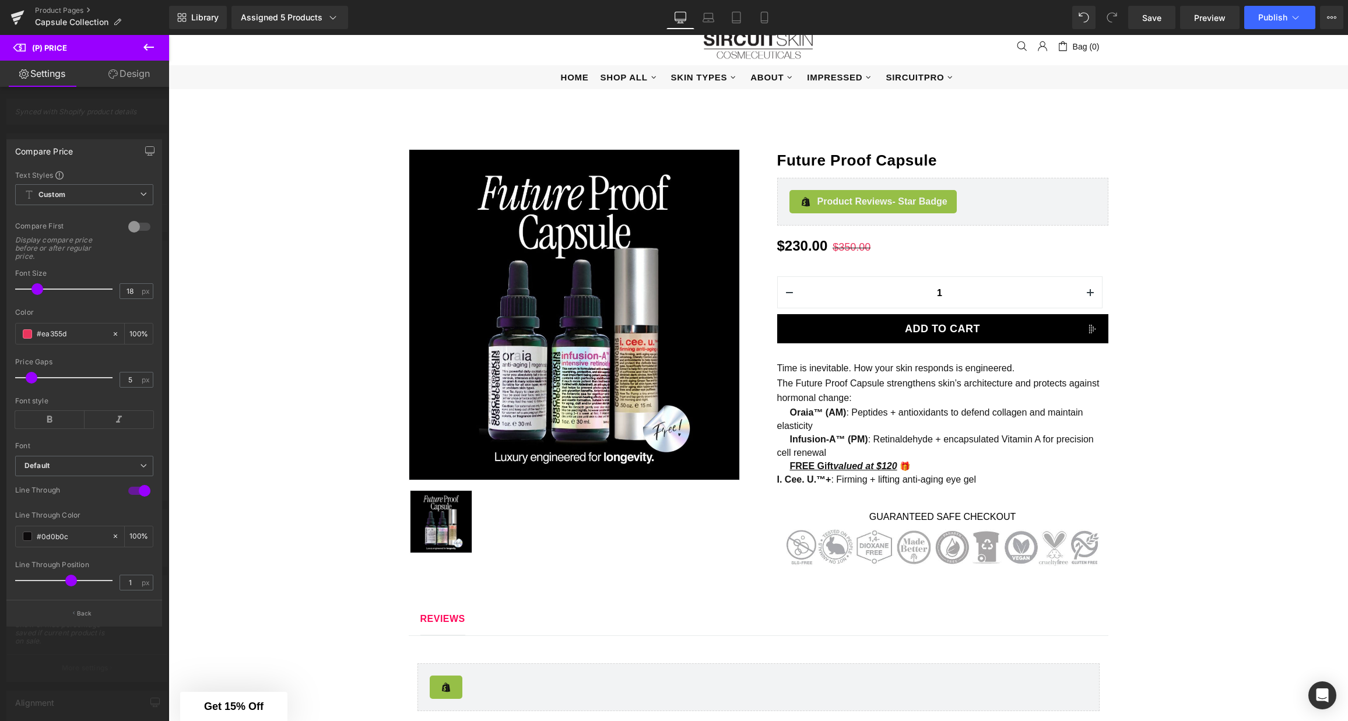
click at [143, 47] on icon at bounding box center [149, 47] width 14 height 14
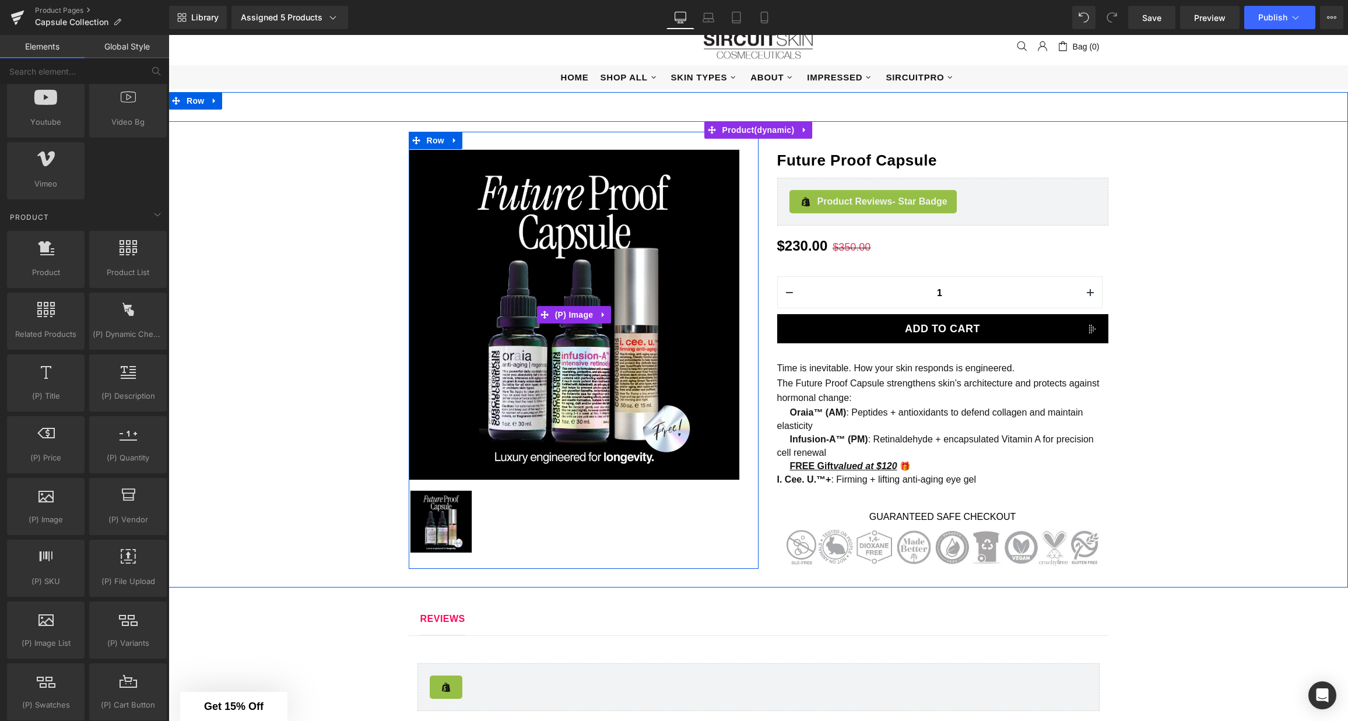
click at [482, 211] on img at bounding box center [574, 314] width 331 height 331
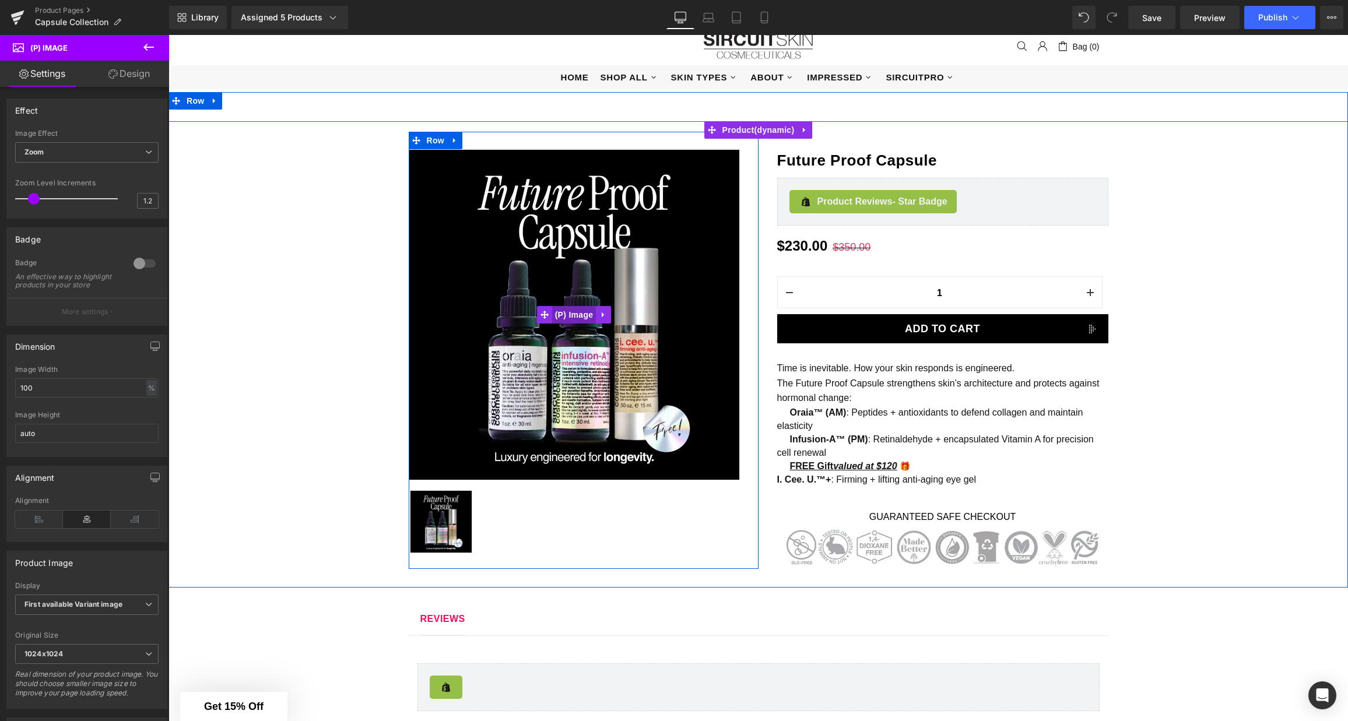
click at [576, 311] on span "(P) Image" at bounding box center [574, 314] width 44 height 17
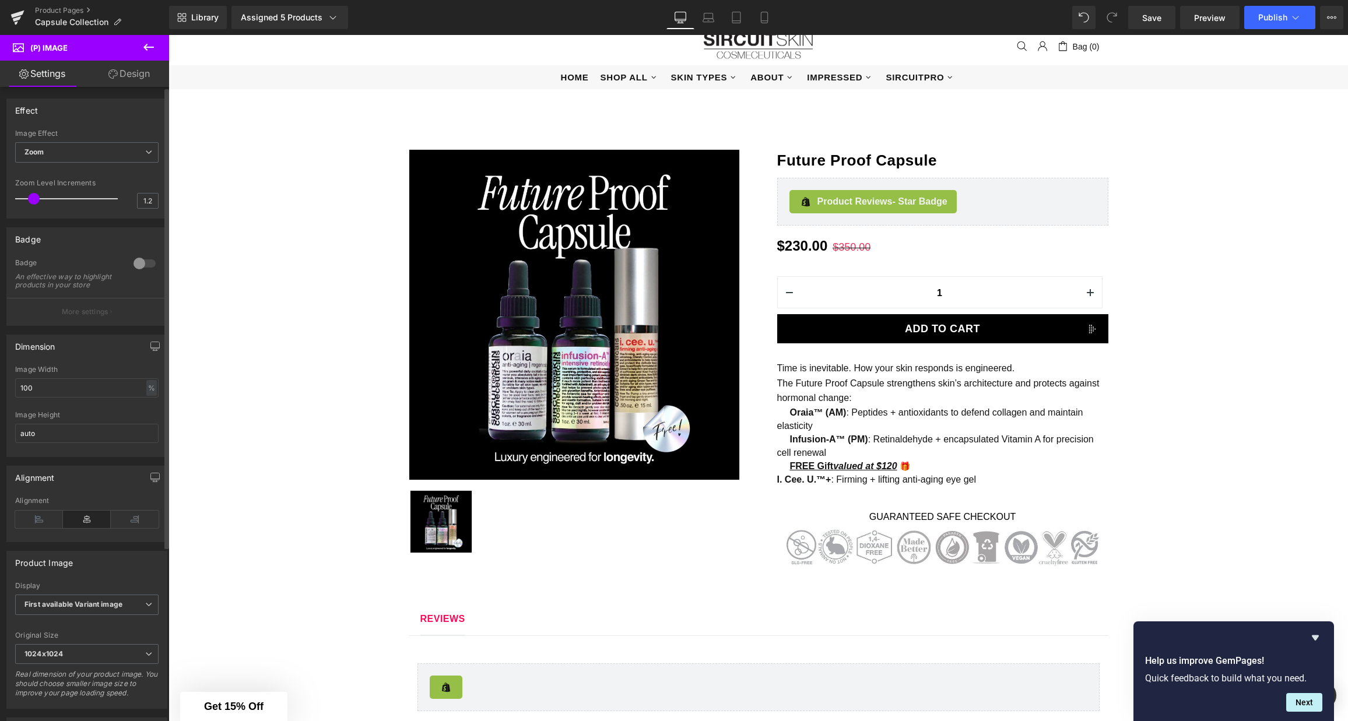
click at [146, 264] on div at bounding box center [145, 263] width 28 height 19
click at [88, 317] on p "More settings" at bounding box center [85, 312] width 47 height 10
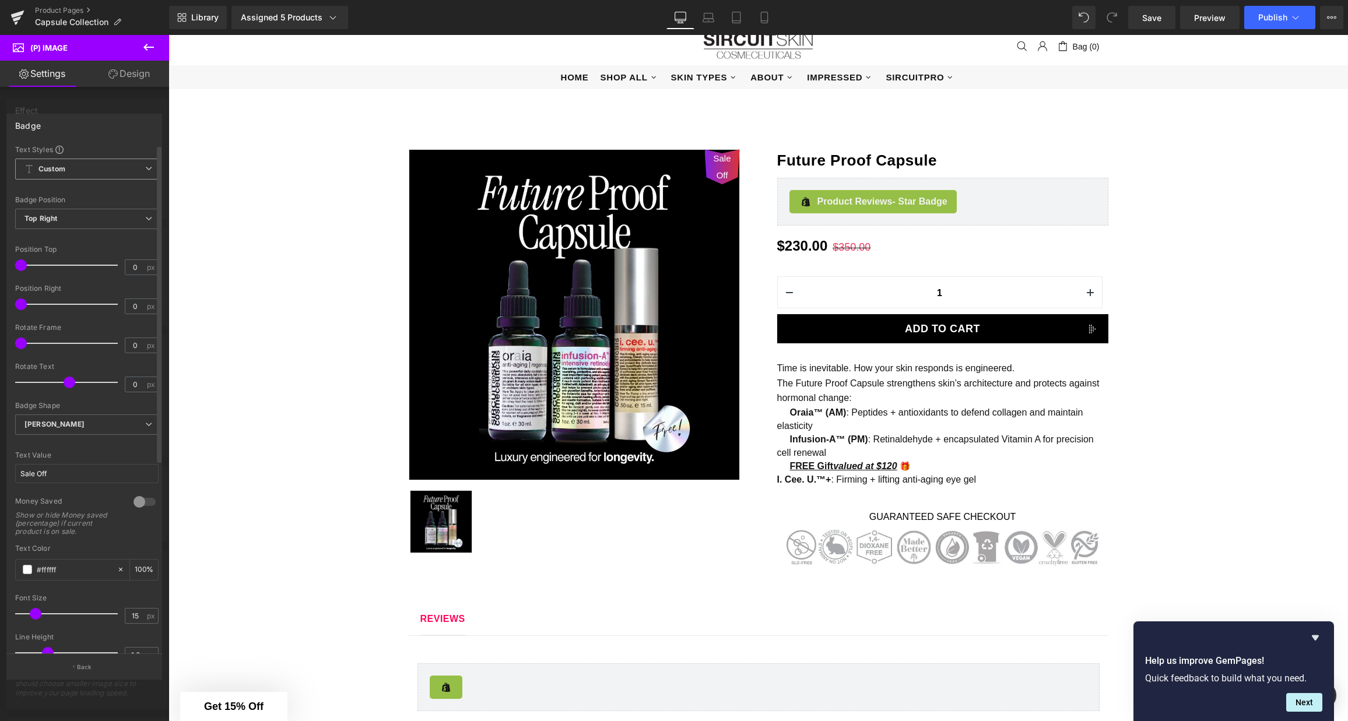
click at [111, 173] on span "Custom Setup Global Style" at bounding box center [86, 169] width 143 height 21
click at [99, 216] on span "Top Right" at bounding box center [86, 219] width 143 height 20
click at [75, 242] on li "Top Left" at bounding box center [86, 239] width 143 height 17
click at [83, 425] on span "[PERSON_NAME]" at bounding box center [86, 425] width 143 height 20
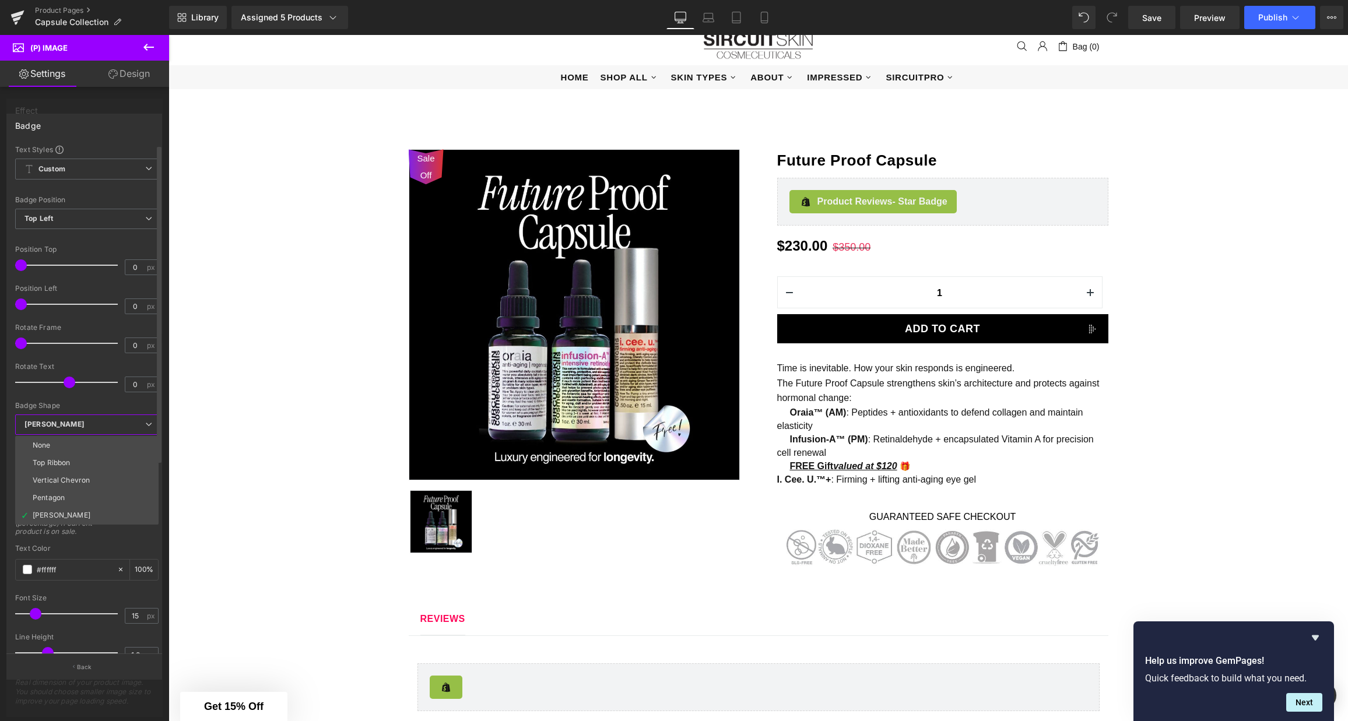
click at [85, 465] on li "Top Ribbon" at bounding box center [86, 462] width 143 height 17
click at [89, 423] on span "Top Ribbon" at bounding box center [86, 425] width 143 height 20
click at [82, 482] on div "Vertical Chevron" at bounding box center [61, 480] width 57 height 8
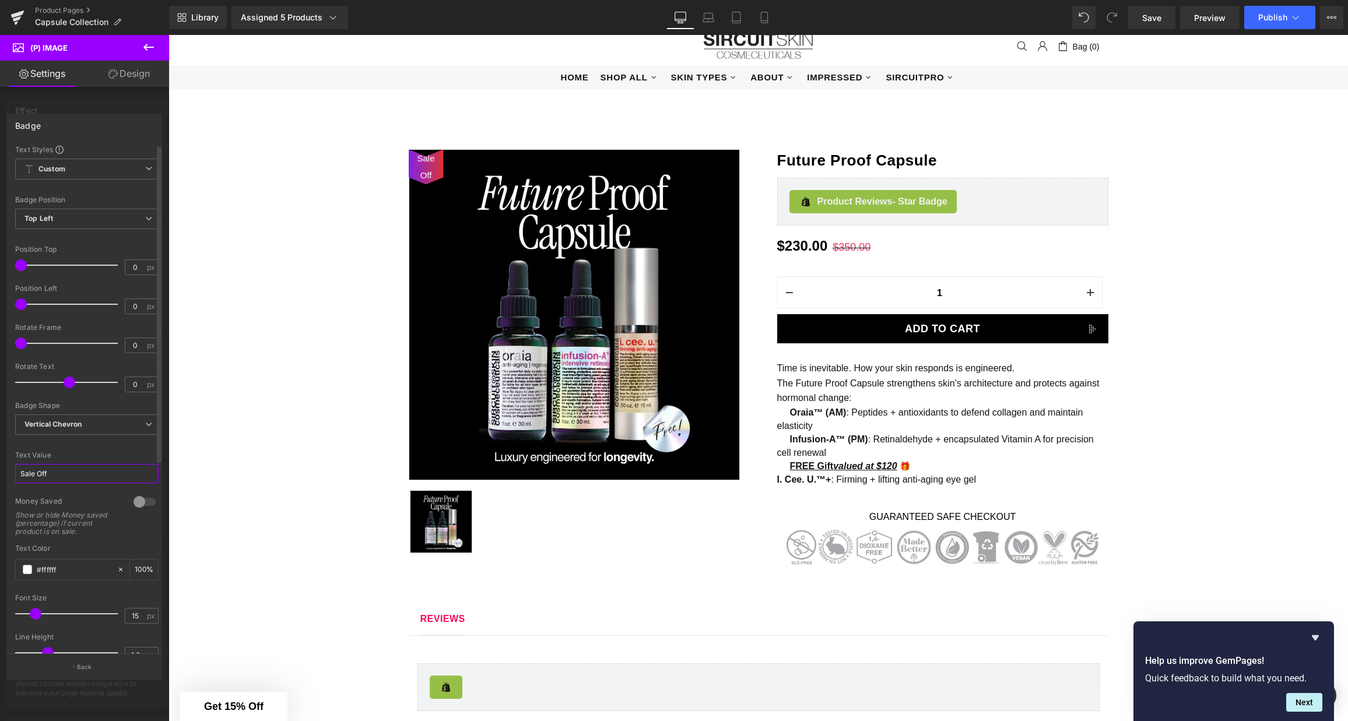
click at [92, 471] on input "Sale Off" at bounding box center [86, 473] width 143 height 19
click at [148, 500] on div at bounding box center [145, 502] width 28 height 19
type input "auto"
click at [95, 431] on span "Vertical Chevron" at bounding box center [86, 425] width 143 height 20
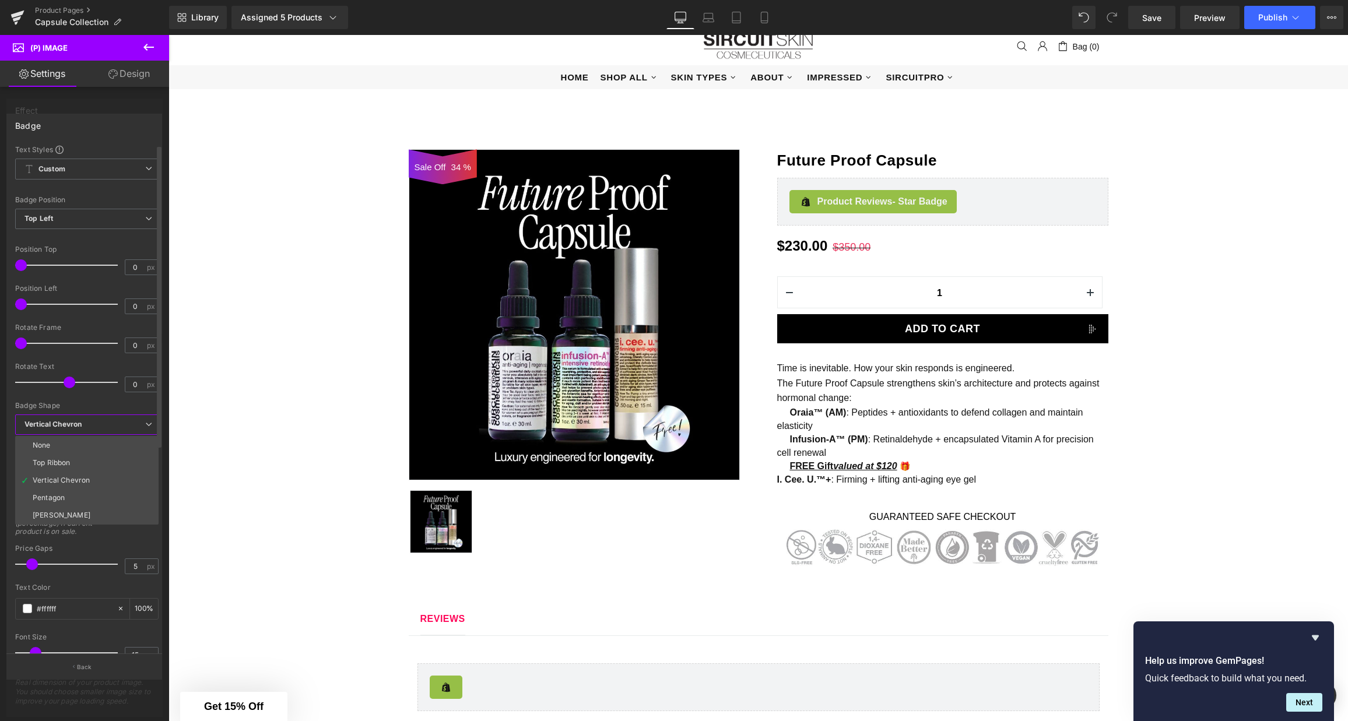
click at [75, 502] on li "Pentagon" at bounding box center [86, 497] width 143 height 17
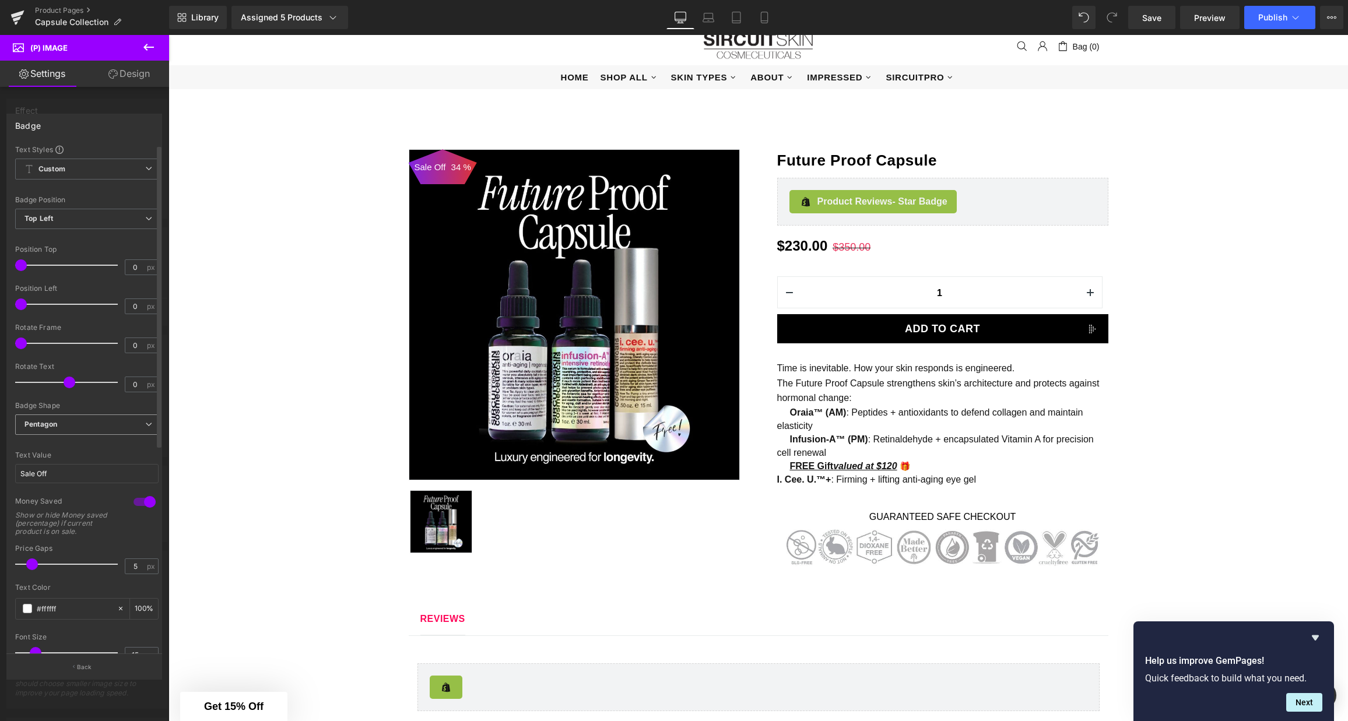
click at [86, 422] on span "Pentagon" at bounding box center [86, 425] width 143 height 20
click at [79, 445] on li "None" at bounding box center [86, 445] width 143 height 17
click at [89, 426] on span "None" at bounding box center [86, 425] width 143 height 20
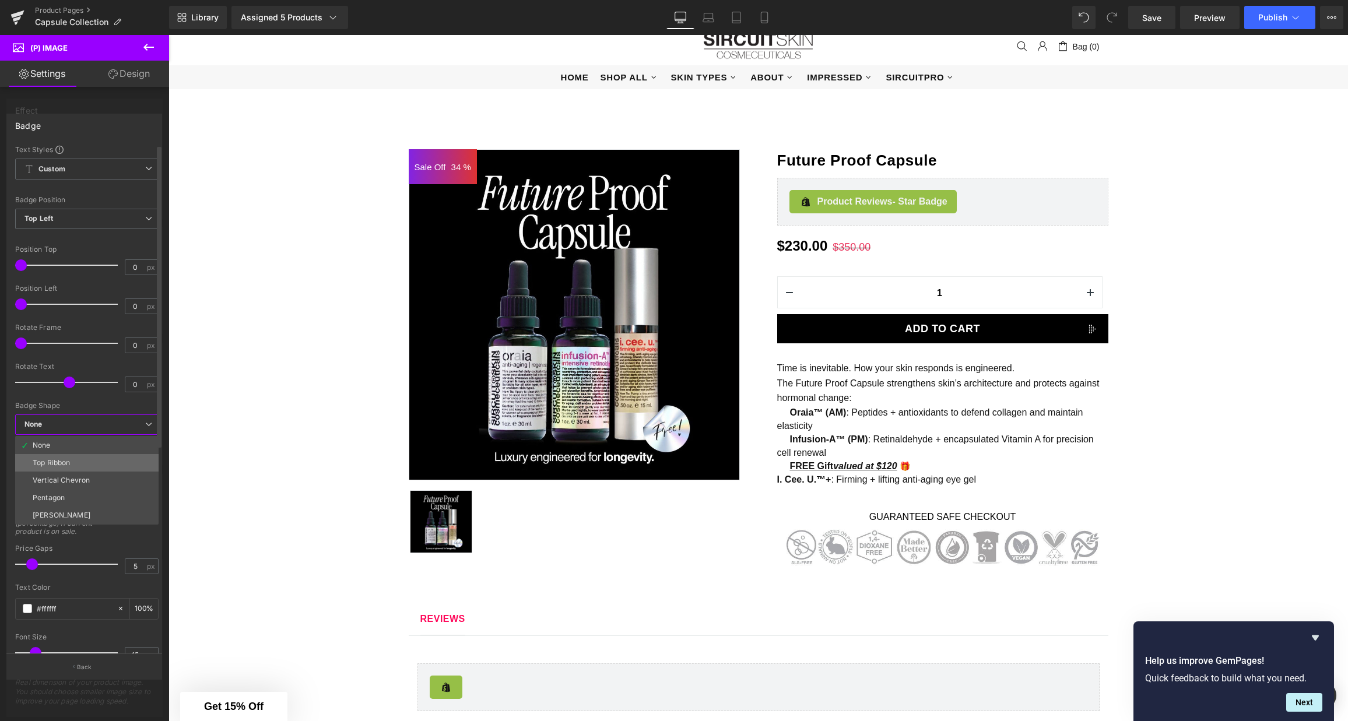
click at [80, 461] on li "Top Ribbon" at bounding box center [86, 462] width 143 height 17
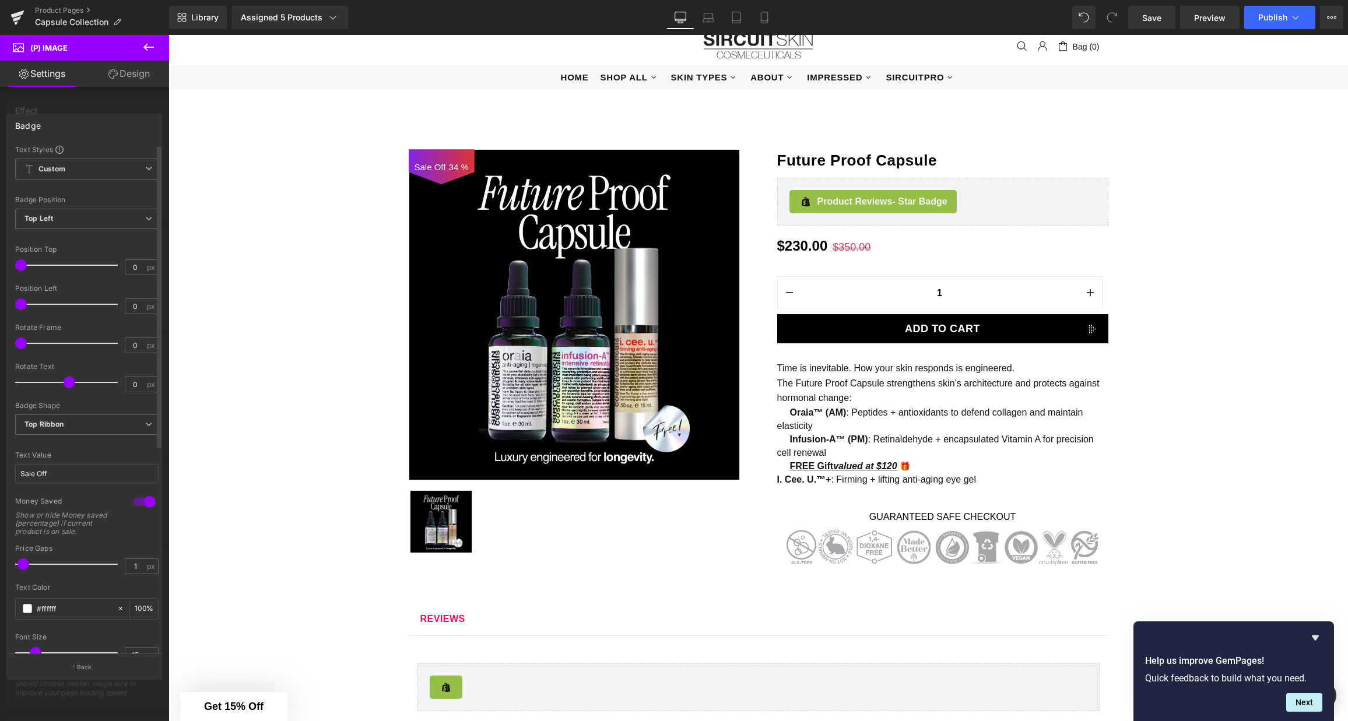
type input "2"
click at [26, 565] on span at bounding box center [26, 565] width 12 height 12
click at [47, 474] on input "Sale Off" at bounding box center [86, 473] width 143 height 19
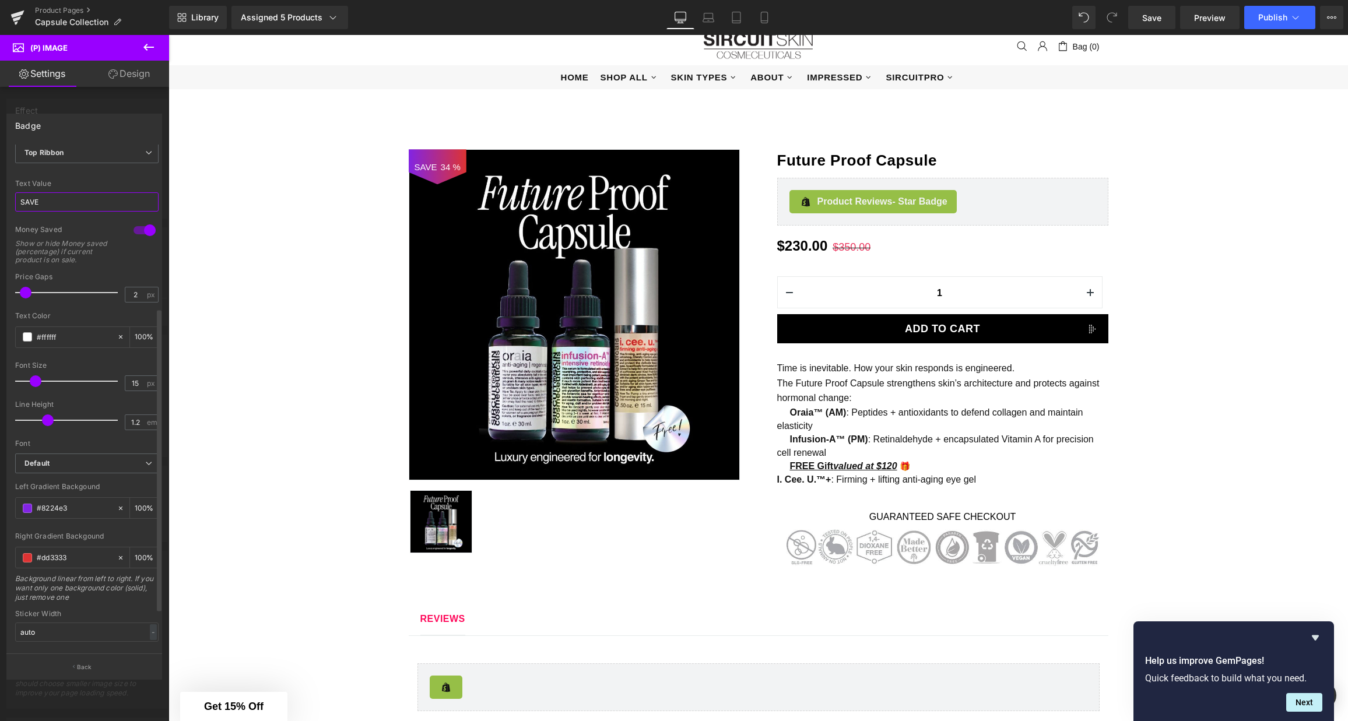
scroll to position [292, 0]
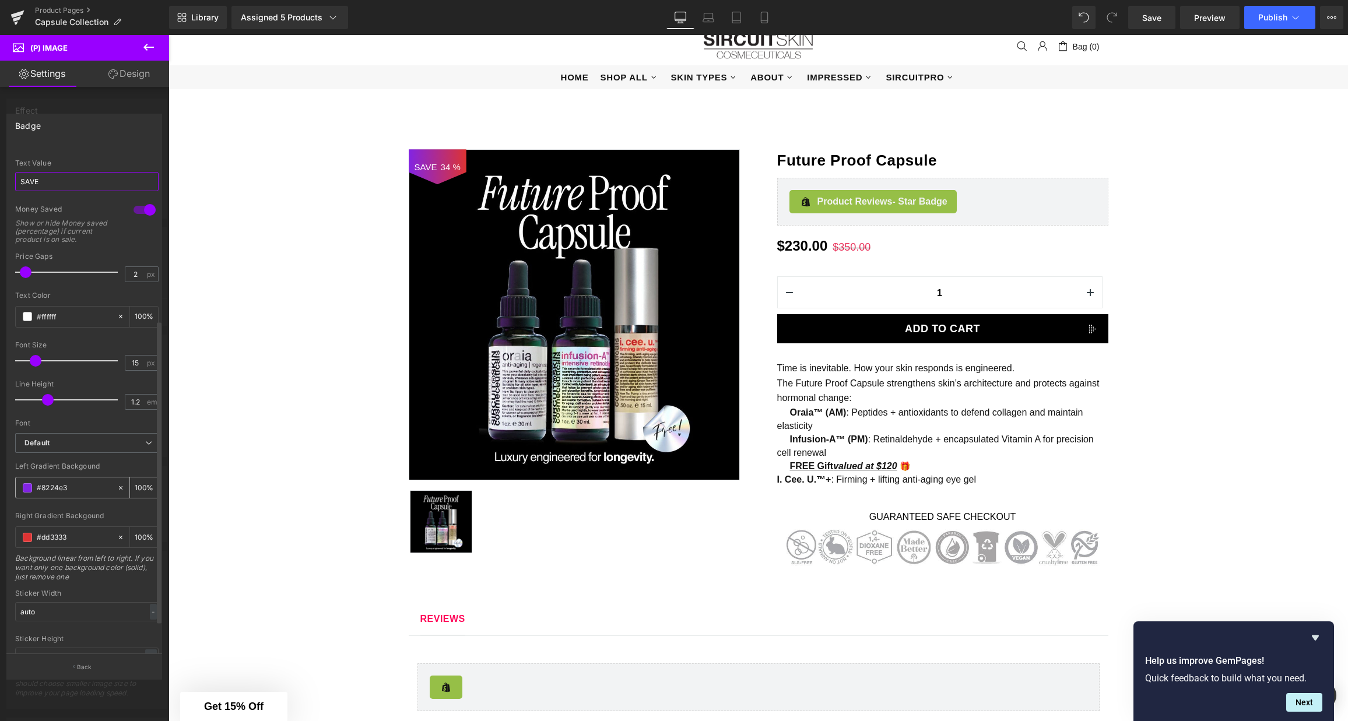
type input "SAVE"
click at [27, 487] on span at bounding box center [27, 487] width 9 height 9
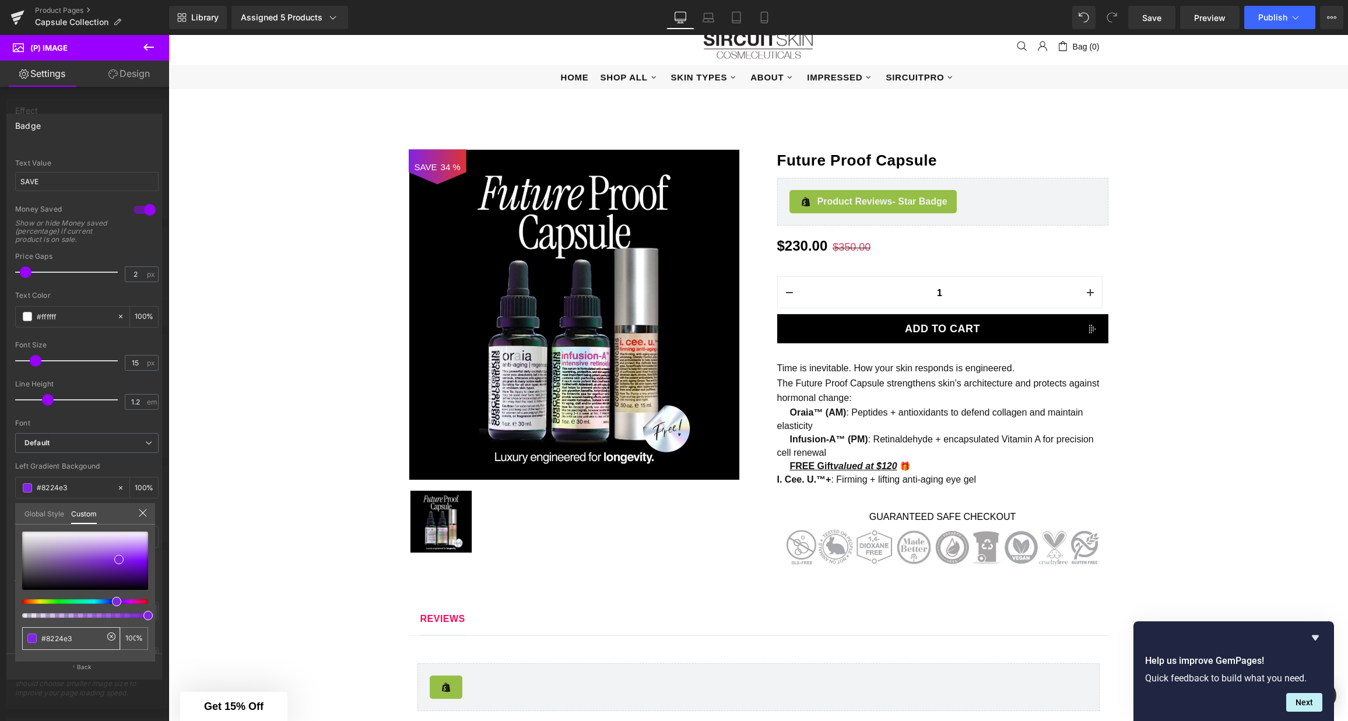
click at [87, 638] on input "#8224e3" at bounding box center [72, 639] width 62 height 12
click at [86, 638] on input "#8224e3" at bounding box center [72, 639] width 62 height 12
paste input "ea355d"
type input "#ea355d"
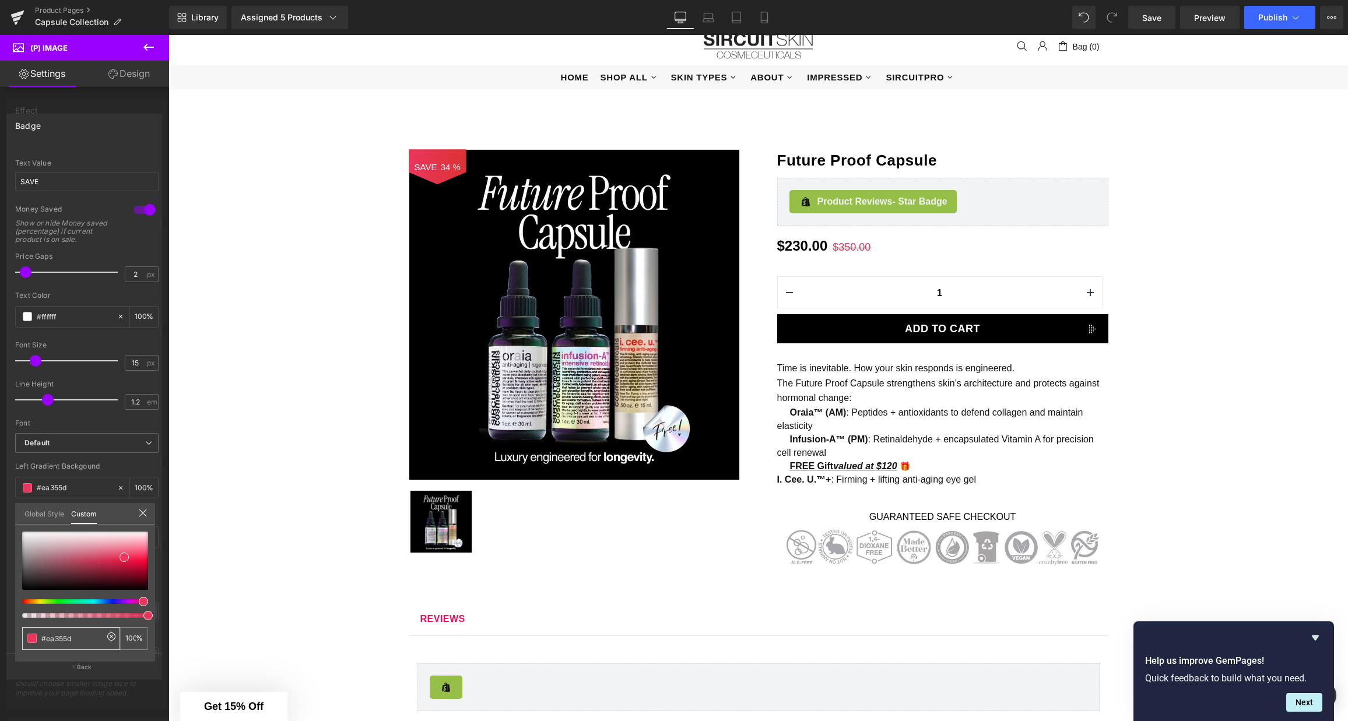
type input "#ea355d"
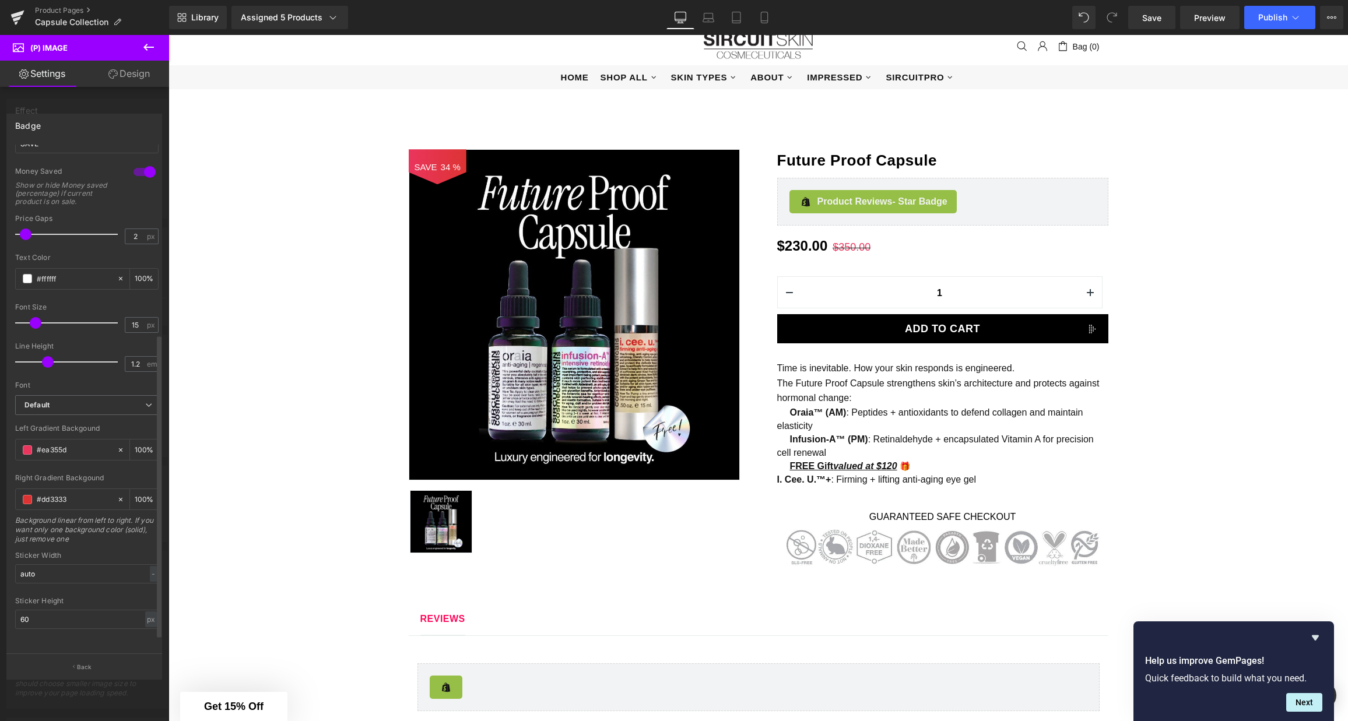
scroll to position [339, 0]
drag, startPoint x: 23, startPoint y: 611, endPoint x: 16, endPoint y: 611, distance: 7.6
click at [16, 611] on input "60" at bounding box center [86, 619] width 143 height 19
type input "70"
type input "1"
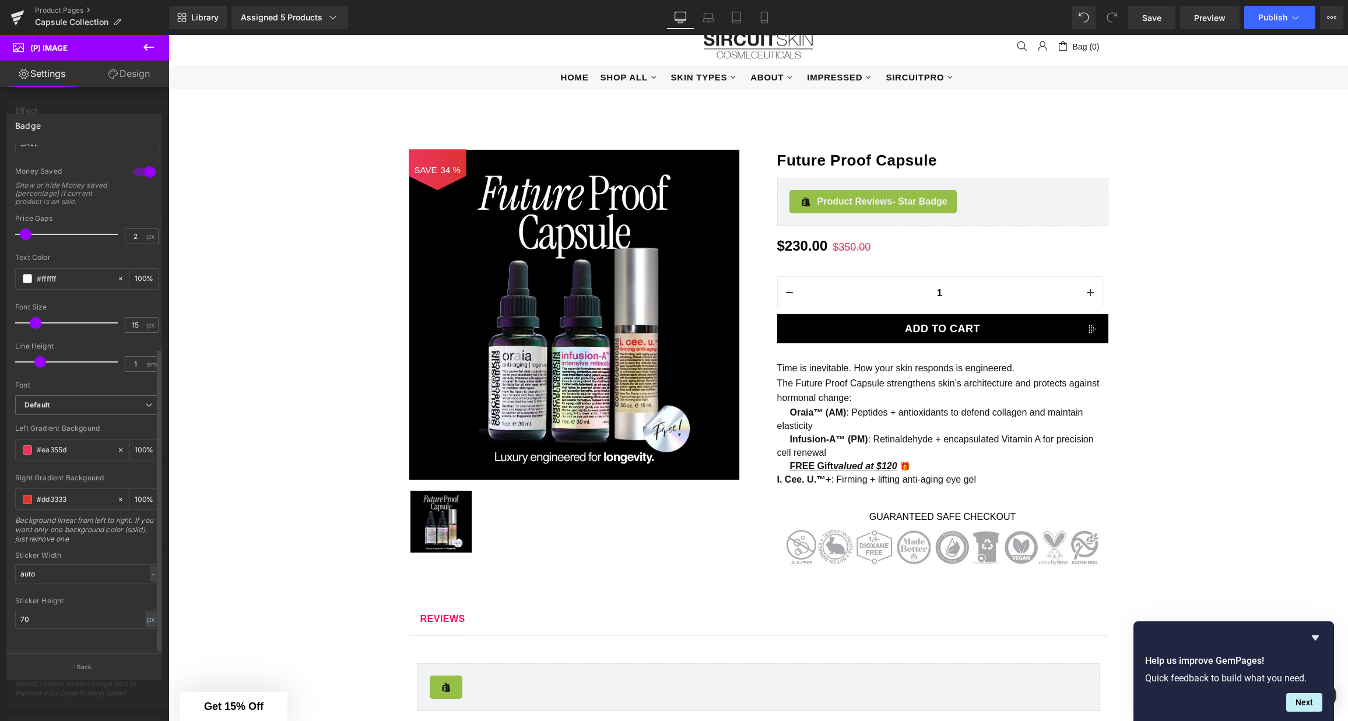
drag, startPoint x: 47, startPoint y: 355, endPoint x: 40, endPoint y: 355, distance: 6.4
click at [40, 356] on span at bounding box center [40, 362] width 12 height 12
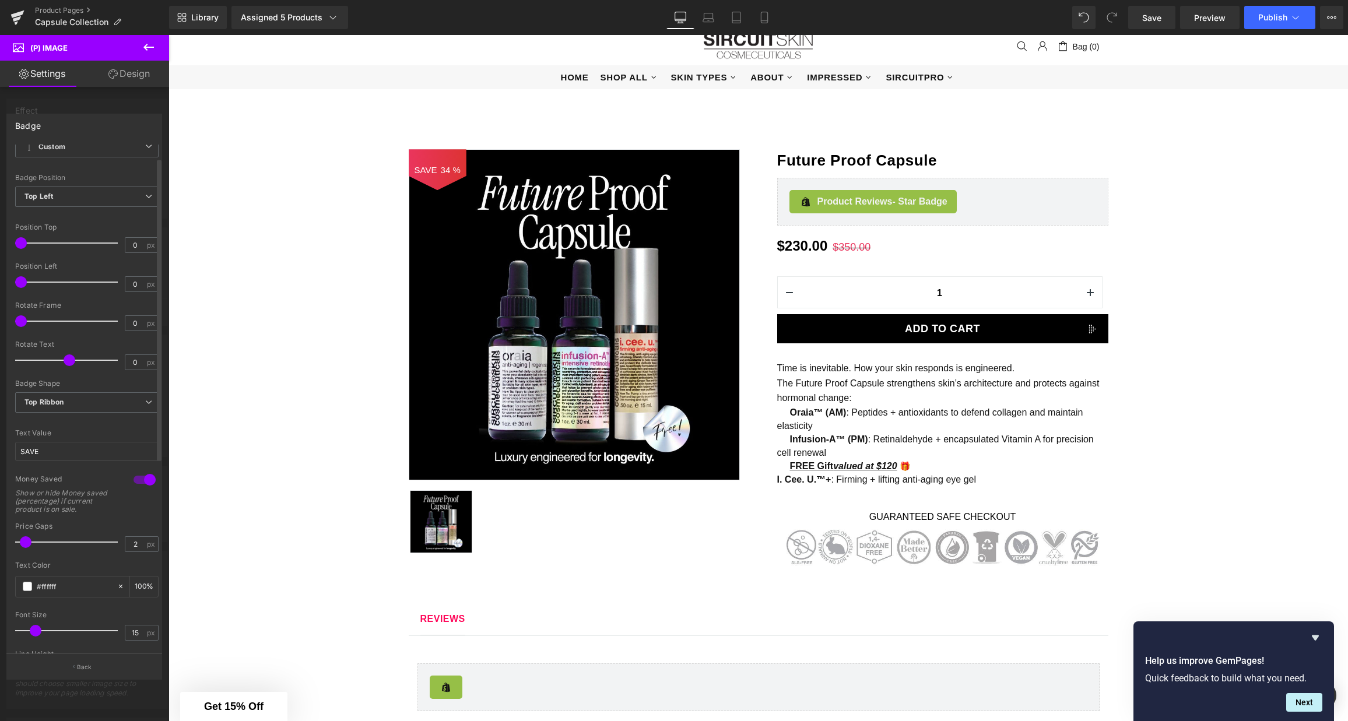
scroll to position [0, 0]
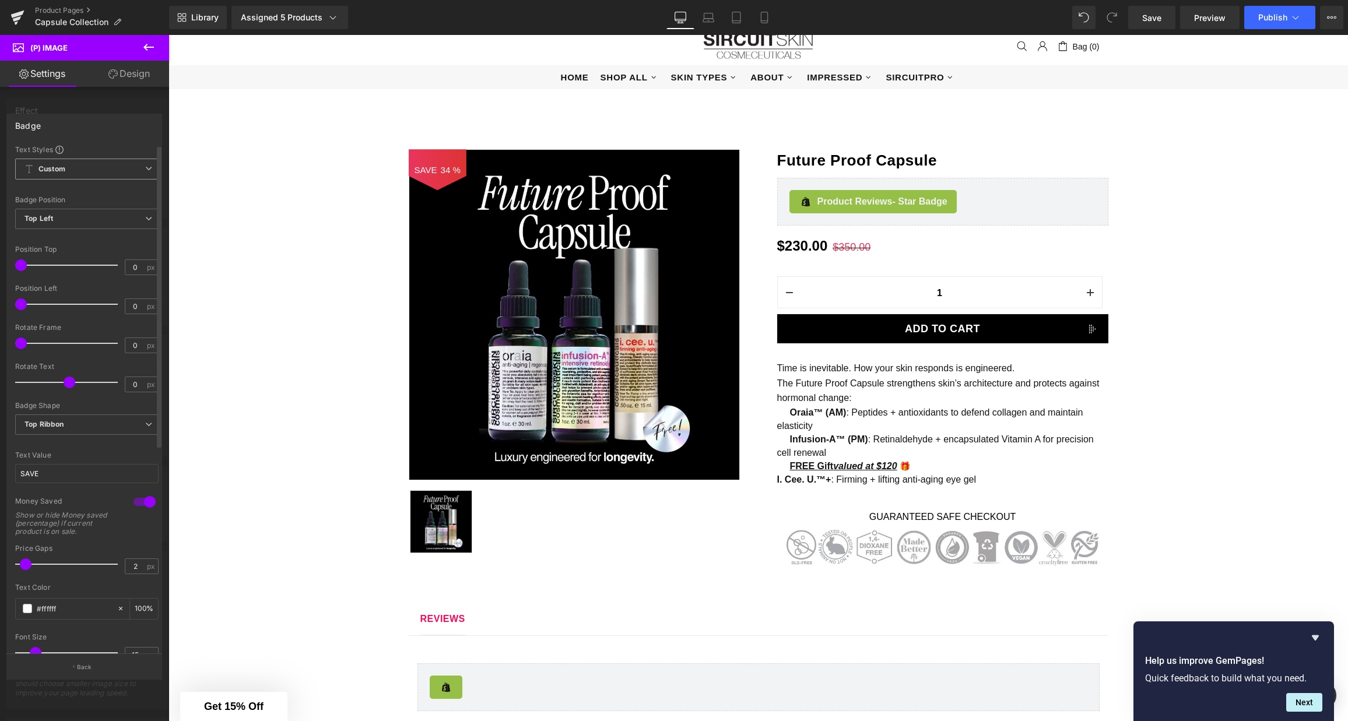
click at [121, 163] on span "Custom Setup Global Style" at bounding box center [86, 169] width 143 height 21
click at [128, 139] on div "Badge Text Styles Custom Custom Setup Global Style Custom Setup Global Style Te…" at bounding box center [84, 384] width 156 height 541
click at [127, 75] on link "Design" at bounding box center [129, 74] width 85 height 26
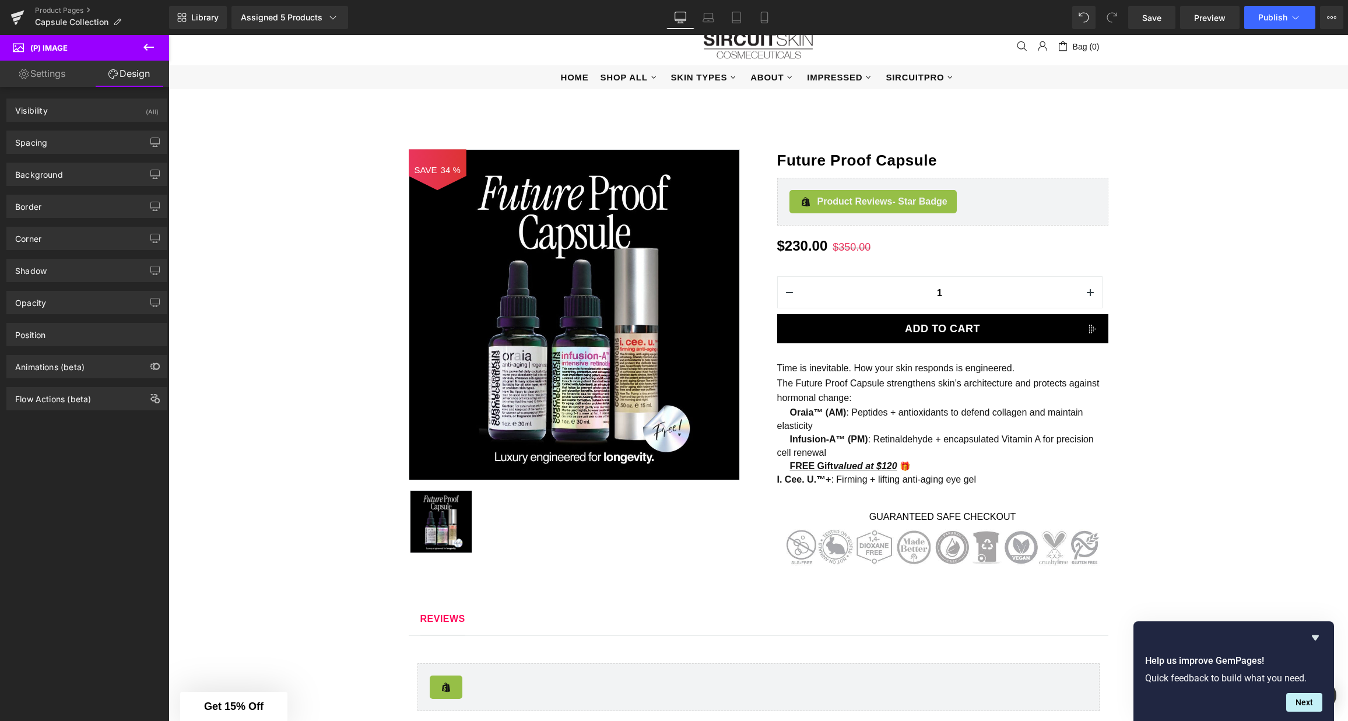
click at [65, 75] on link "Settings" at bounding box center [42, 74] width 85 height 26
type input "100"
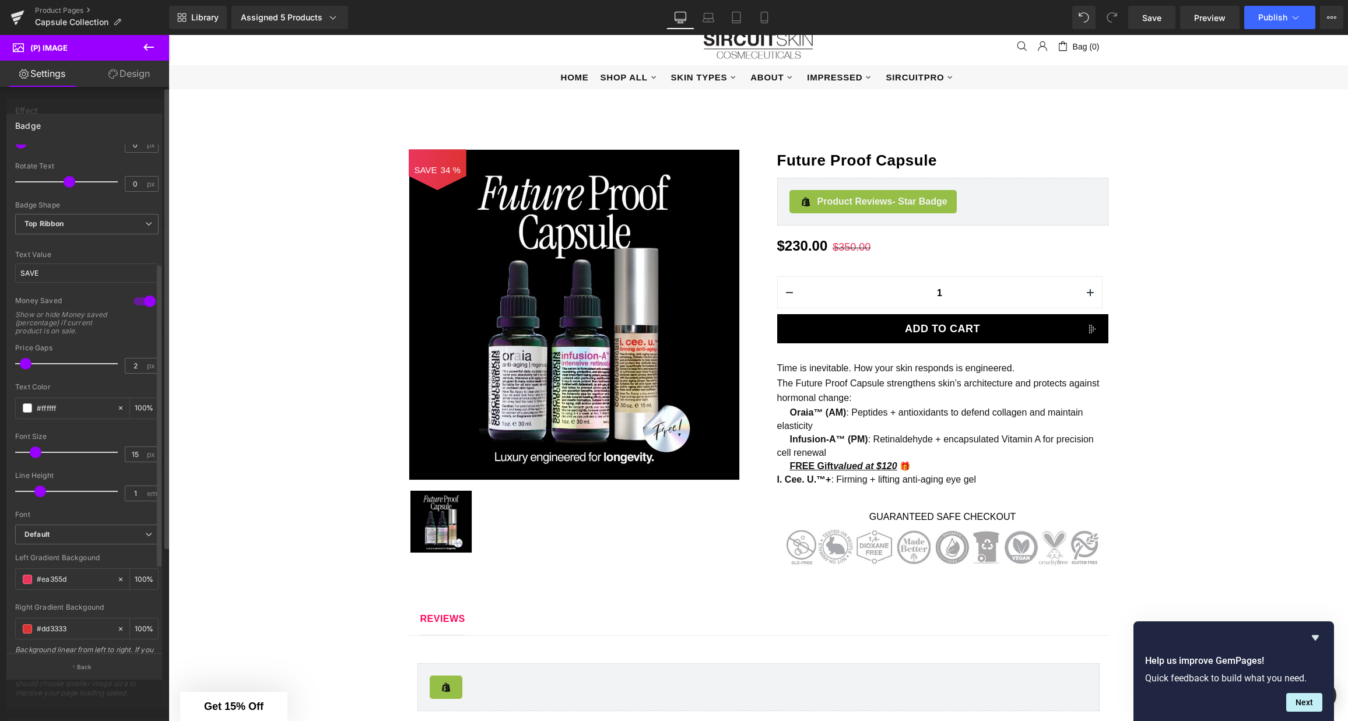
scroll to position [211, 0]
type input "0"
drag, startPoint x: 25, startPoint y: 354, endPoint x: 13, endPoint y: 355, distance: 11.7
click at [13, 355] on div "Text Styles Custom Custom Setup Global Style Custom Setup Global Style Text Bad…" at bounding box center [87, 400] width 160 height 510
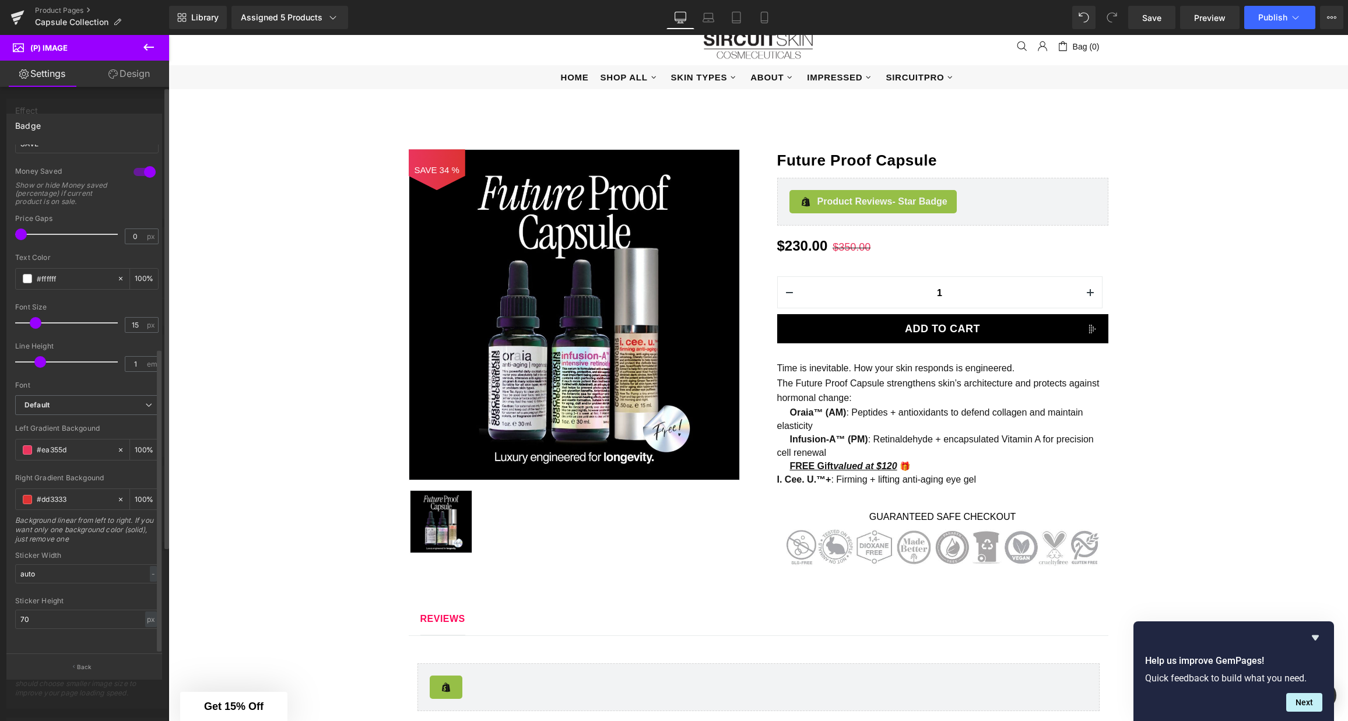
scroll to position [339, 0]
click at [91, 404] on span "Default" at bounding box center [86, 405] width 143 height 20
click at [95, 402] on span "Default" at bounding box center [86, 405] width 143 height 20
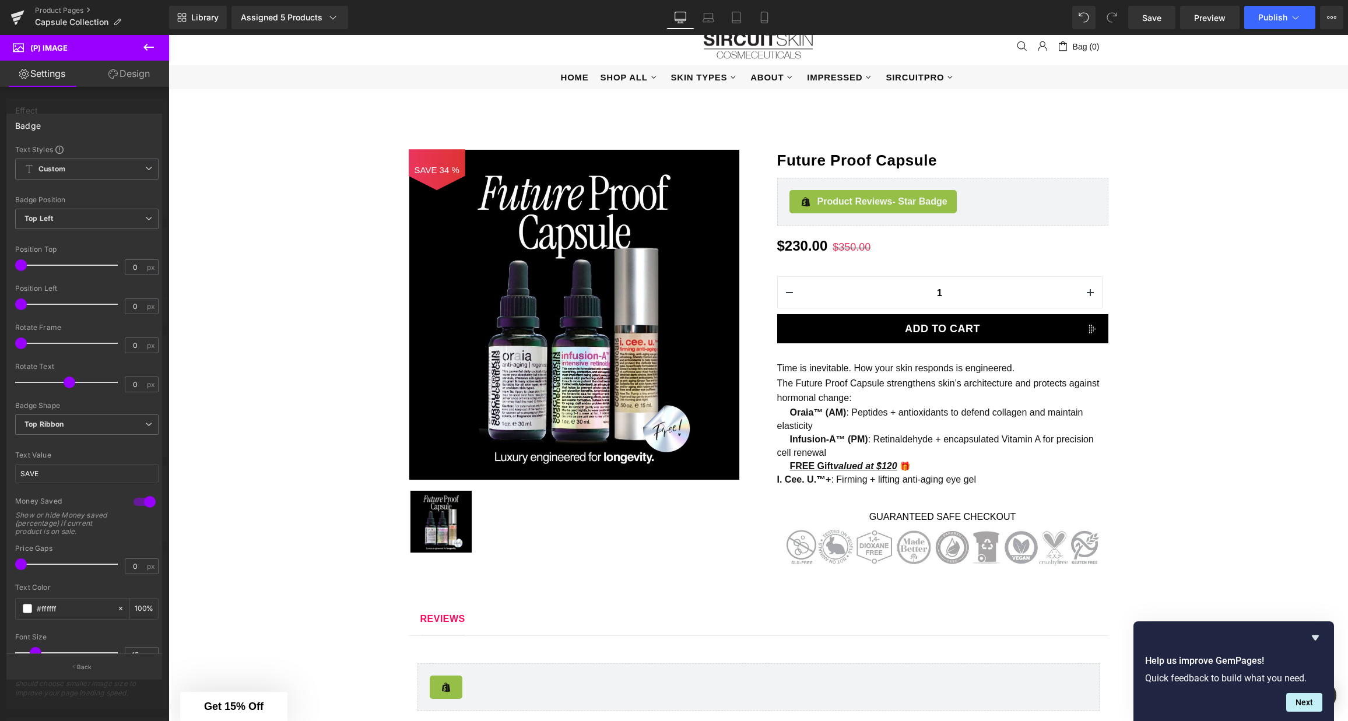
click at [152, 46] on icon at bounding box center [149, 47] width 14 height 14
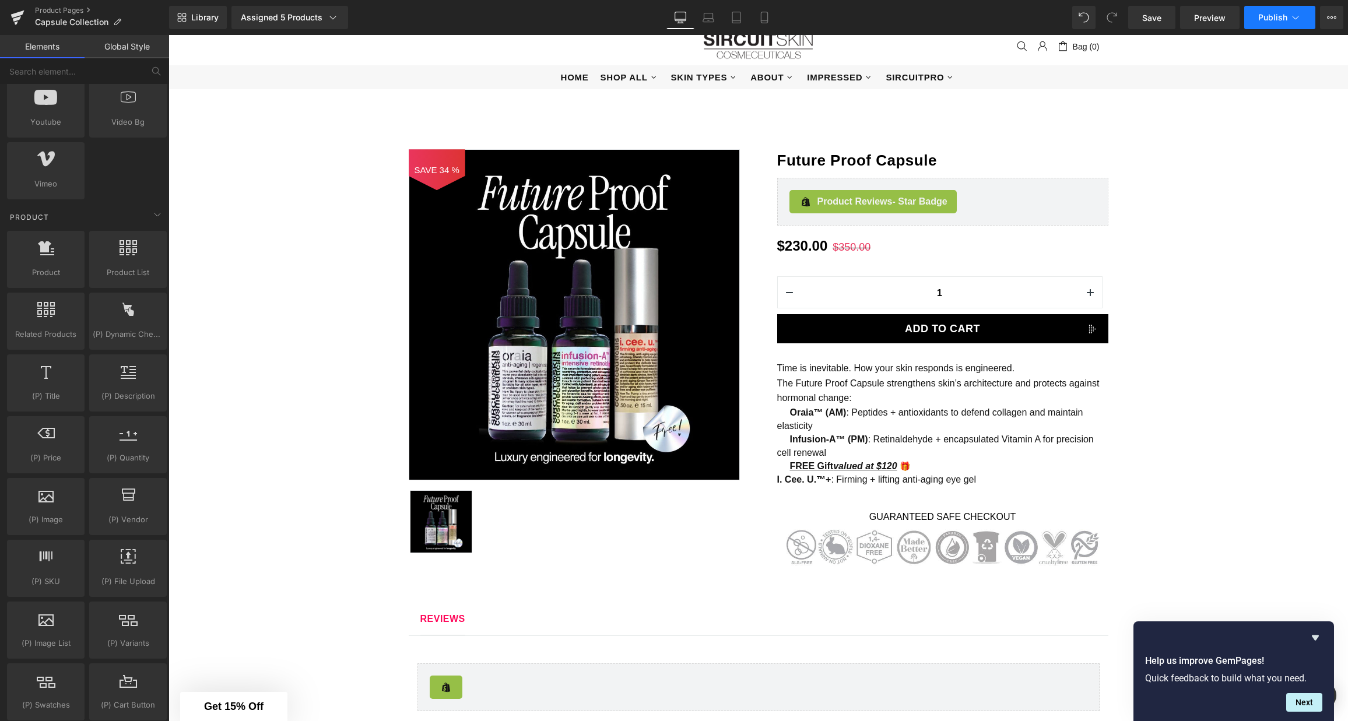
click at [1101, 16] on span "Publish" at bounding box center [1273, 17] width 29 height 9
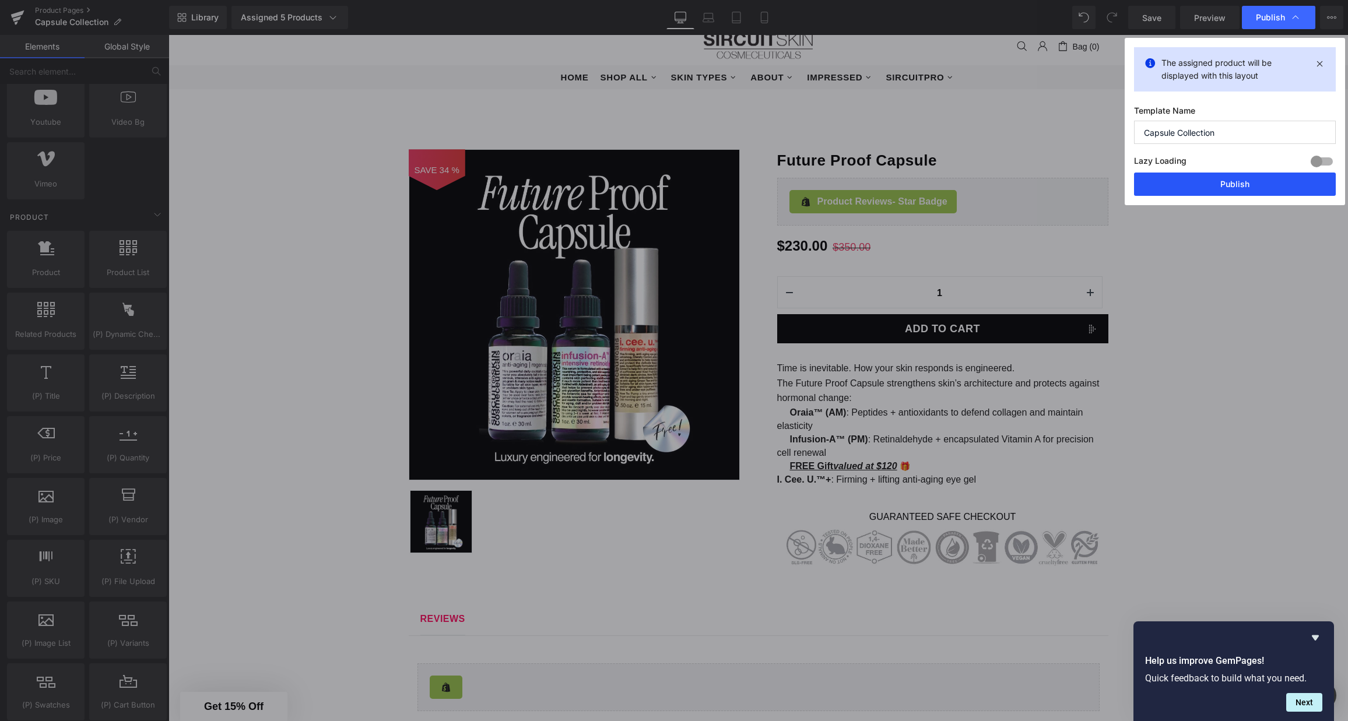
drag, startPoint x: 1245, startPoint y: 181, endPoint x: 1076, endPoint y: 146, distance: 172.1
click at [1101, 181] on button "Publish" at bounding box center [1235, 184] width 202 height 23
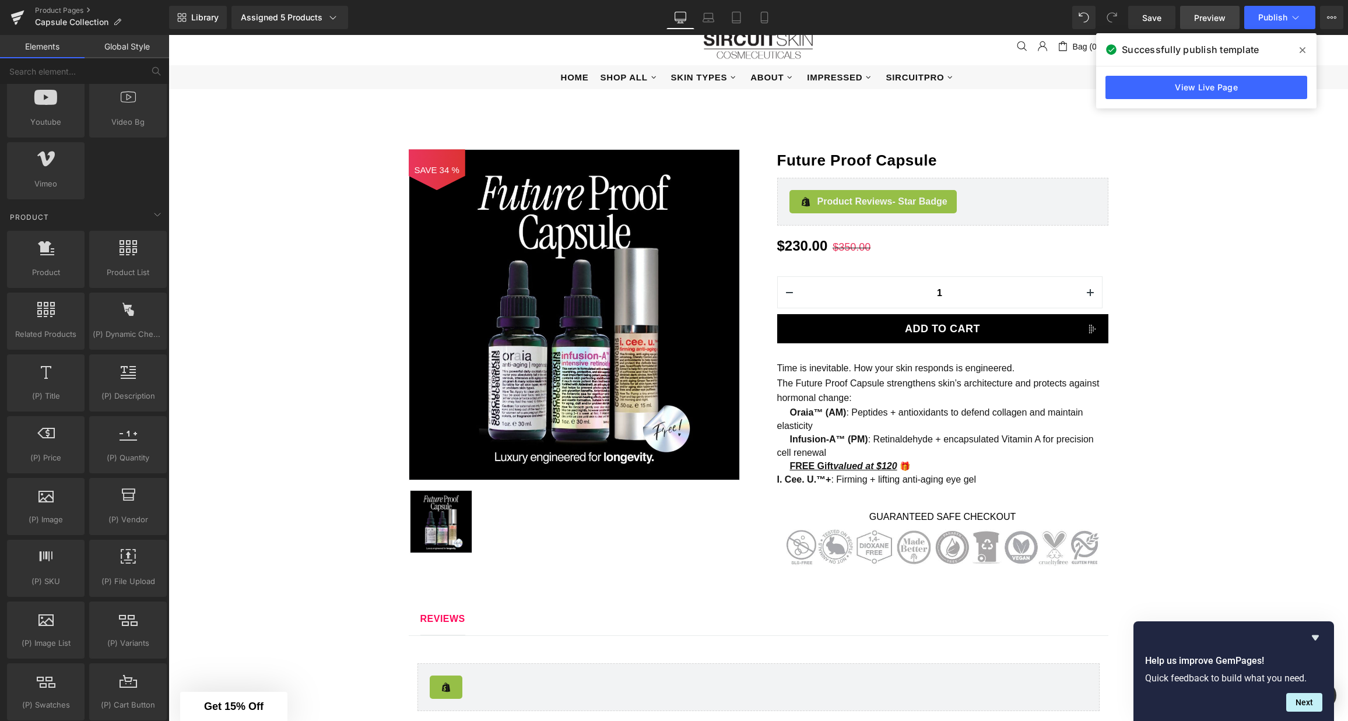
click at [1101, 17] on span "Preview" at bounding box center [1209, 18] width 31 height 12
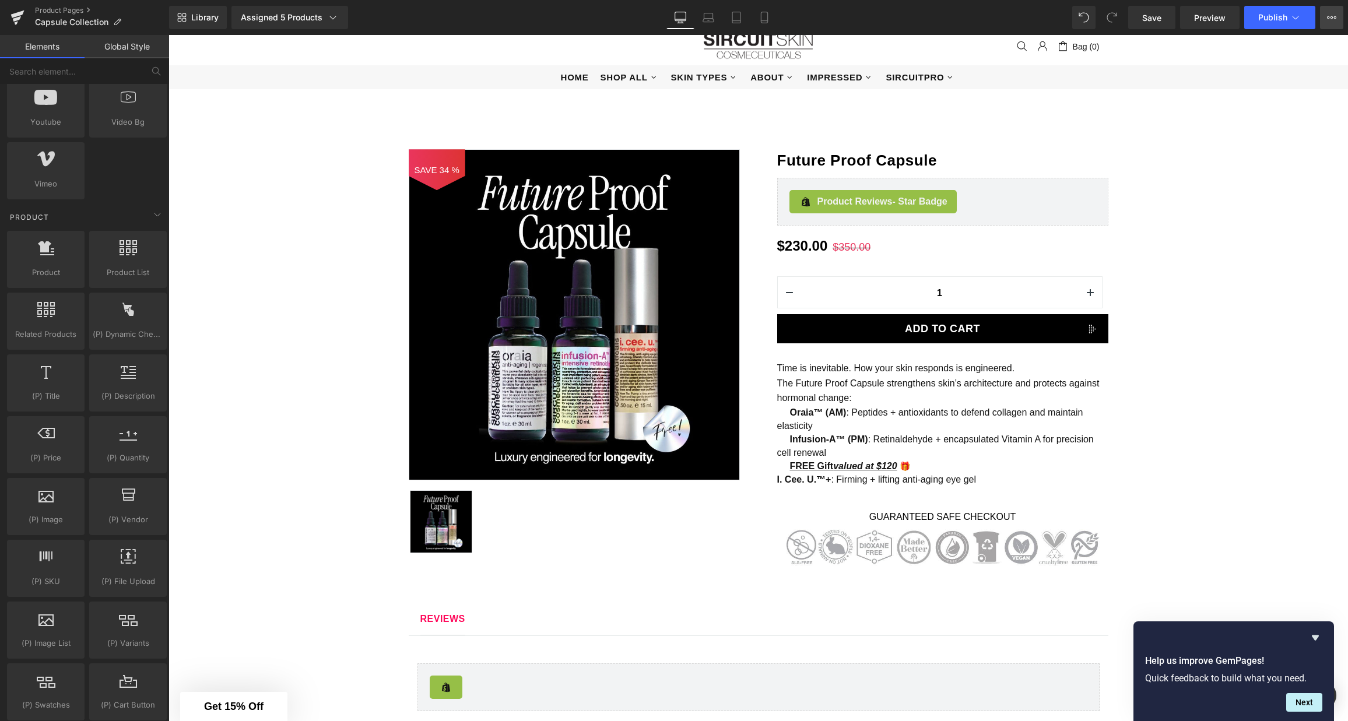
click at [1101, 22] on button "View Live Page View with current Template Save Template to Library Schedule Pub…" at bounding box center [1331, 17] width 23 height 23
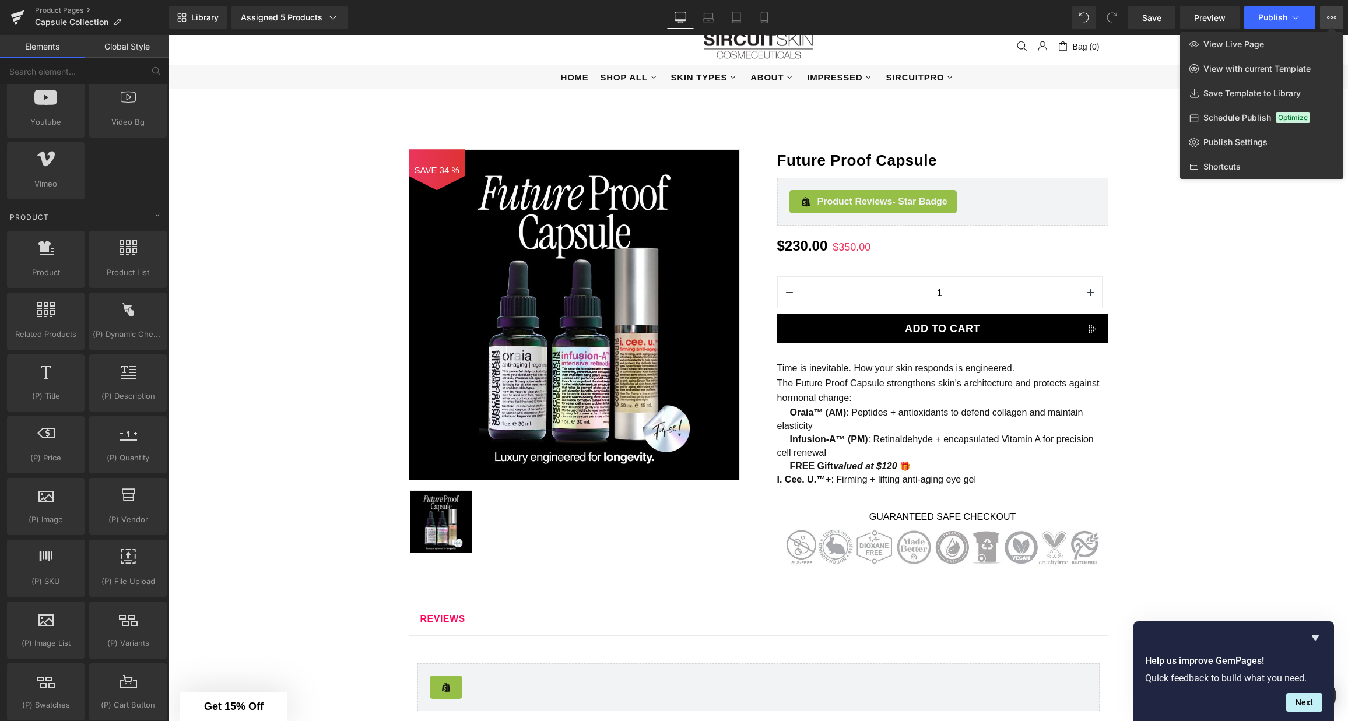
click at [1101, 22] on button "View Live Page View with current Template Save Template to Library Schedule Pub…" at bounding box center [1331, 17] width 23 height 23
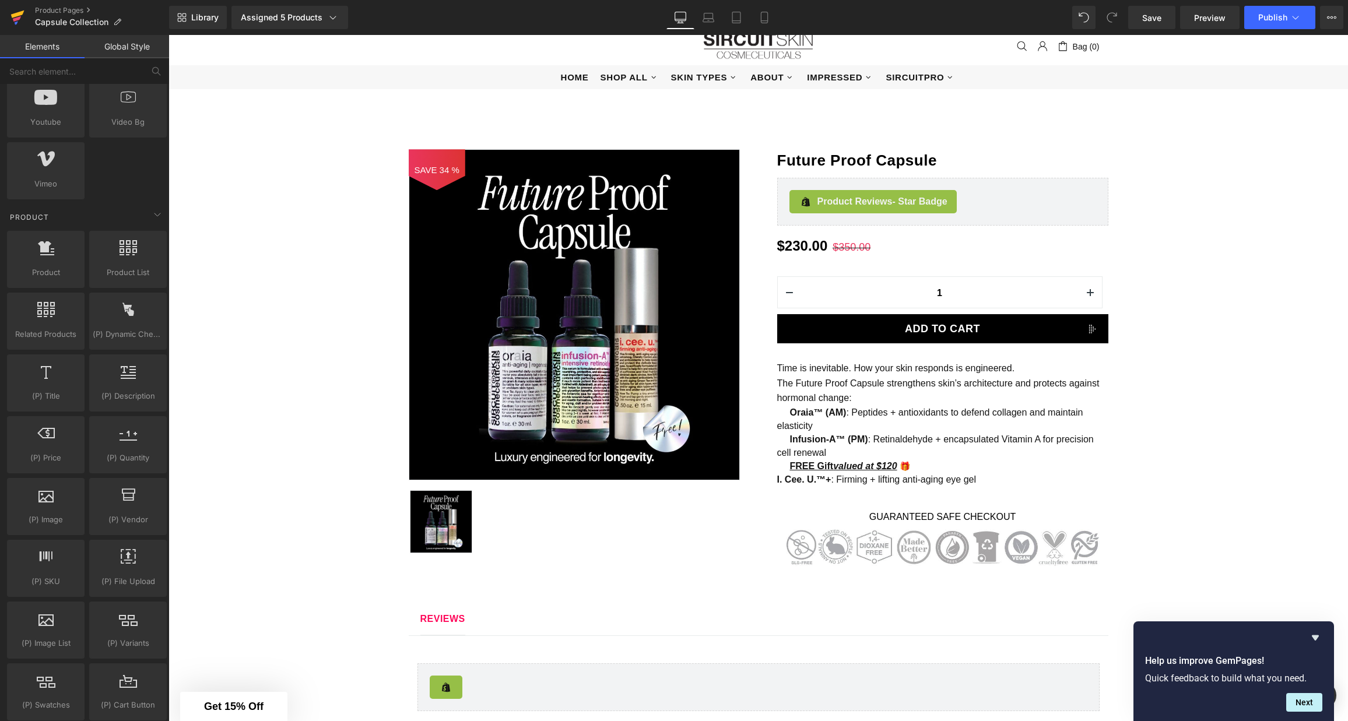
click at [25, 21] on link at bounding box center [17, 17] width 35 height 35
